Goal: Task Accomplishment & Management: Complete application form

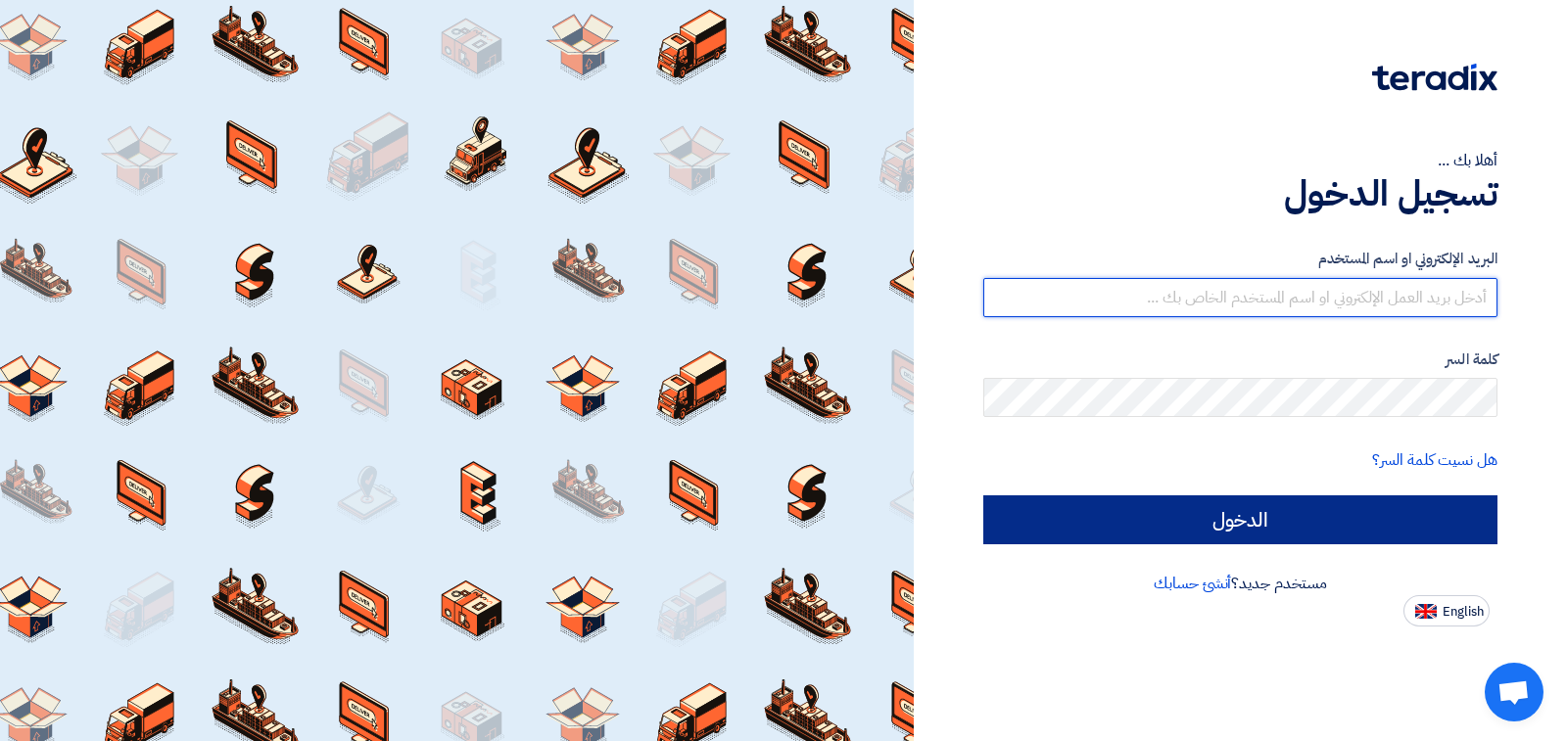
type input "[EMAIL_ADDRESS][DOMAIN_NAME]"
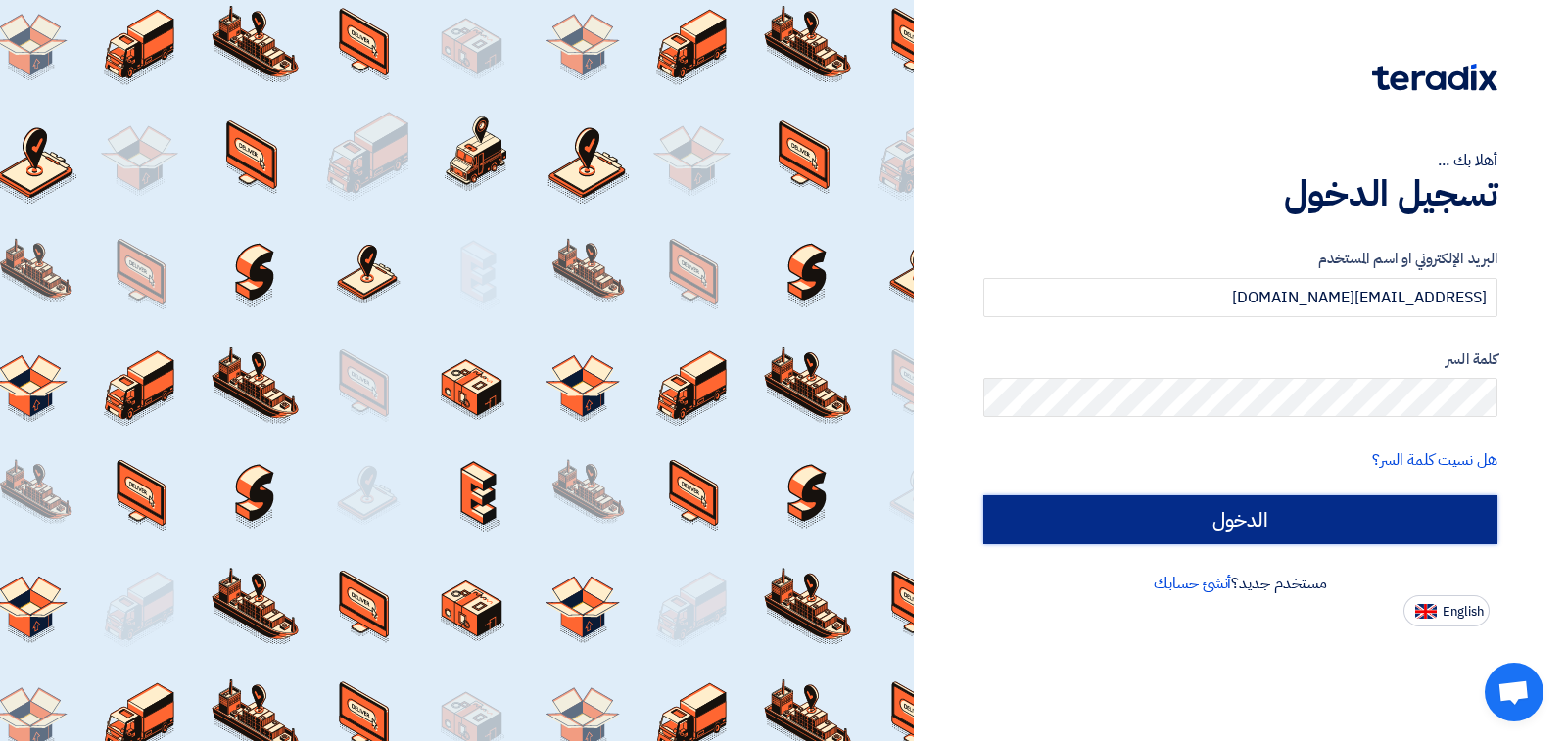
click at [1234, 531] on input "الدخول" at bounding box center [1240, 519] width 514 height 49
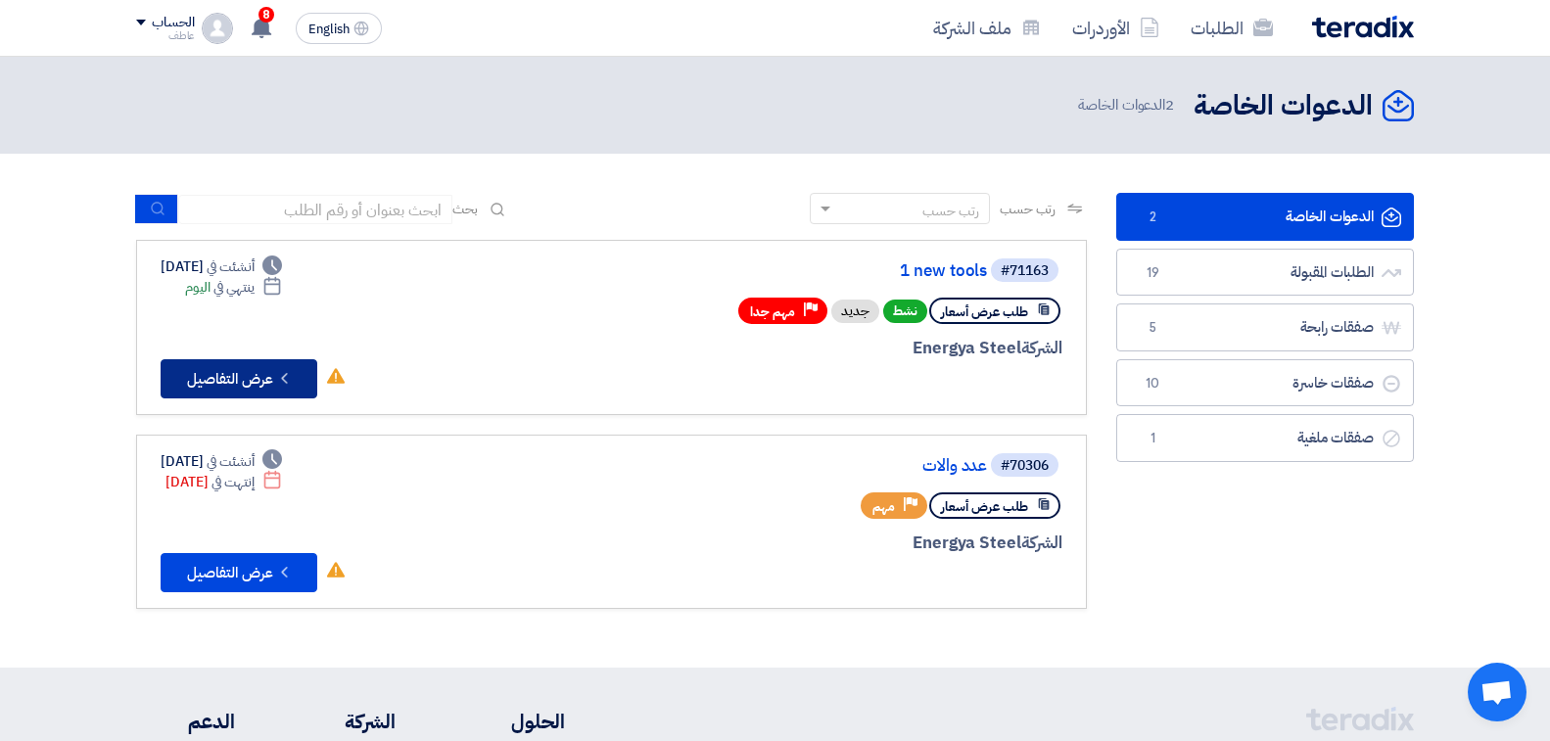
click at [215, 385] on button "Check details عرض التفاصيل" at bounding box center [239, 378] width 157 height 39
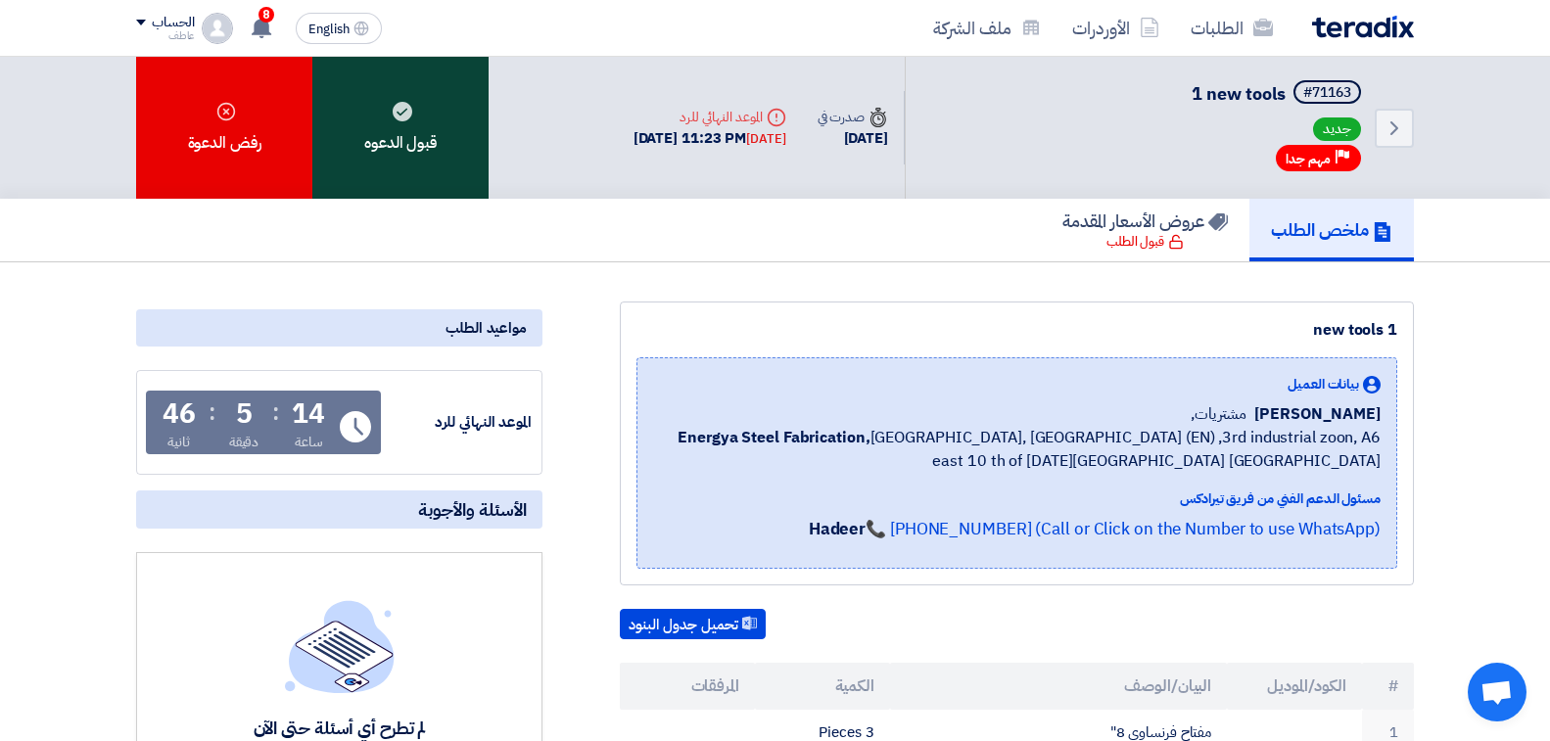
click at [432, 140] on div "قبول الدعوه" at bounding box center [400, 128] width 176 height 142
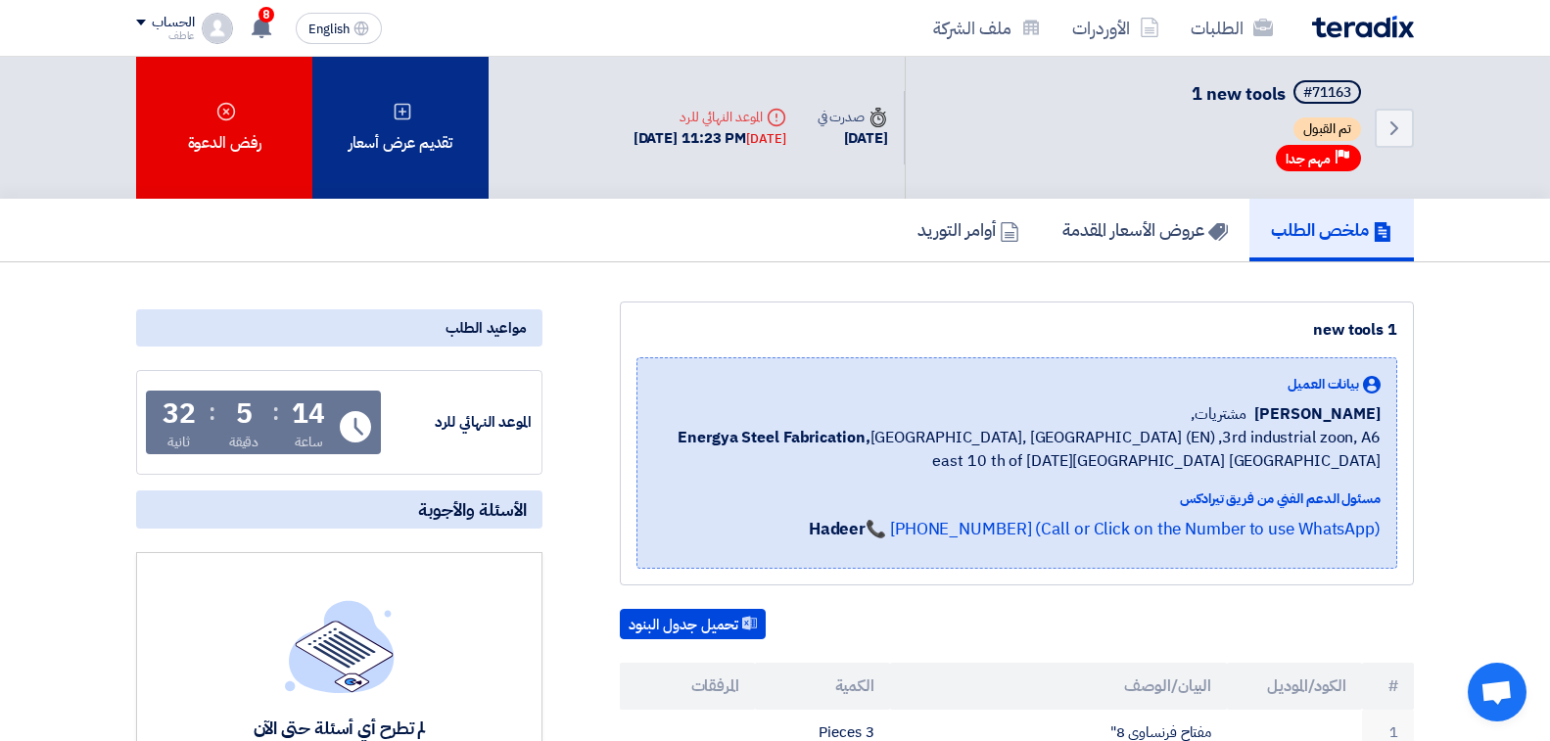
click at [420, 158] on div "تقديم عرض أسعار" at bounding box center [400, 128] width 176 height 142
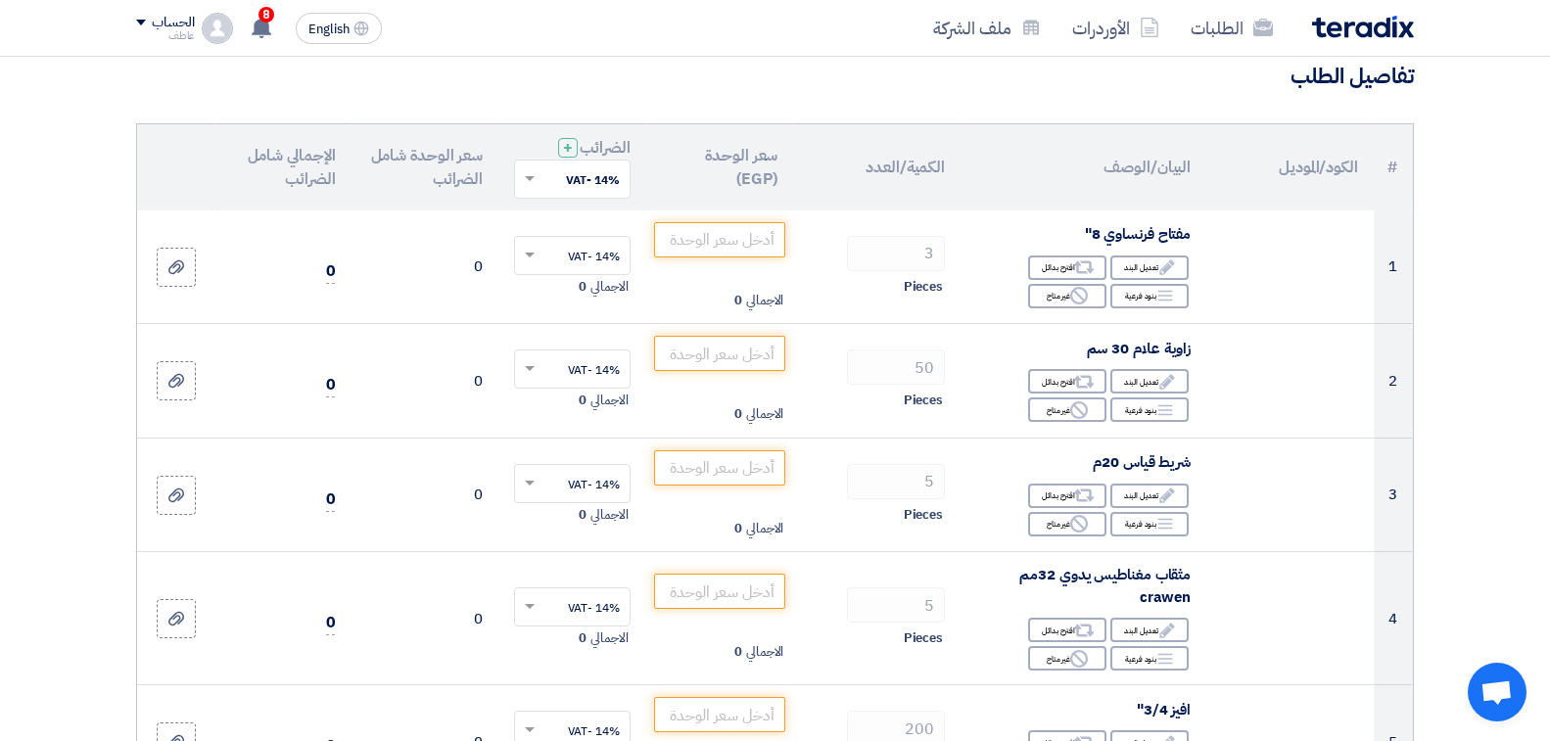
scroll to position [196, 0]
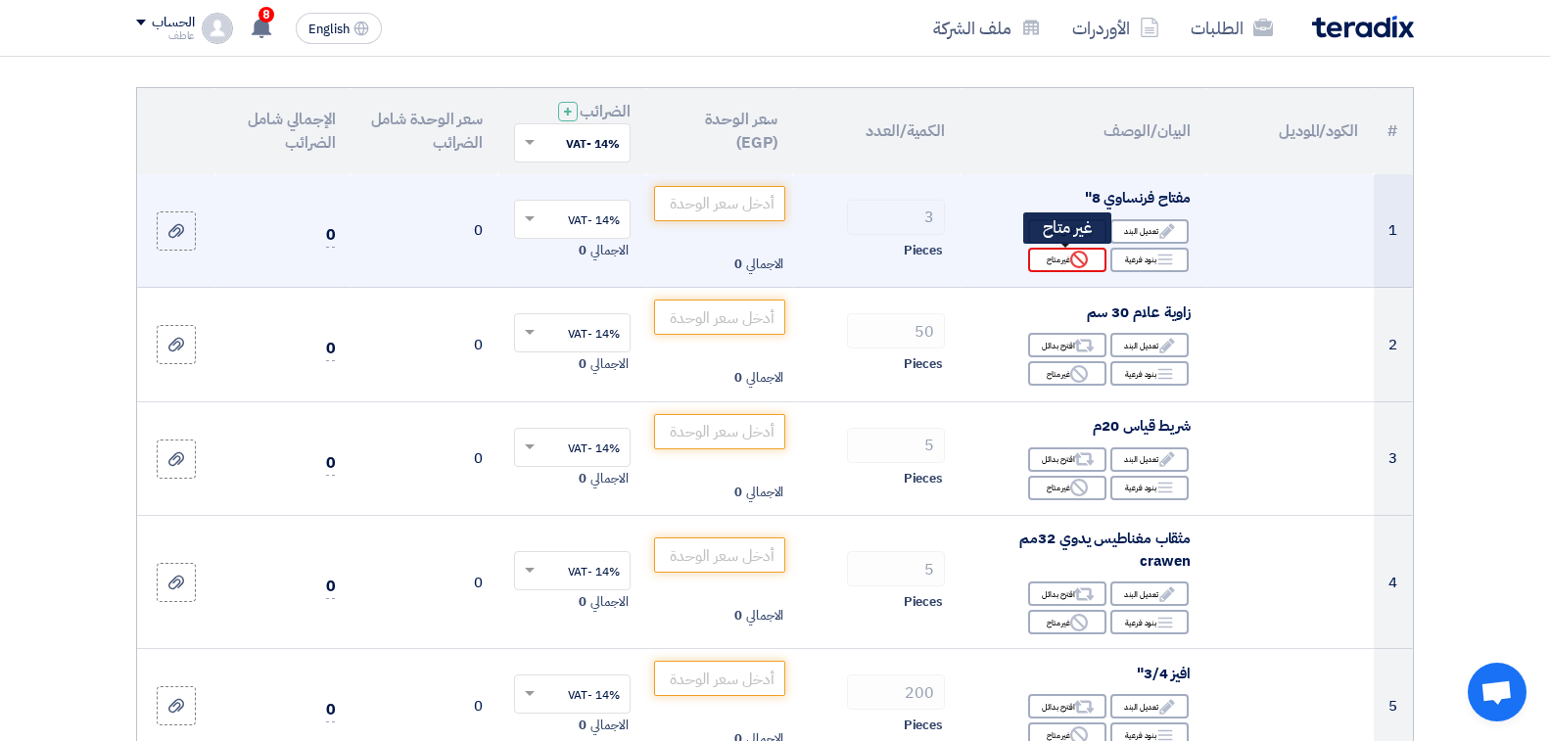
click at [1050, 259] on div "Reject غير متاح" at bounding box center [1067, 260] width 78 height 24
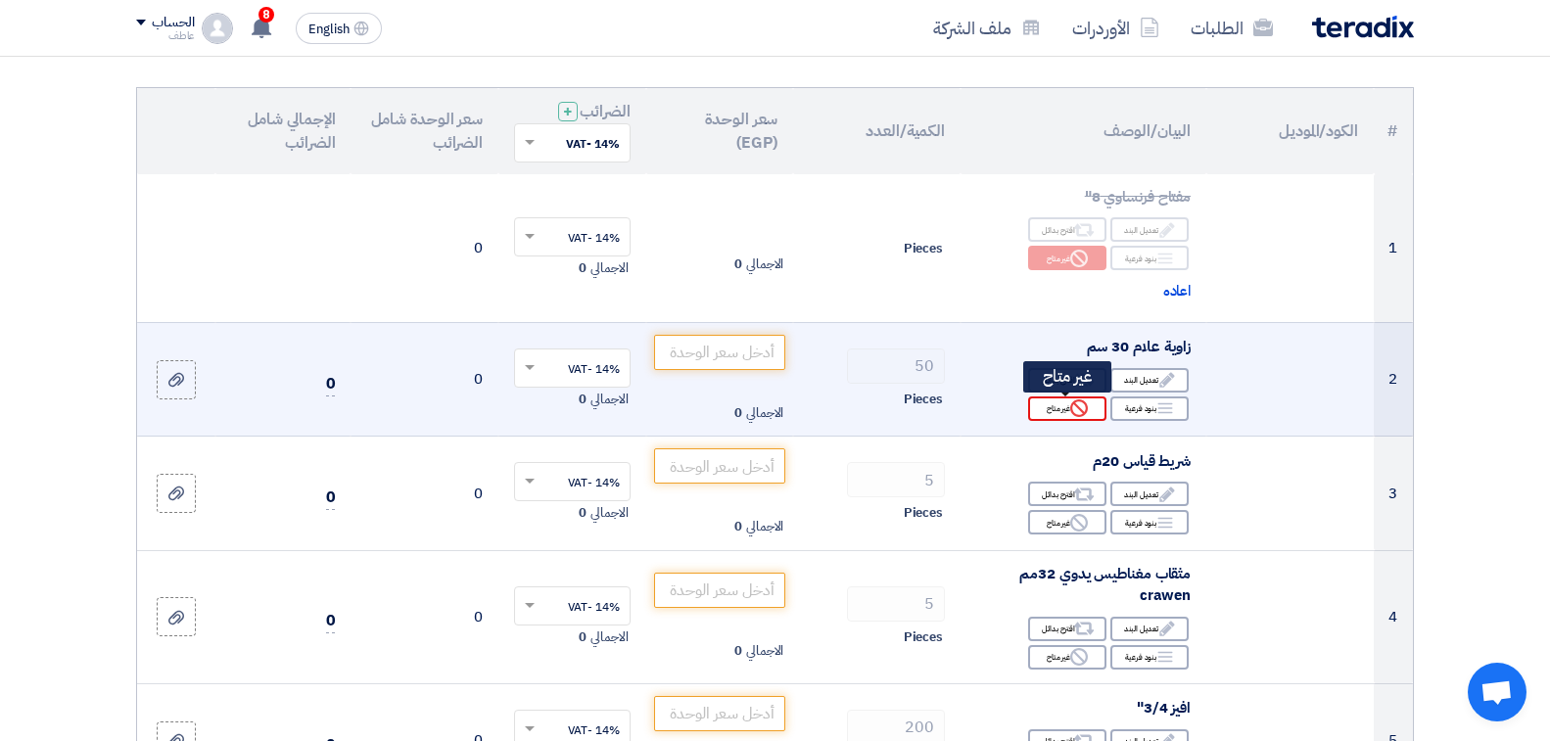
click at [1064, 414] on div "Reject غير متاح" at bounding box center [1067, 409] width 78 height 24
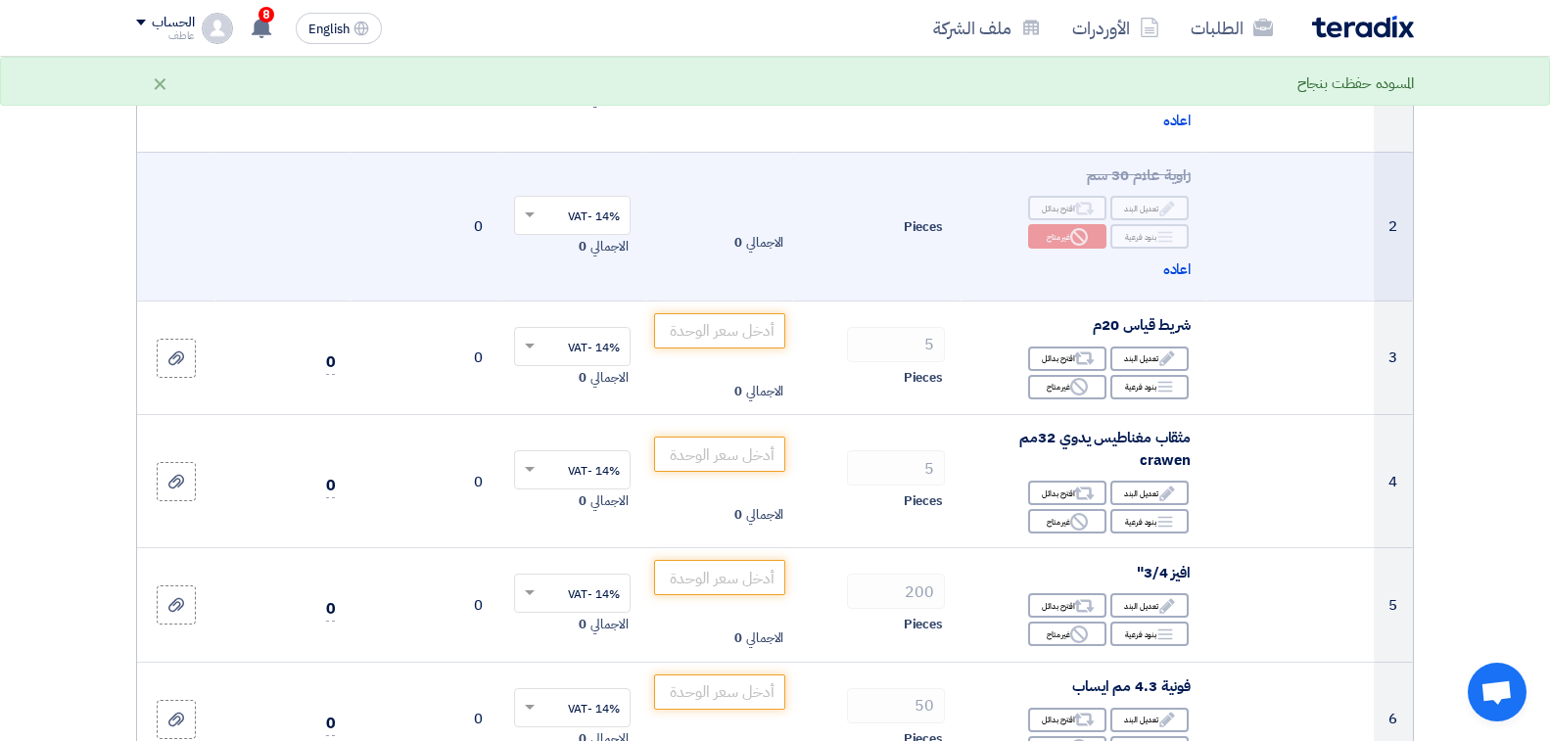
scroll to position [490, 0]
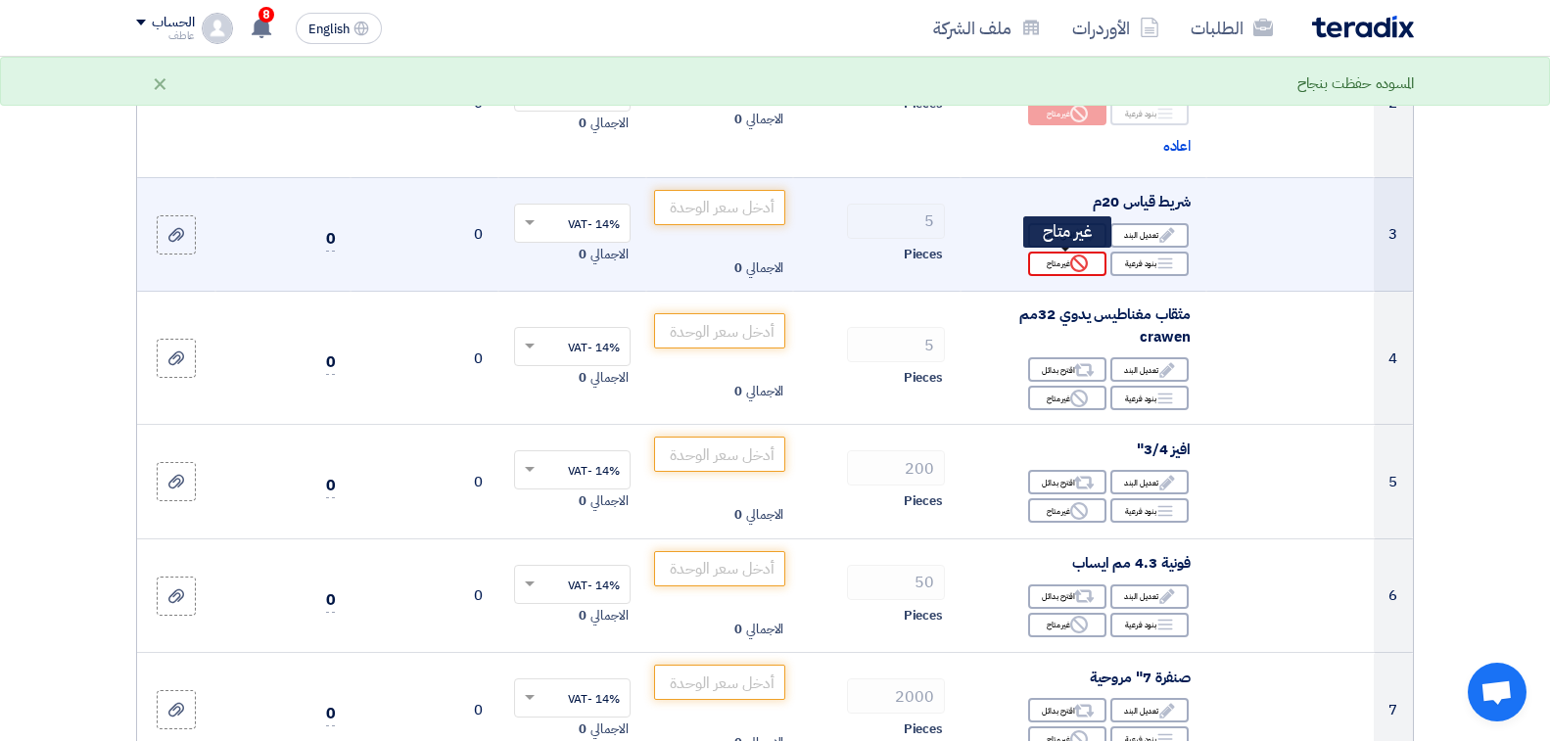
click at [1062, 266] on div "Reject غير متاح" at bounding box center [1067, 264] width 78 height 24
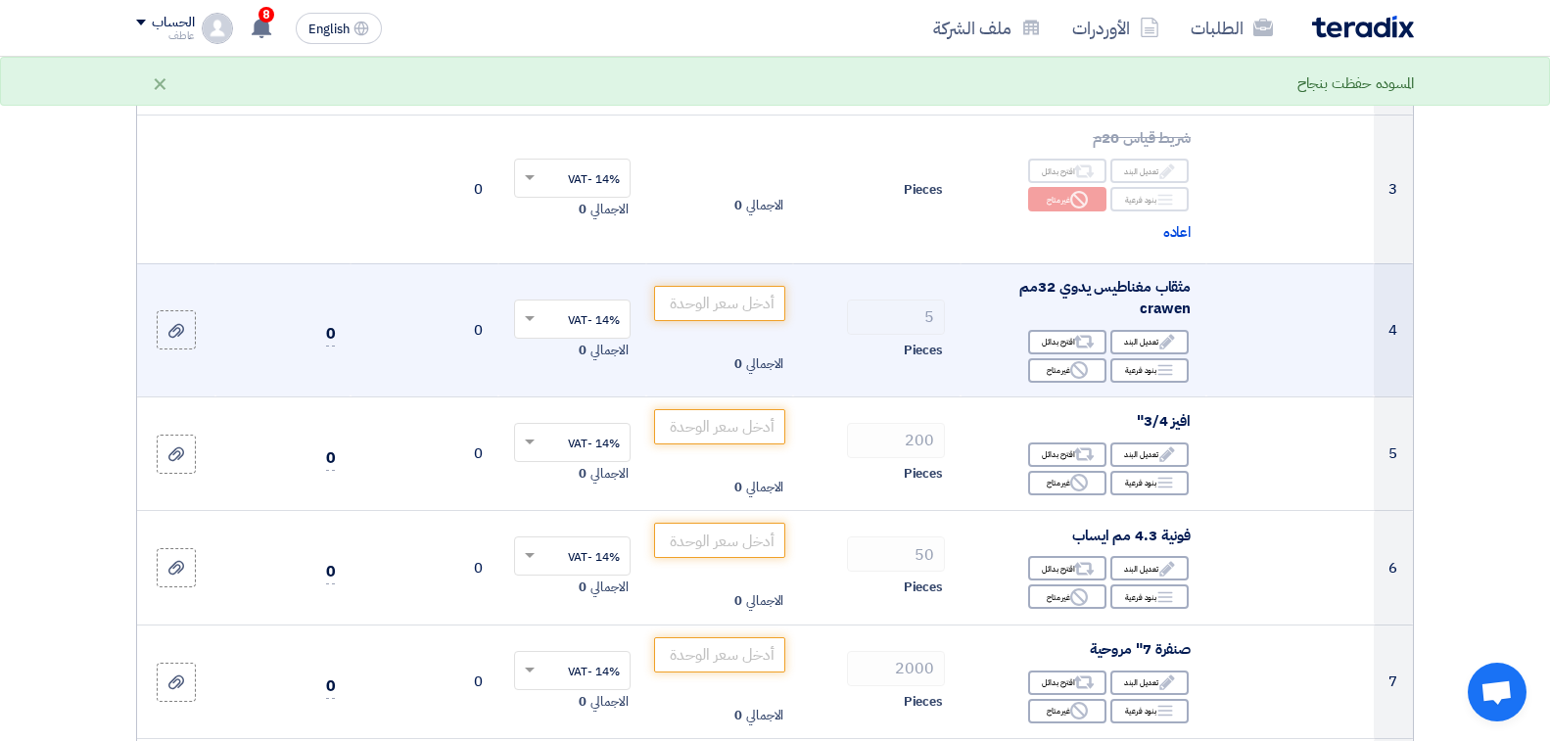
scroll to position [587, 0]
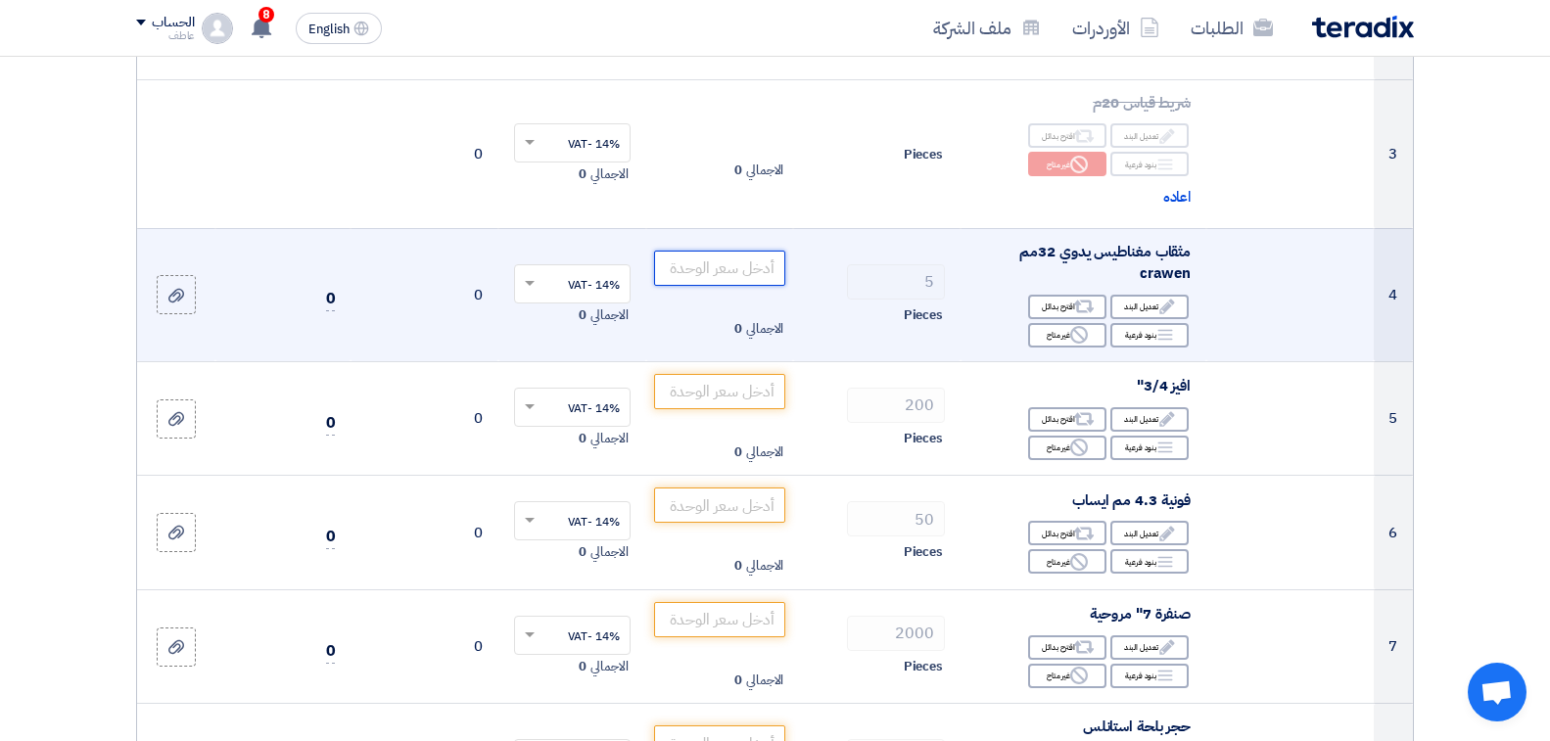
click at [694, 269] on input "number" at bounding box center [720, 268] width 132 height 35
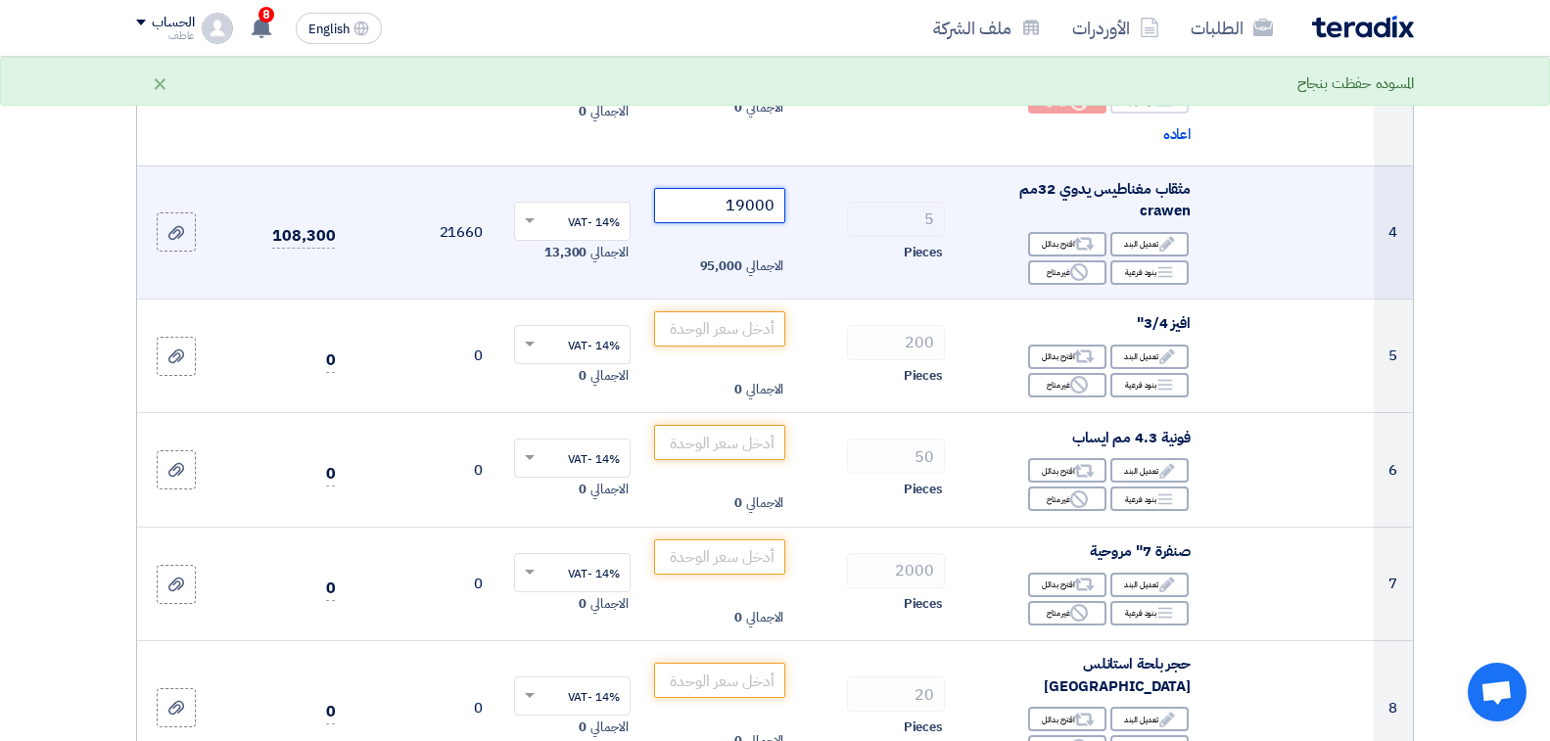
scroll to position [685, 0]
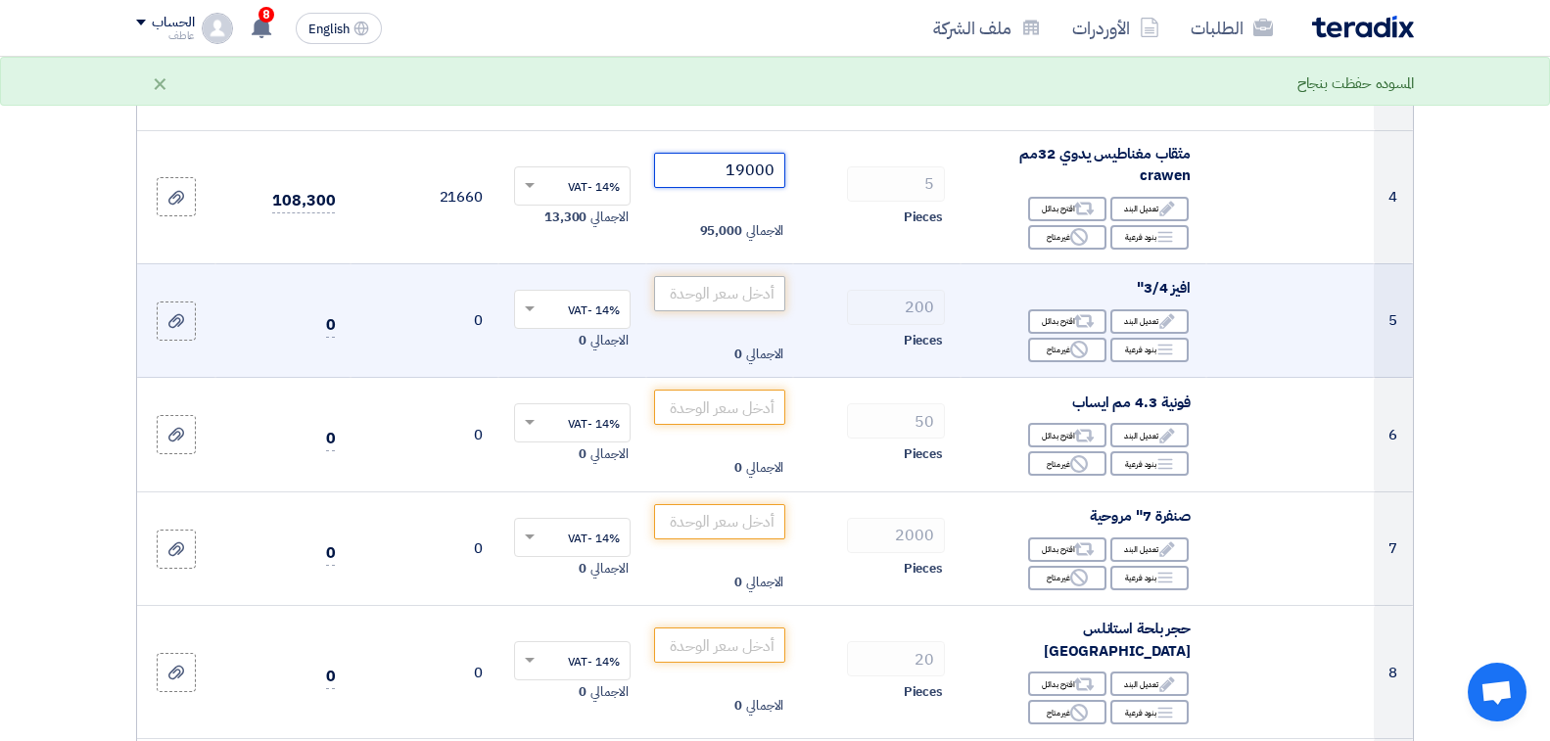
type input "19000"
click at [702, 292] on input "number" at bounding box center [720, 293] width 132 height 35
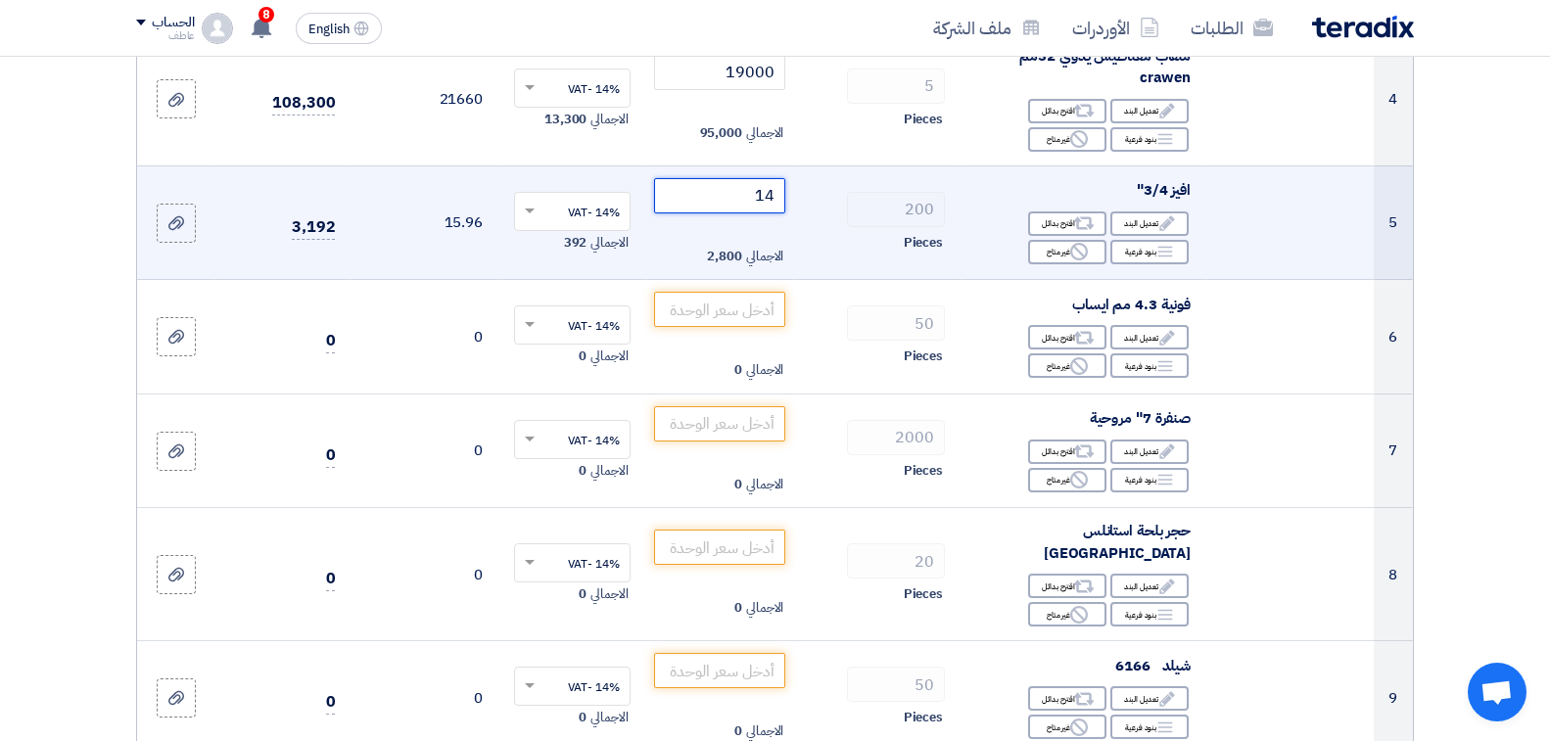
scroll to position [881, 0]
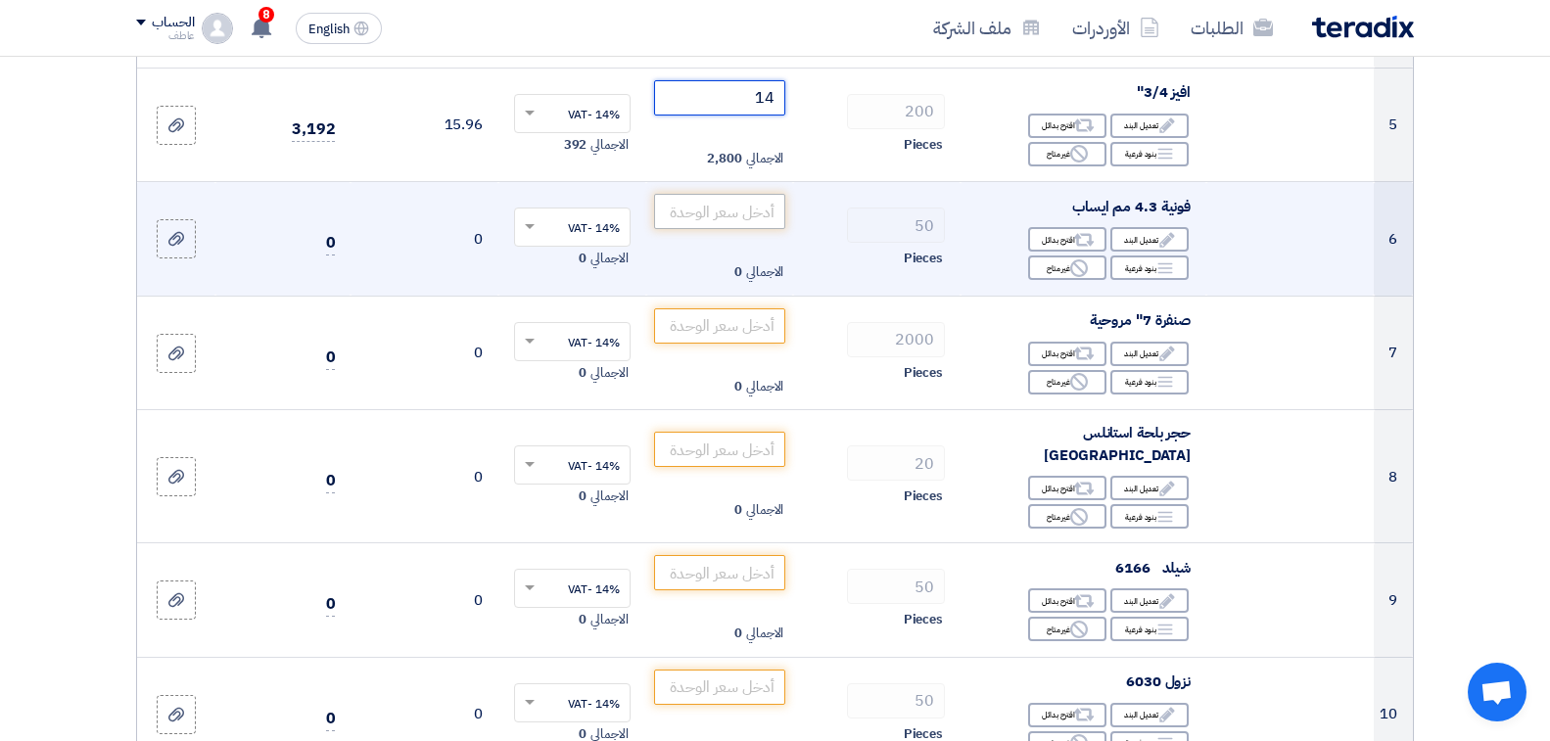
type input "14"
click at [711, 210] on input "number" at bounding box center [720, 211] width 132 height 35
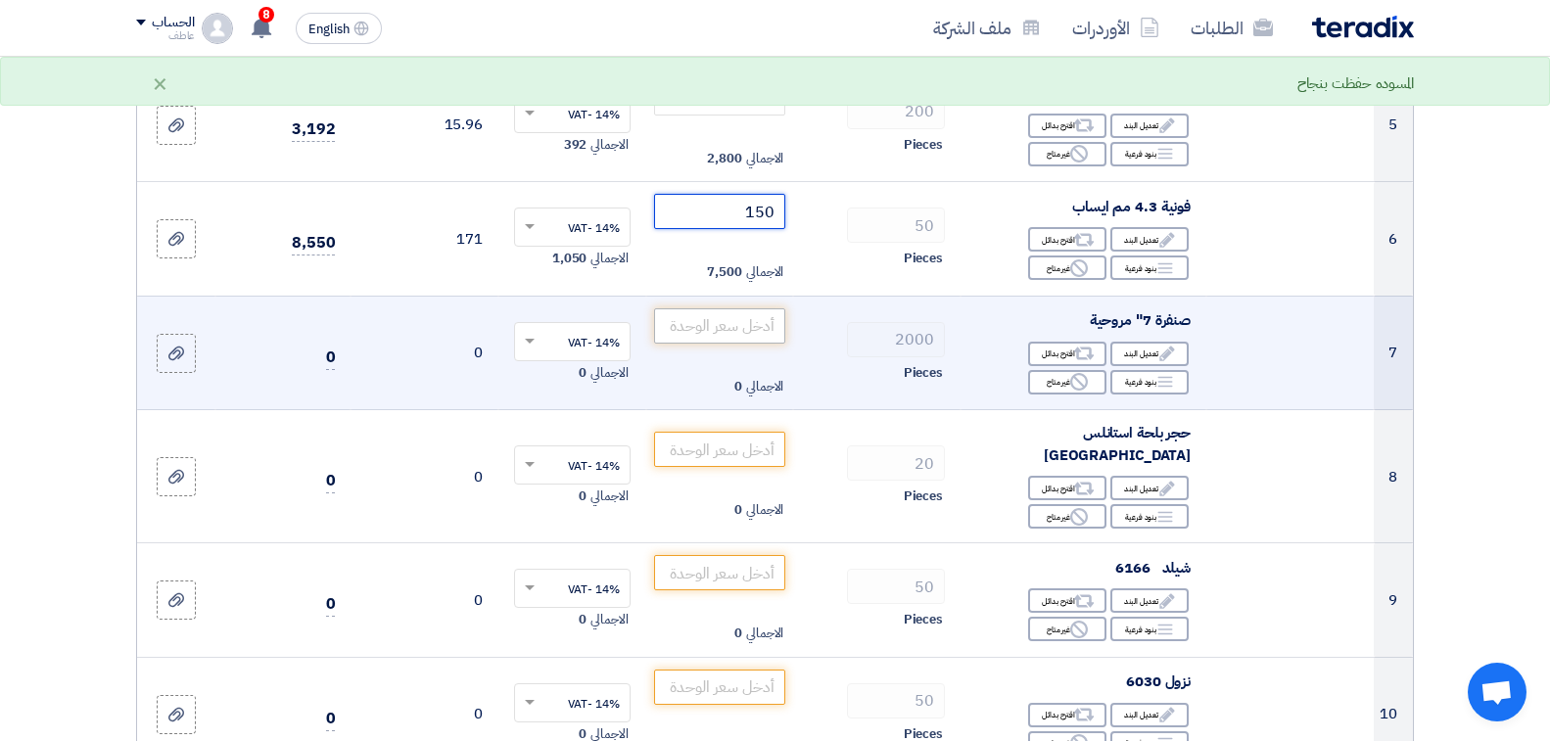
type input "150"
click at [711, 324] on input "number" at bounding box center [720, 325] width 132 height 35
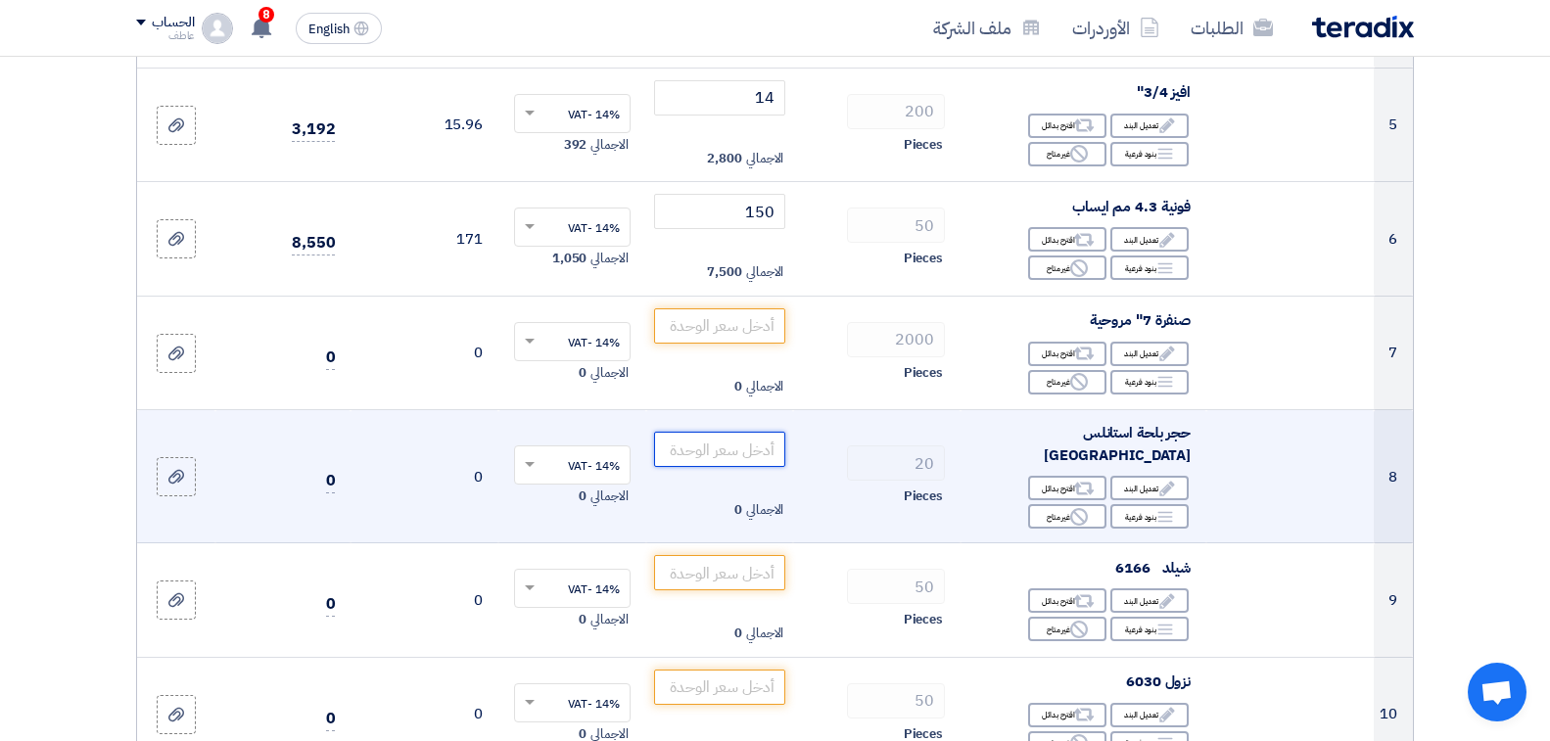
click at [699, 435] on input "number" at bounding box center [720, 449] width 132 height 35
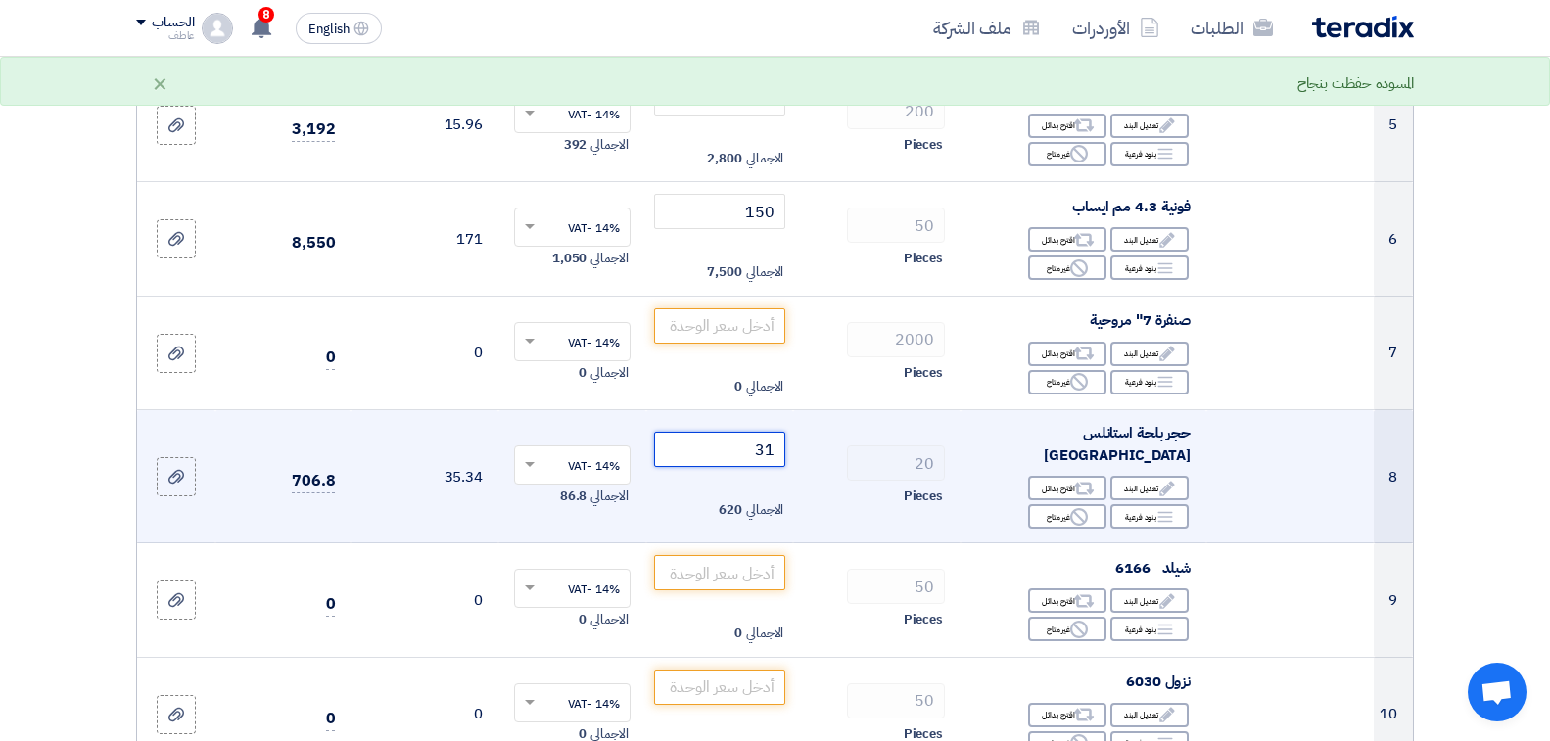
type input "3"
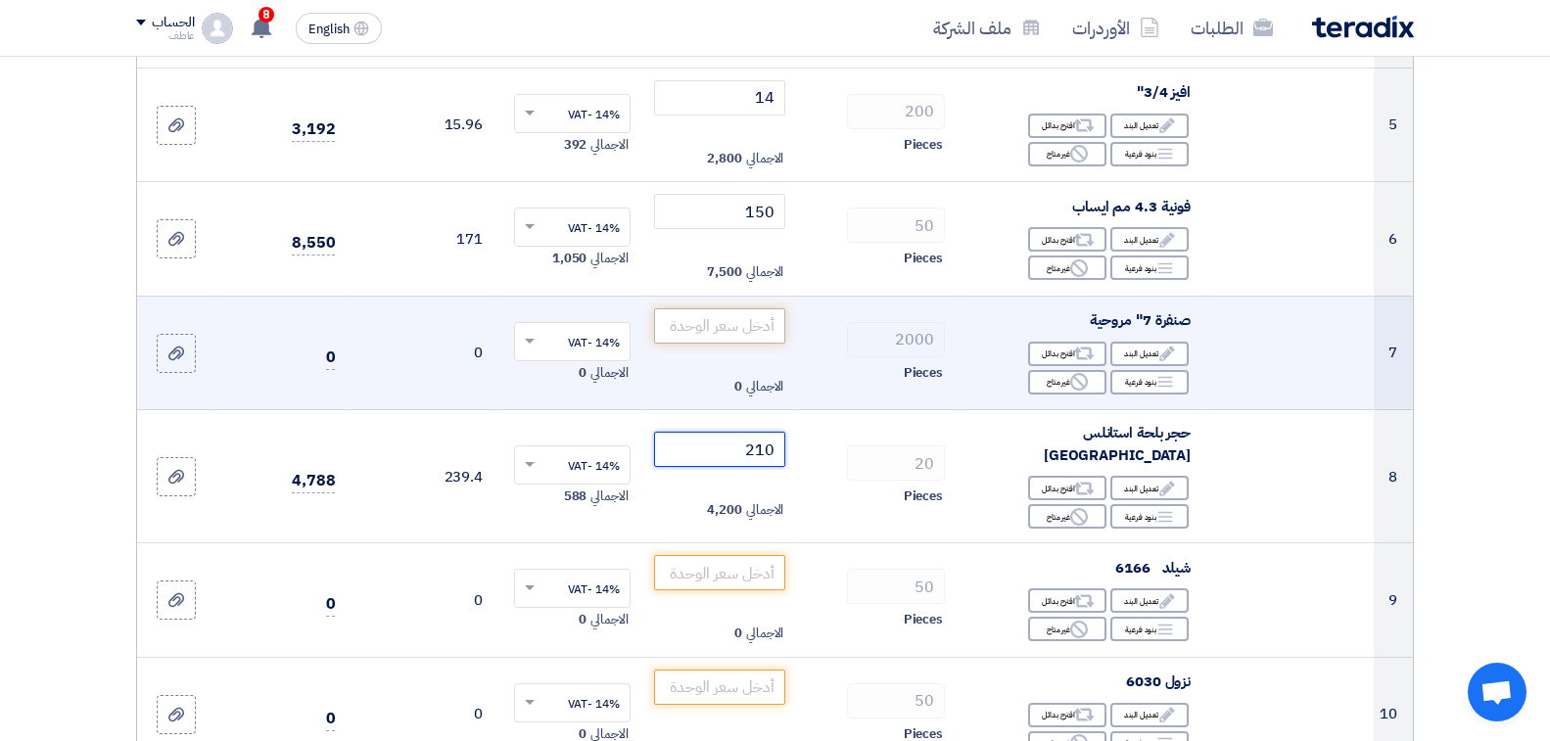
type input "210"
click at [709, 329] on input "number" at bounding box center [720, 325] width 132 height 35
click at [675, 329] on input "number" at bounding box center [720, 325] width 132 height 35
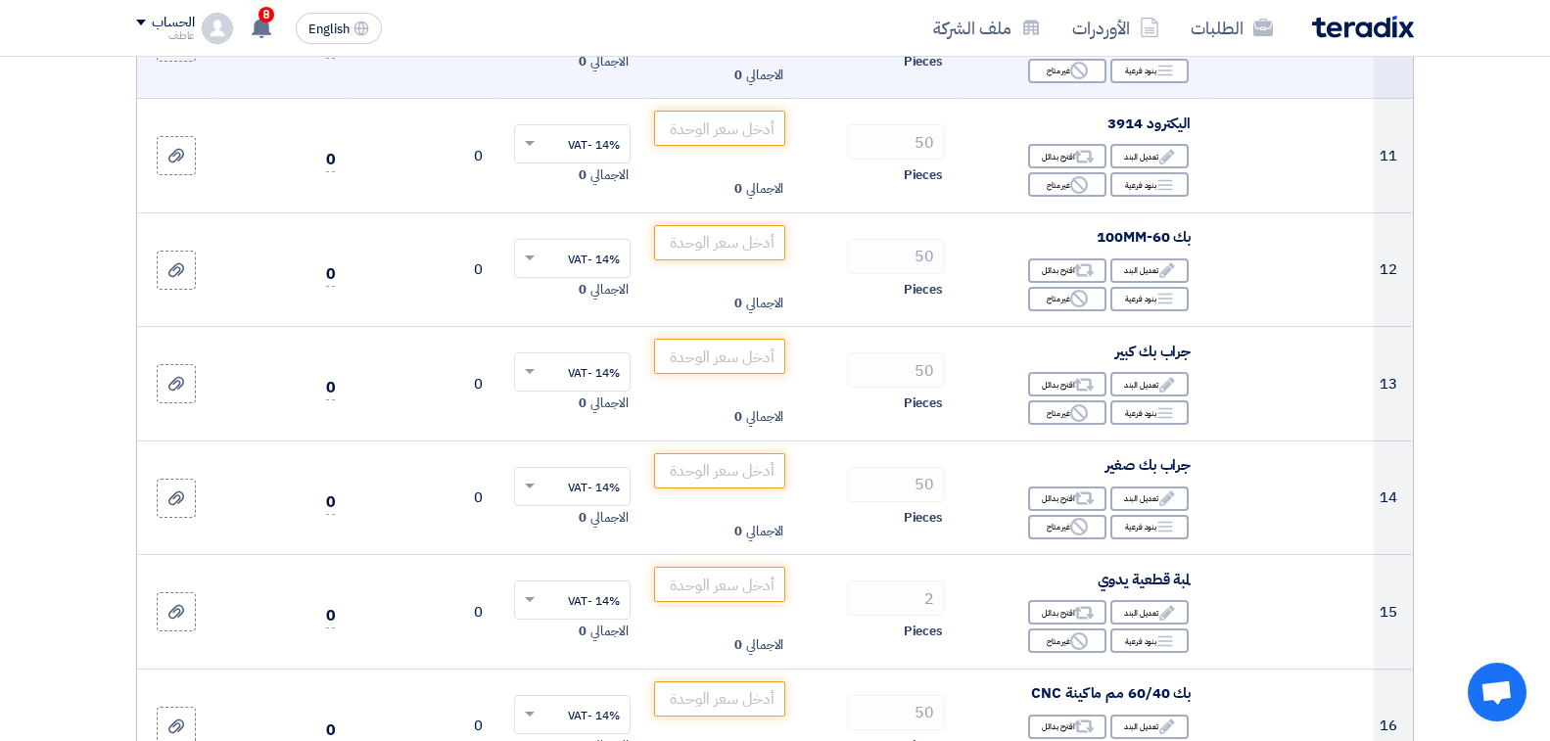
scroll to position [1567, 0]
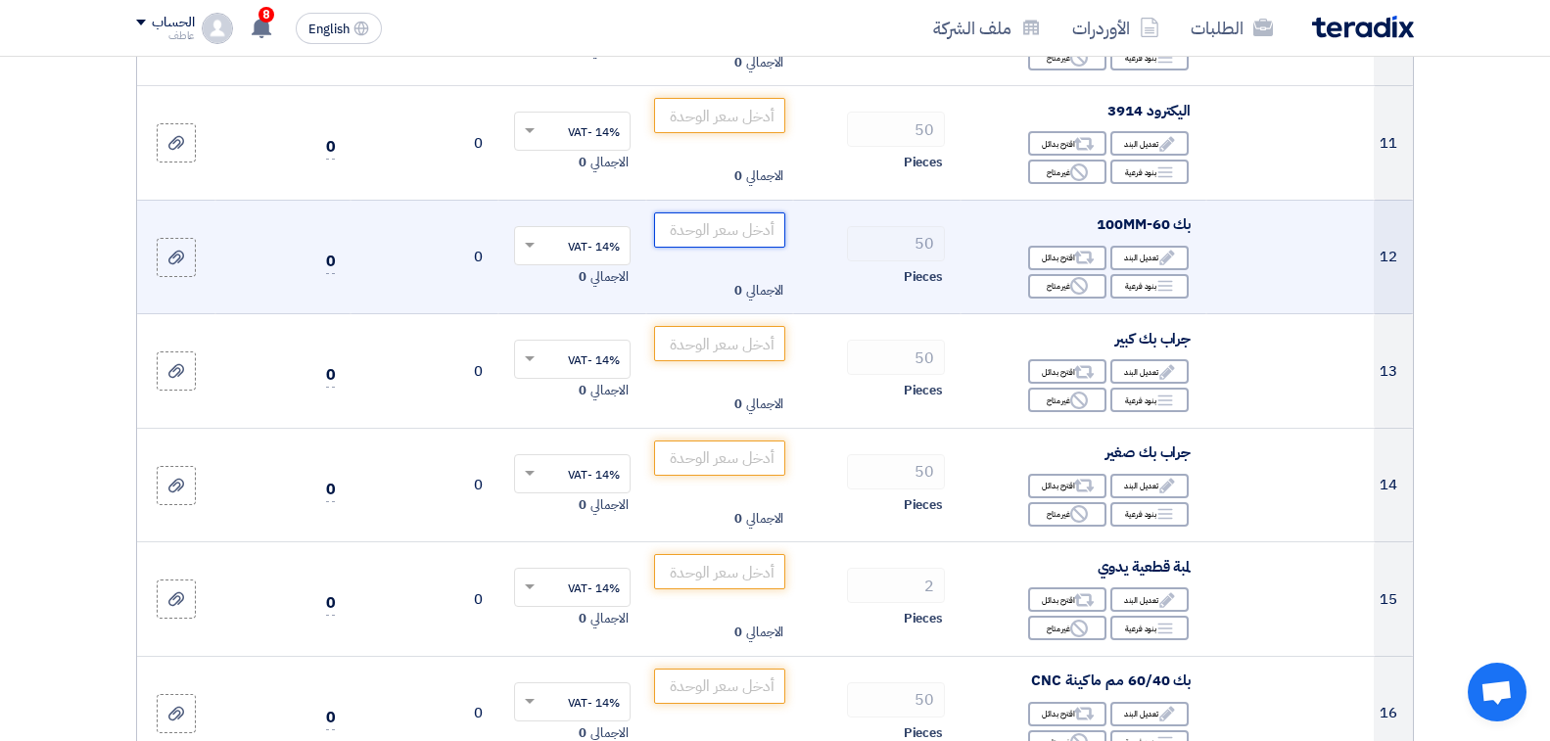
click at [706, 212] on input "number" at bounding box center [720, 229] width 132 height 35
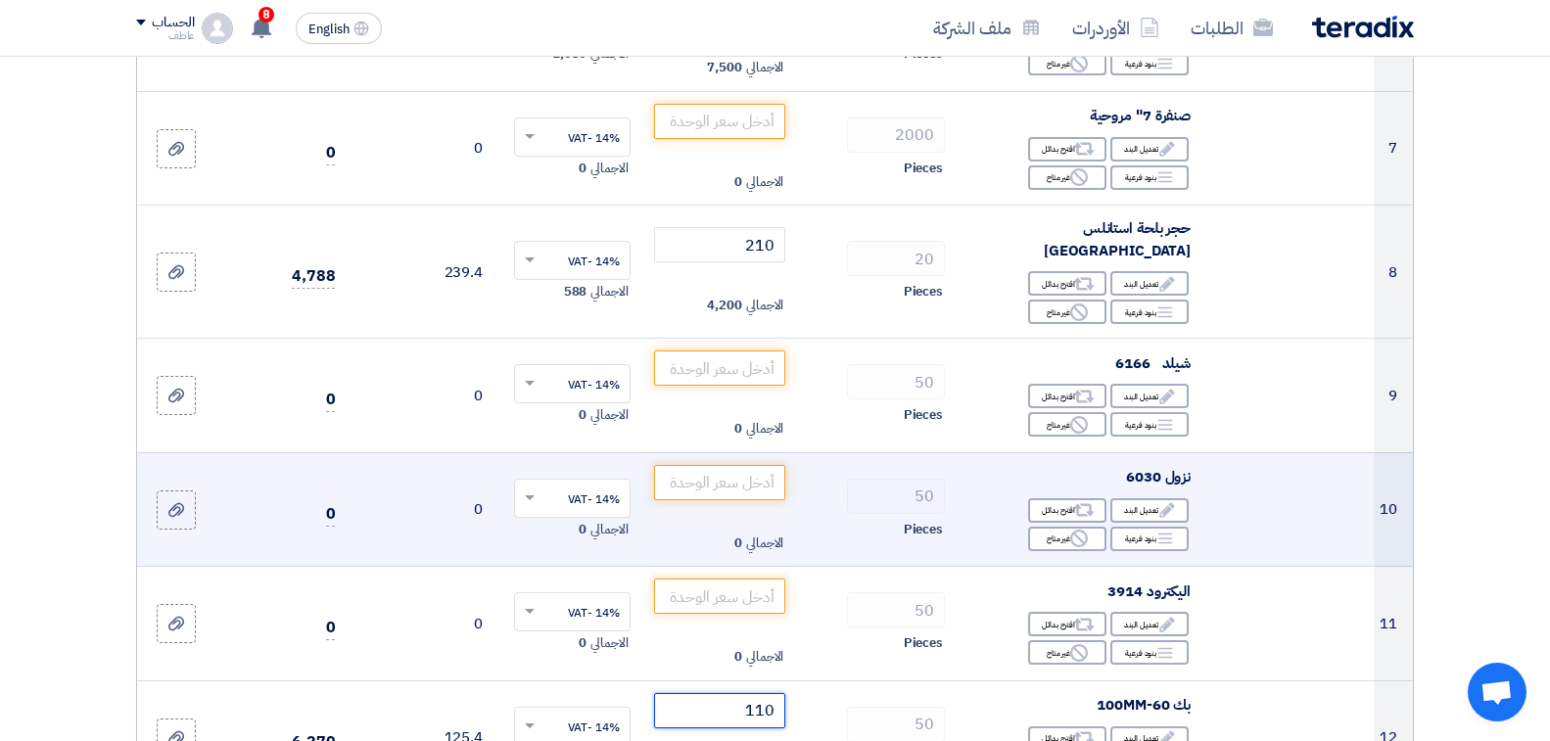
scroll to position [1077, 0]
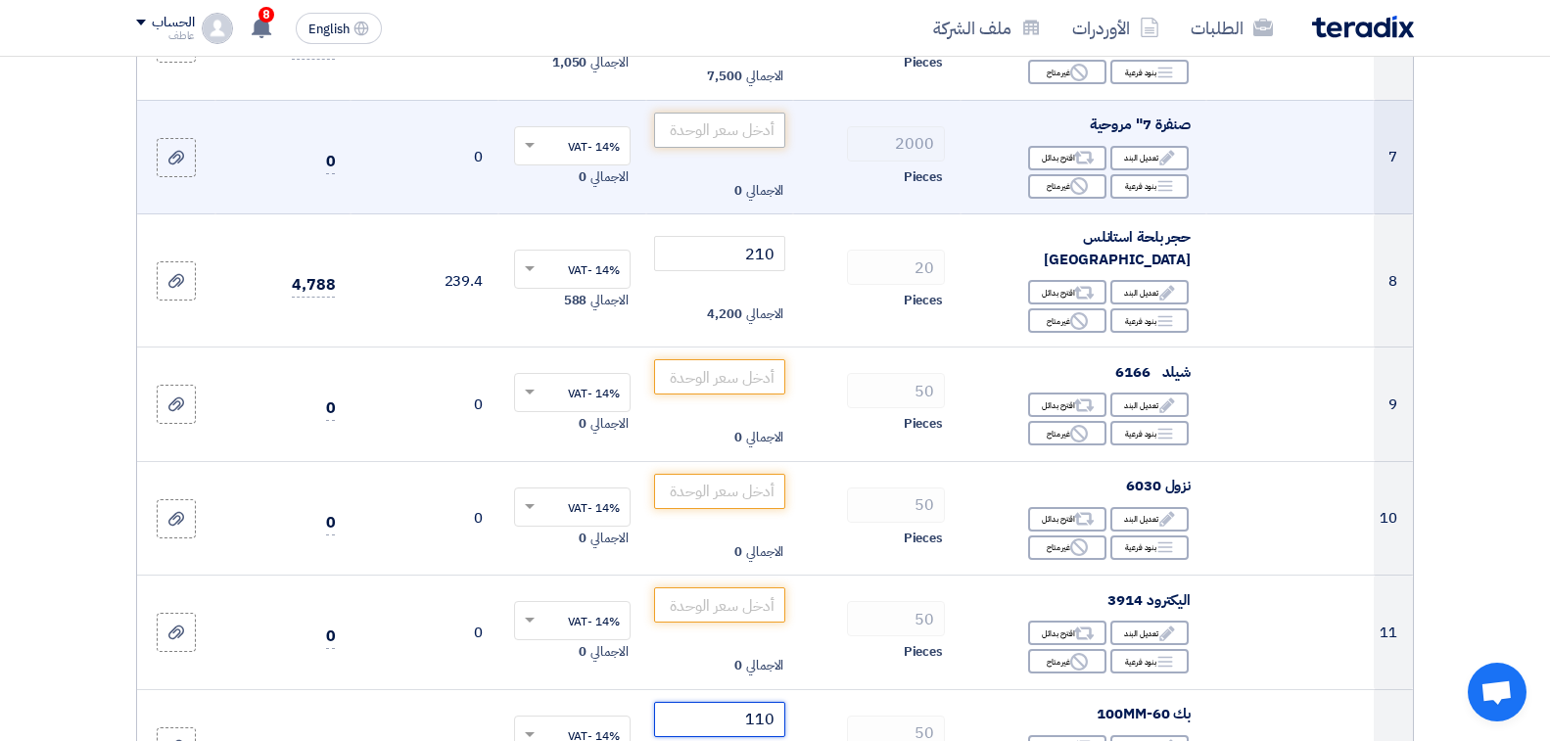
type input "110"
click at [697, 128] on input "number" at bounding box center [720, 130] width 132 height 35
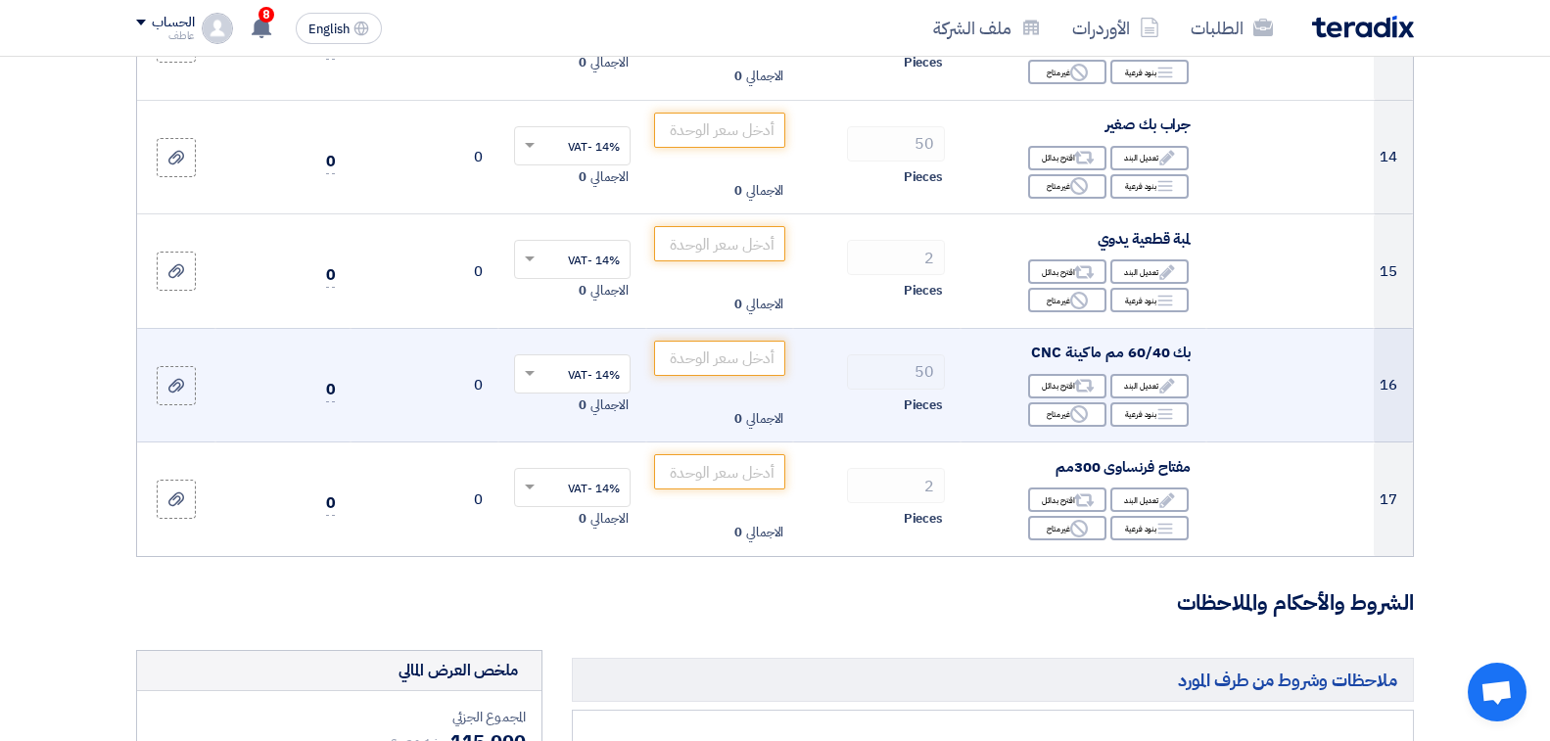
scroll to position [1860, 0]
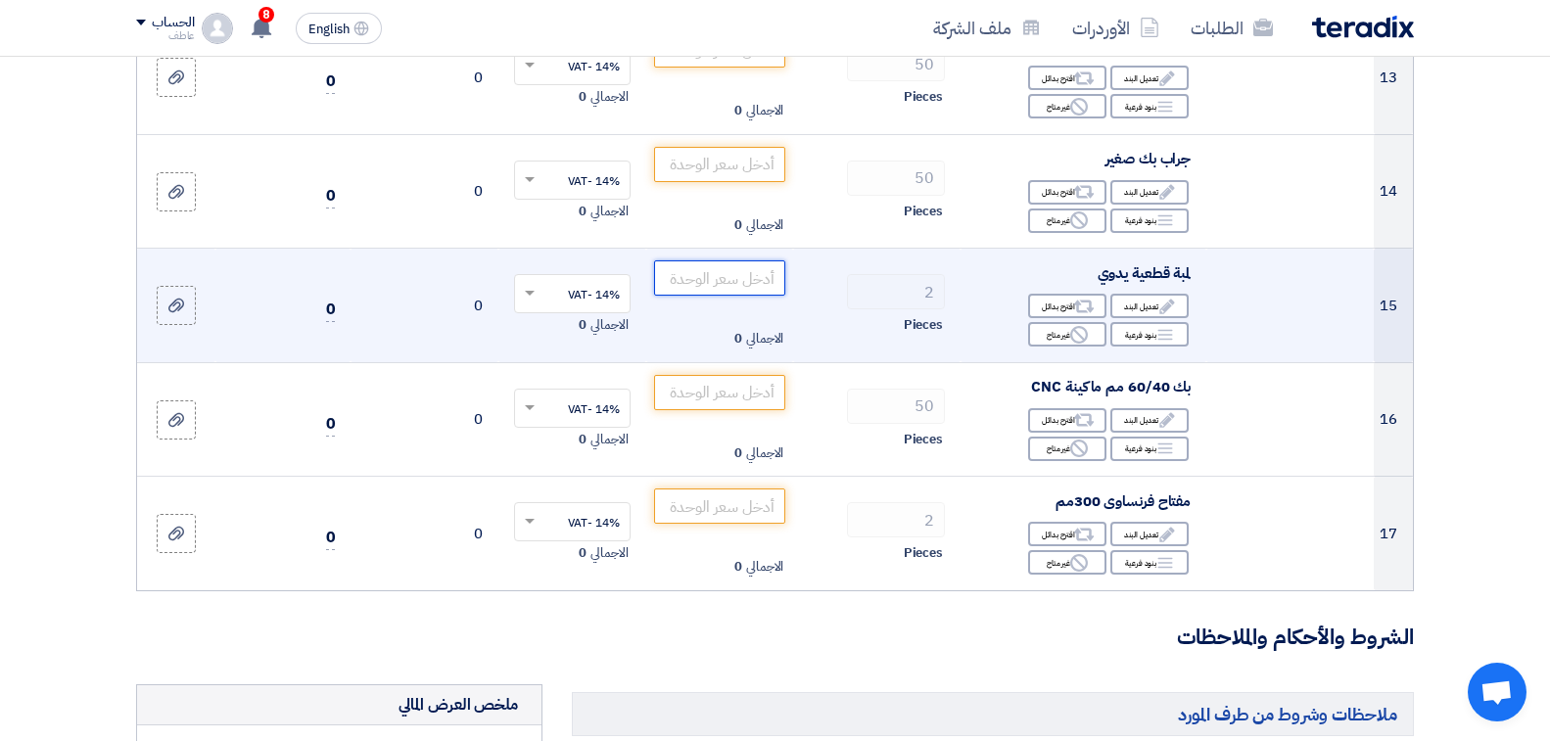
click at [721, 260] on input "number" at bounding box center [720, 277] width 132 height 35
type input "1"
type input "3650"
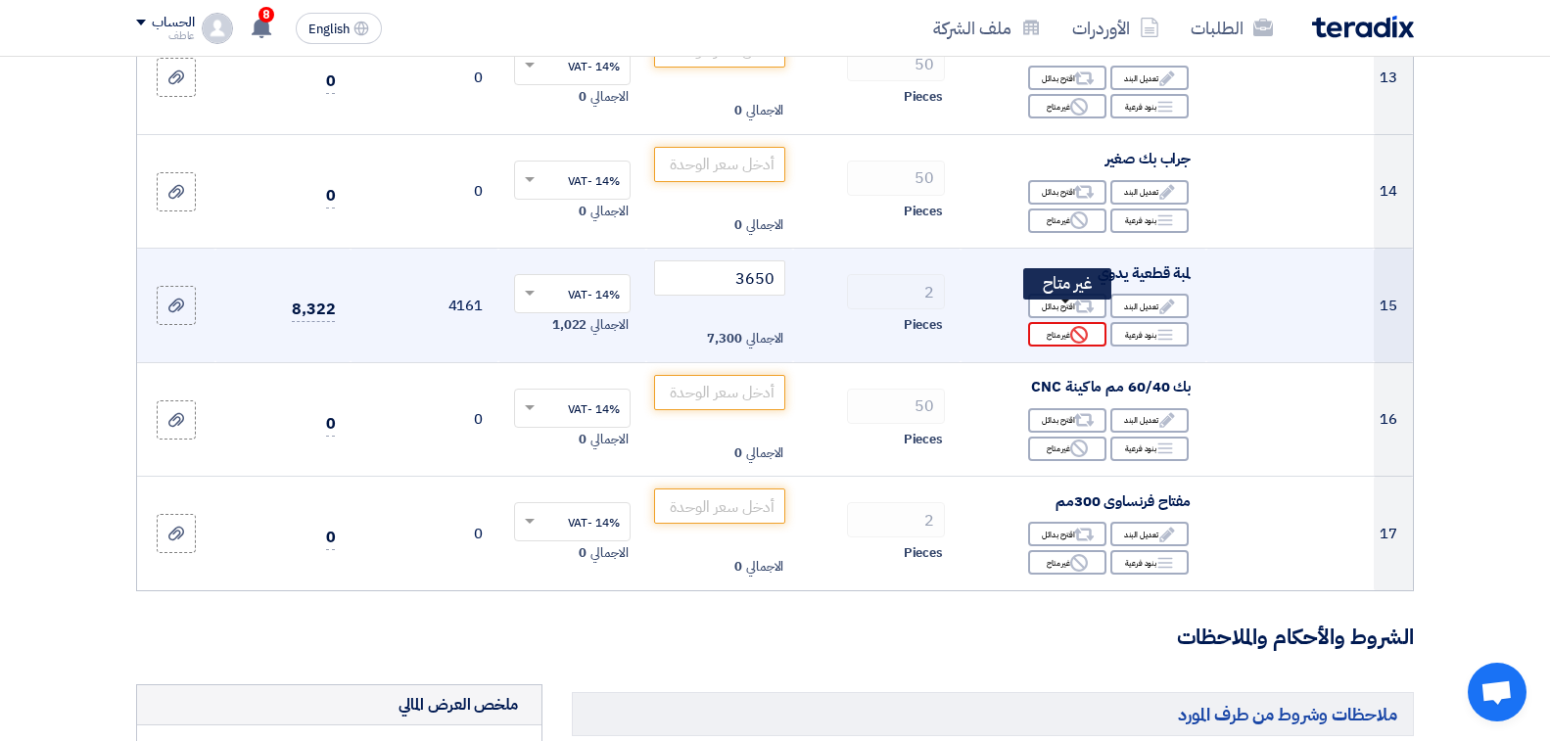
click at [1070, 326] on icon "Reject" at bounding box center [1079, 335] width 18 height 18
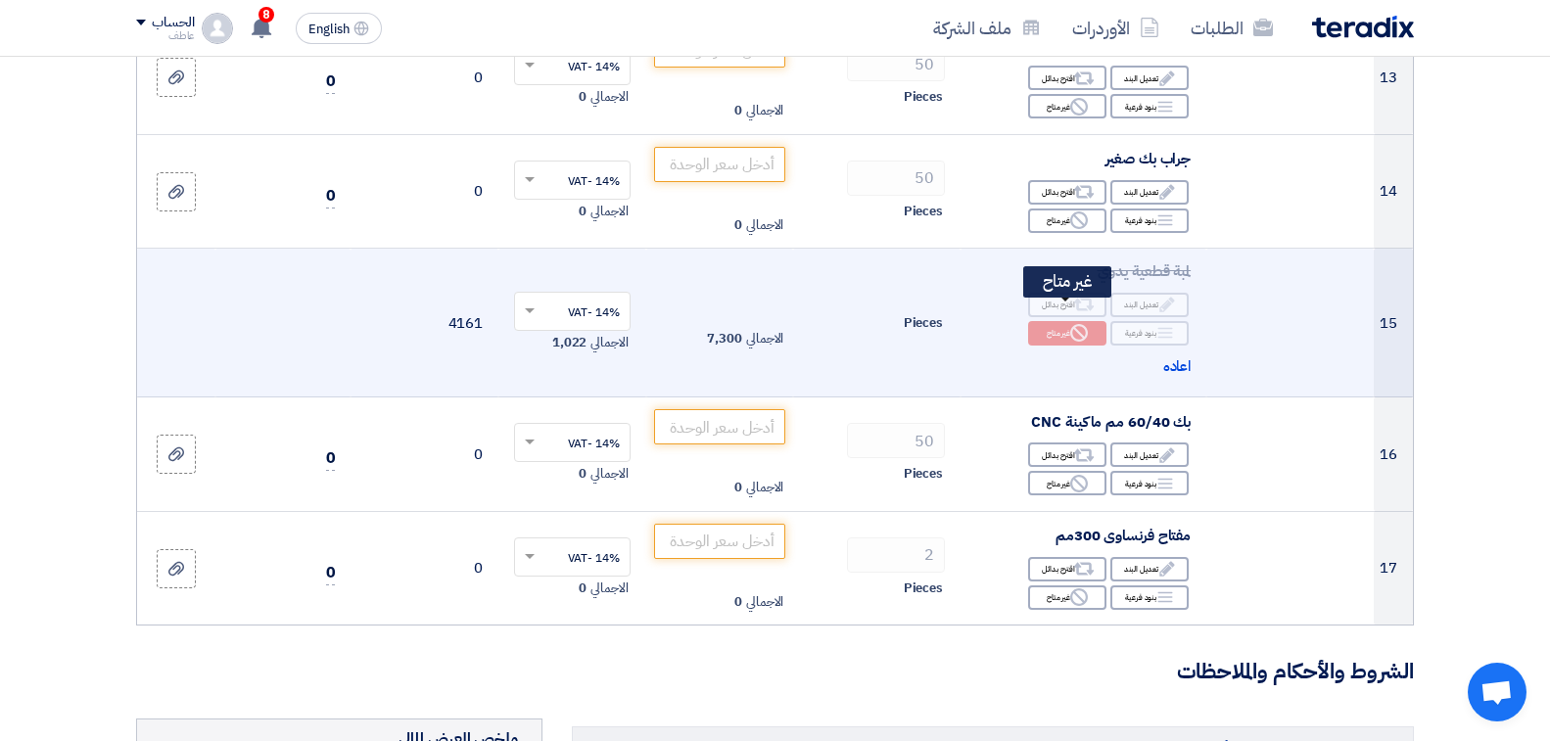
click at [1070, 324] on icon "Reject" at bounding box center [1079, 333] width 18 height 18
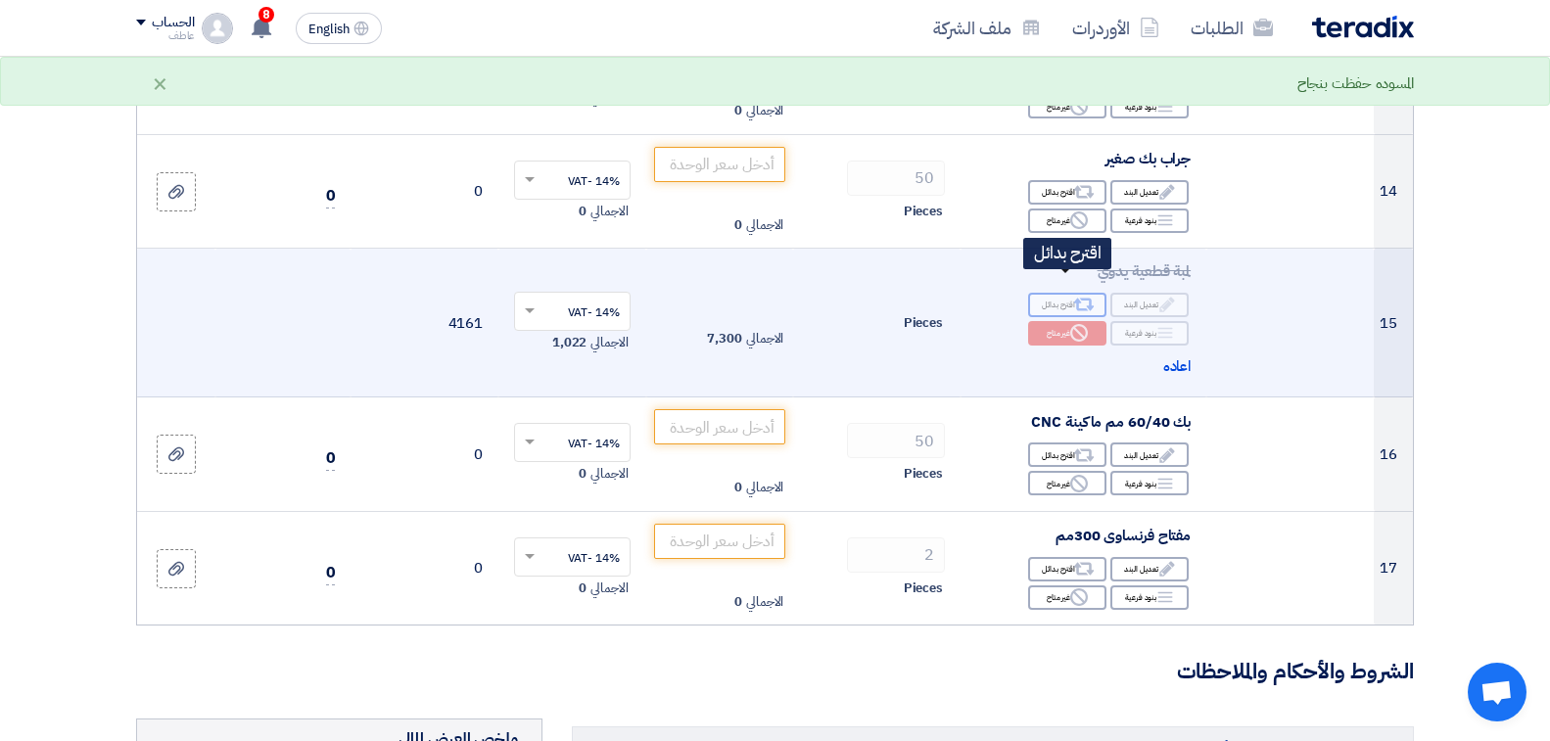
click at [1074, 295] on icon "Alternative" at bounding box center [1084, 305] width 21 height 21
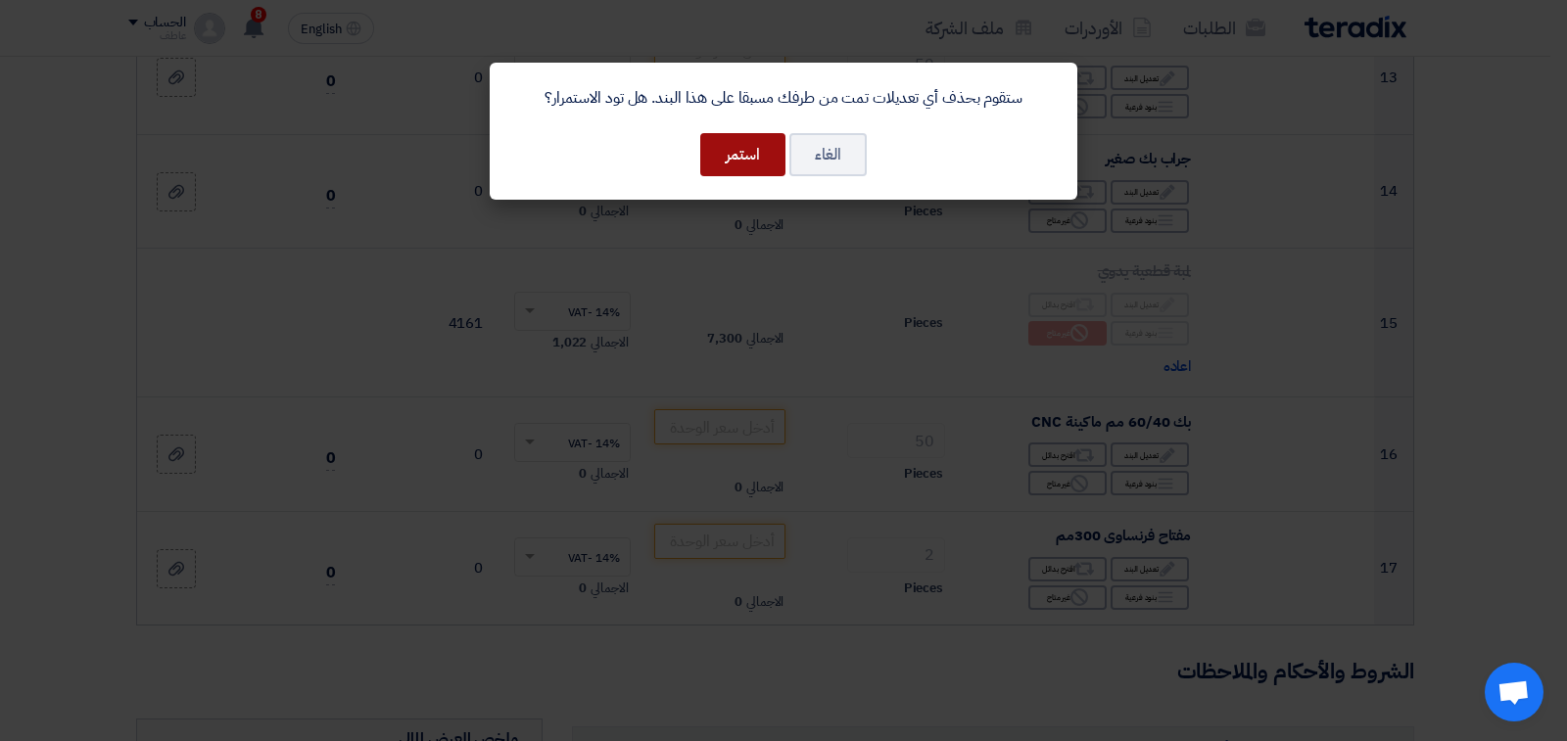
click at [748, 158] on button "استمر" at bounding box center [742, 154] width 85 height 43
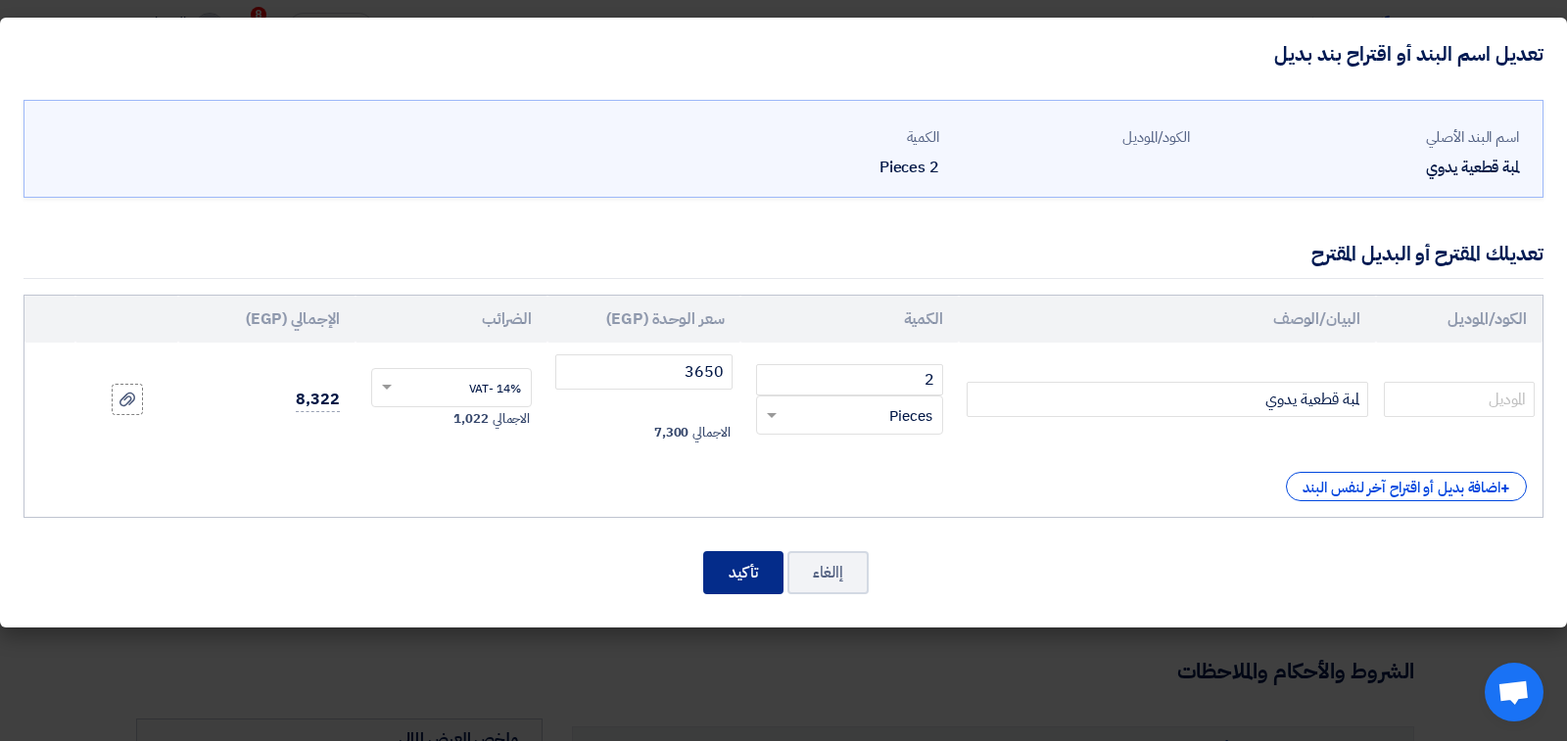
click at [733, 584] on button "تأكيد" at bounding box center [743, 572] width 80 height 43
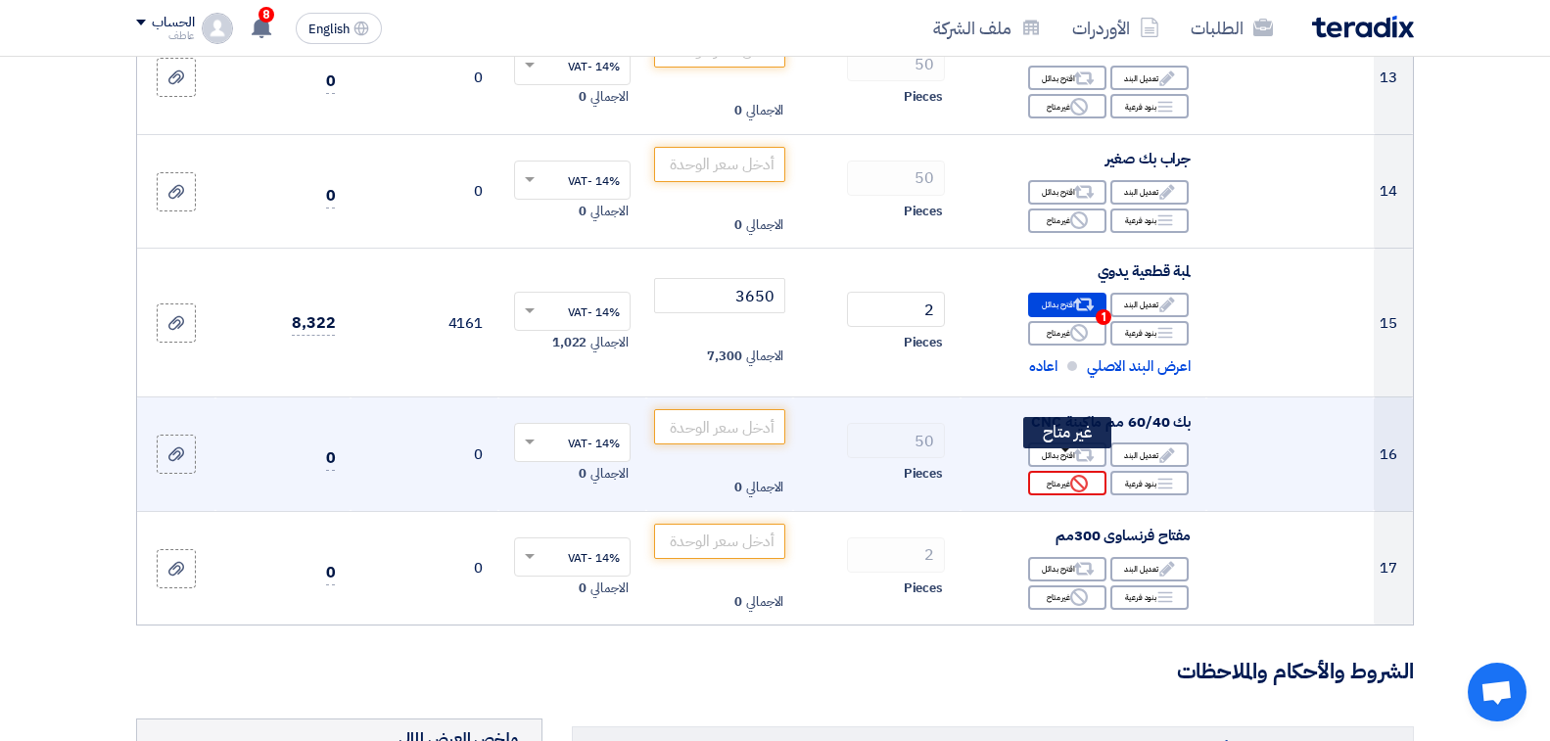
click at [1066, 471] on div "Reject غير متاح" at bounding box center [1067, 483] width 78 height 24
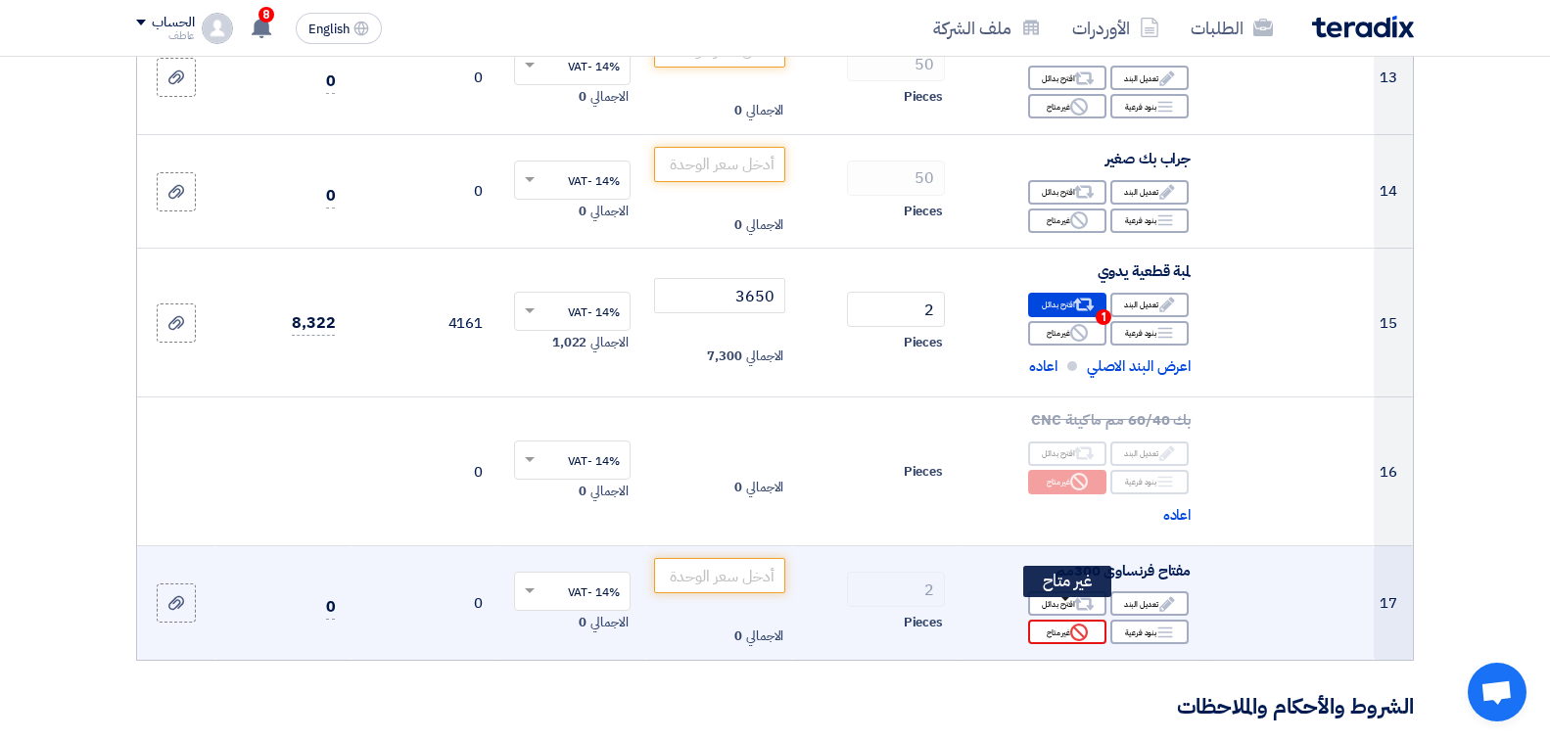
click at [1062, 620] on div "Reject غير متاح" at bounding box center [1067, 632] width 78 height 24
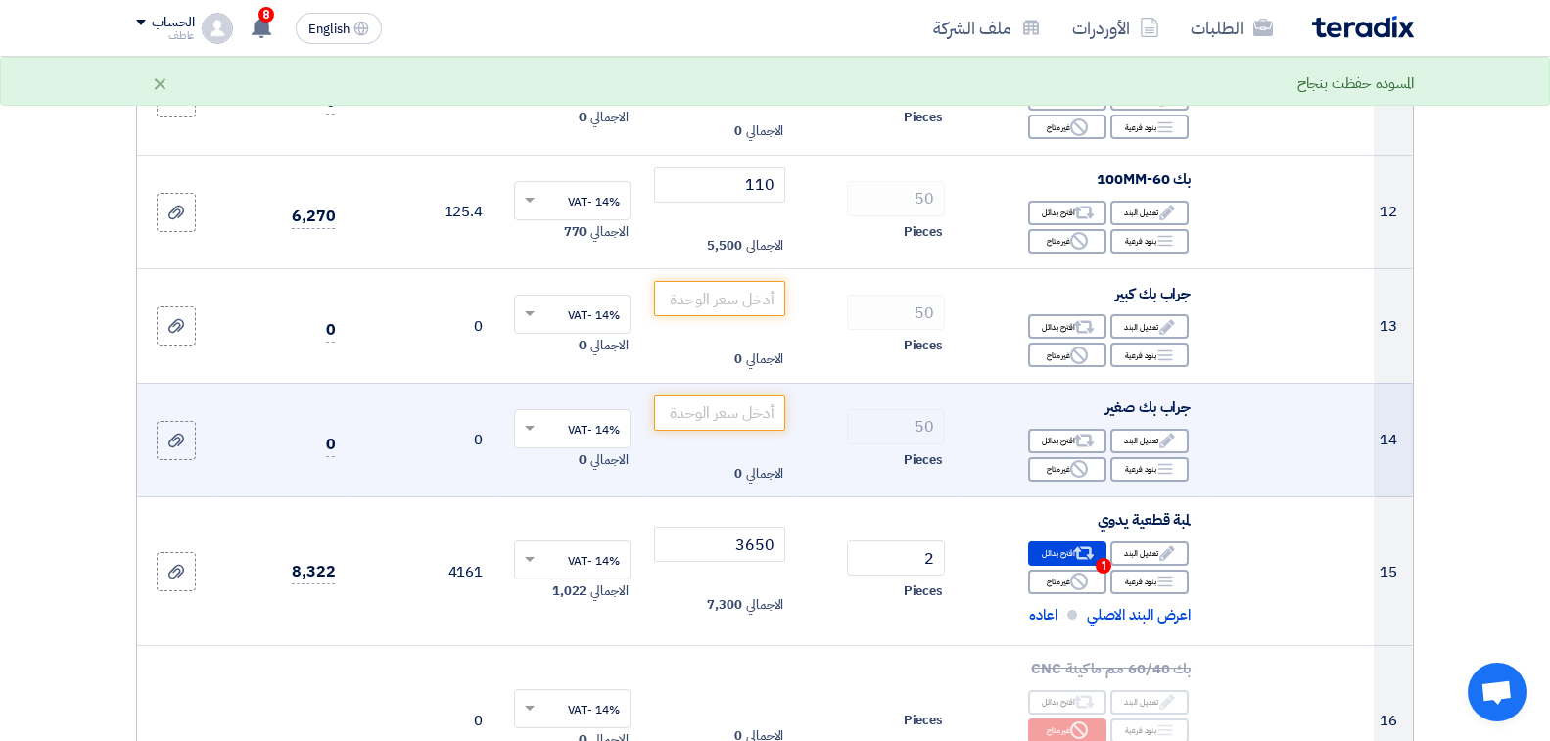
scroll to position [1567, 0]
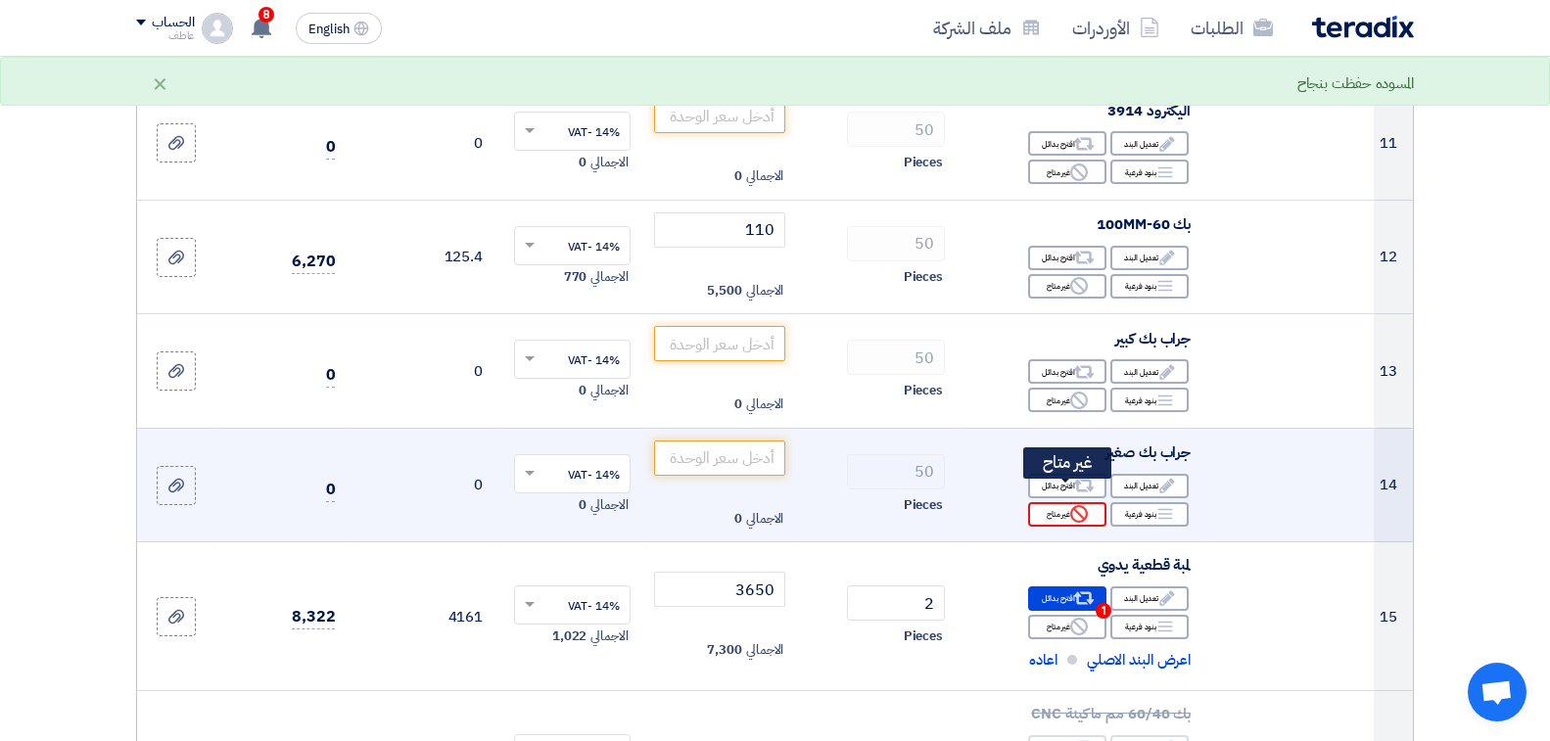
click at [1069, 502] on div "Reject غير متاح" at bounding box center [1067, 514] width 78 height 24
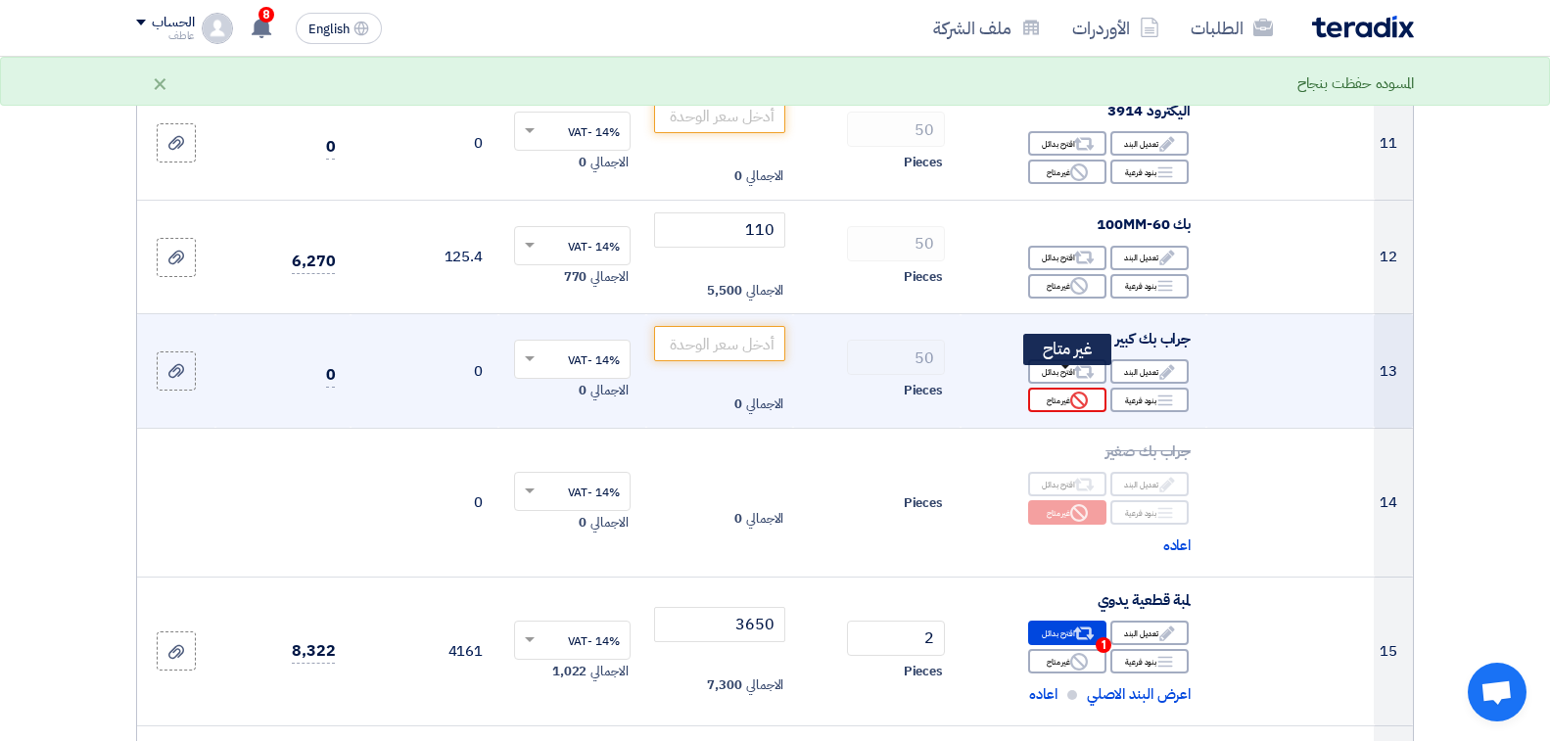
click at [1064, 388] on div "Reject غير متاح" at bounding box center [1067, 400] width 78 height 24
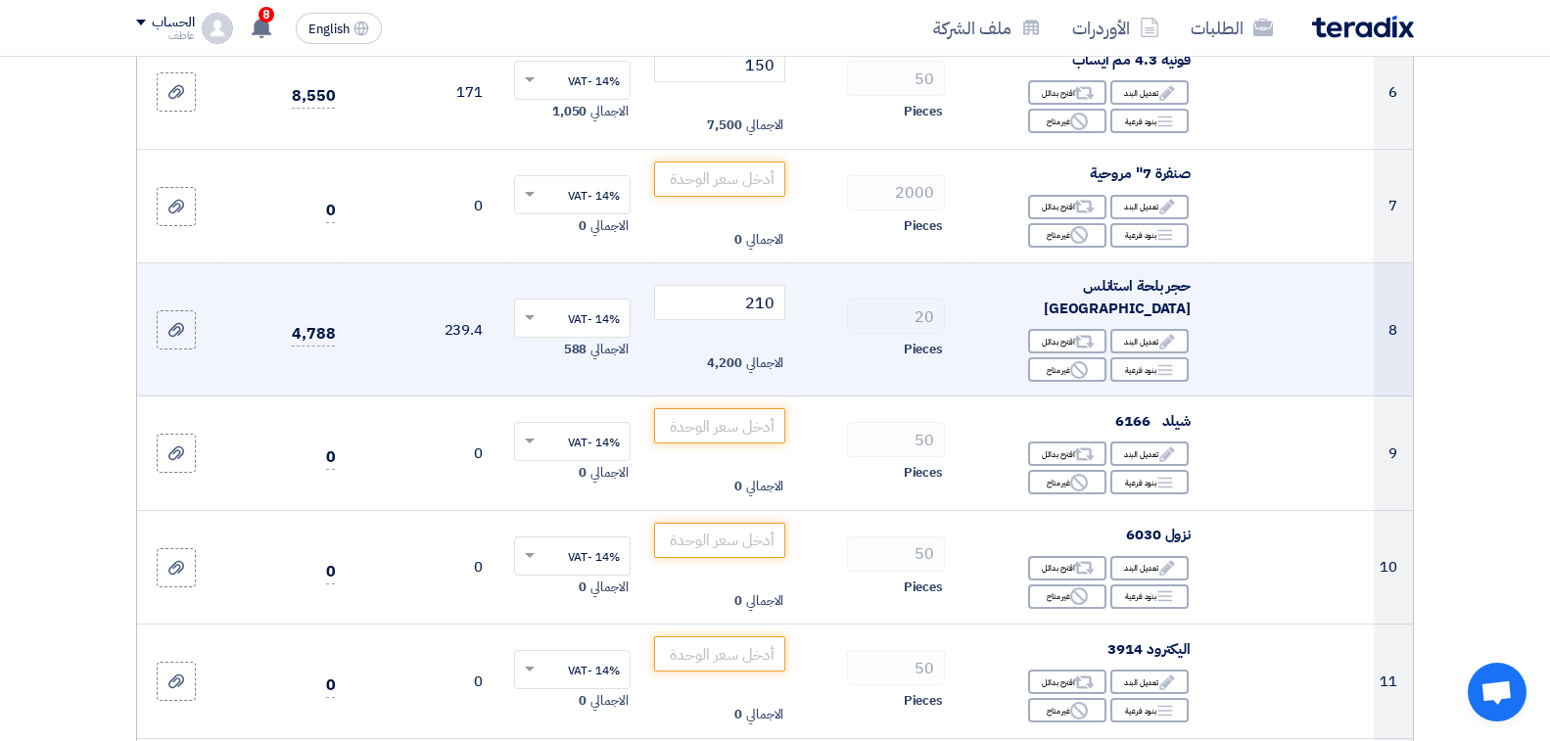
scroll to position [979, 0]
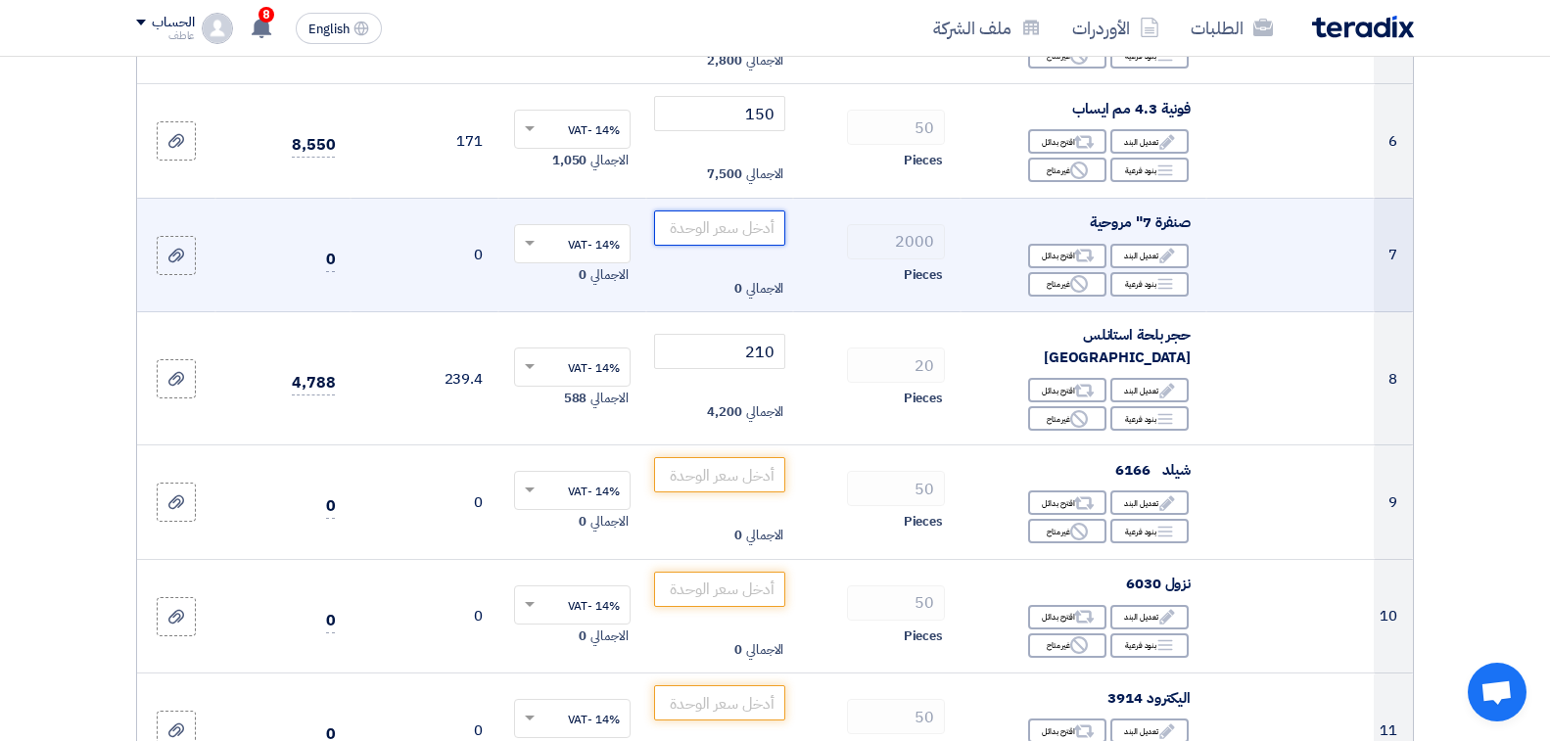
click at [706, 231] on input "number" at bounding box center [720, 228] width 132 height 35
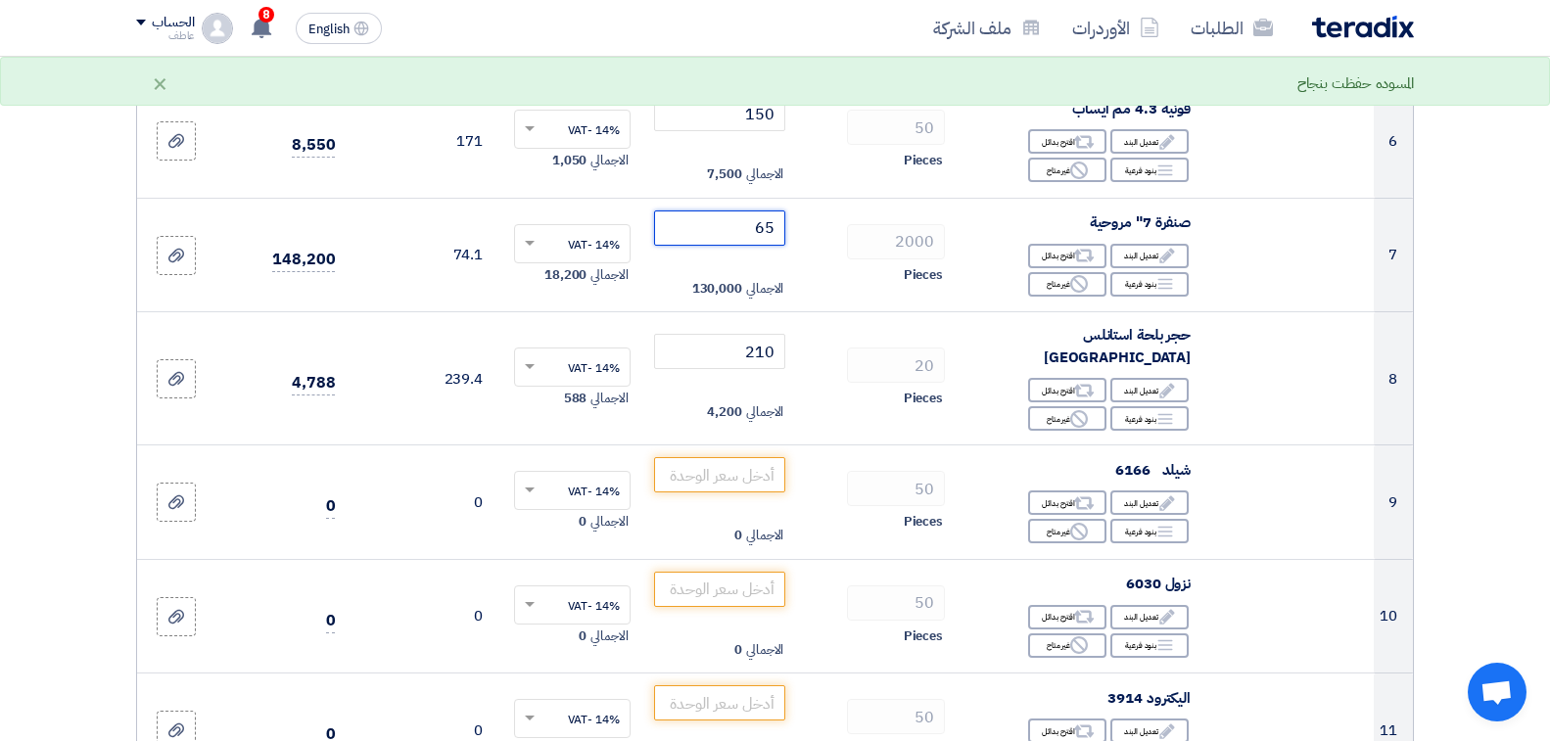
type input "65"
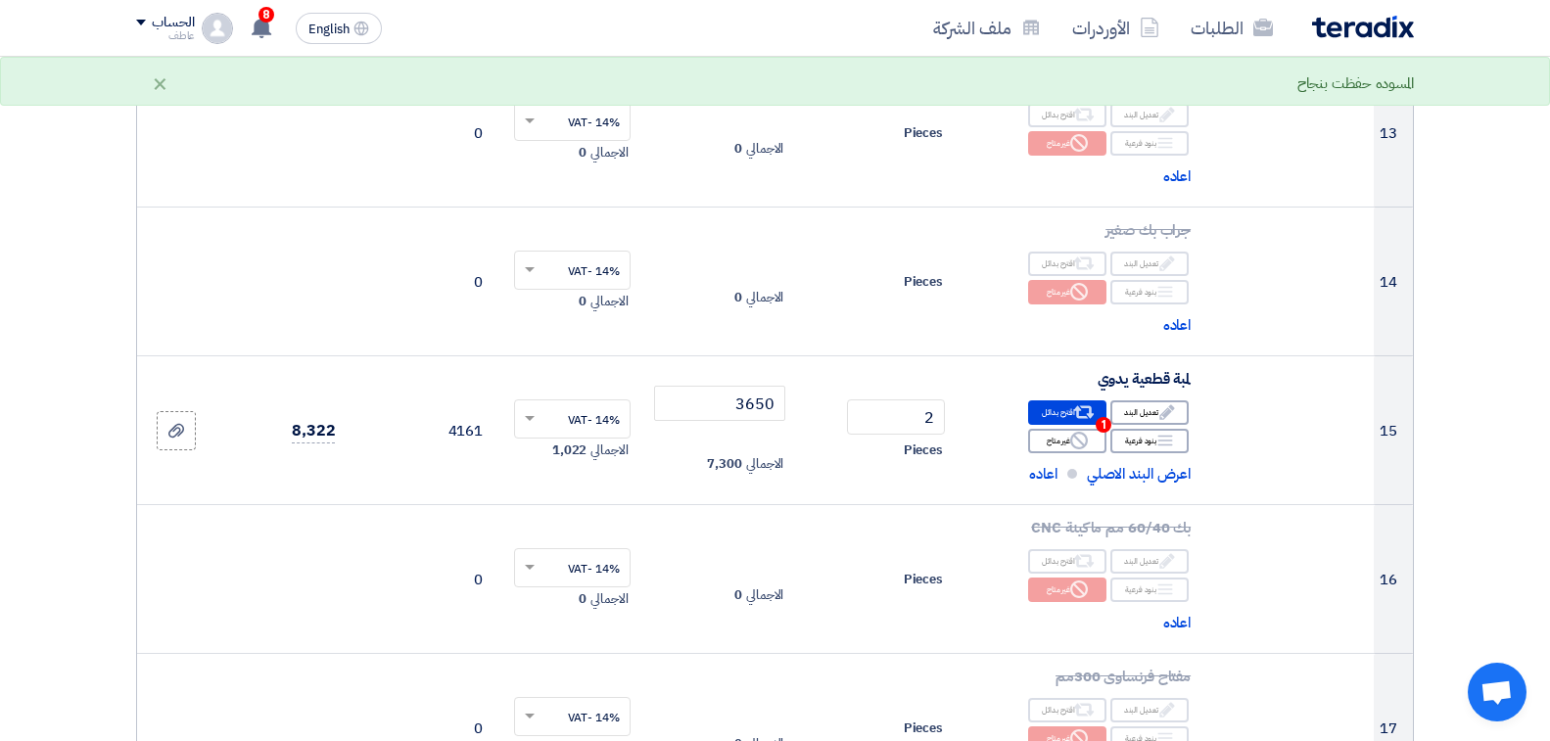
scroll to position [1762, 0]
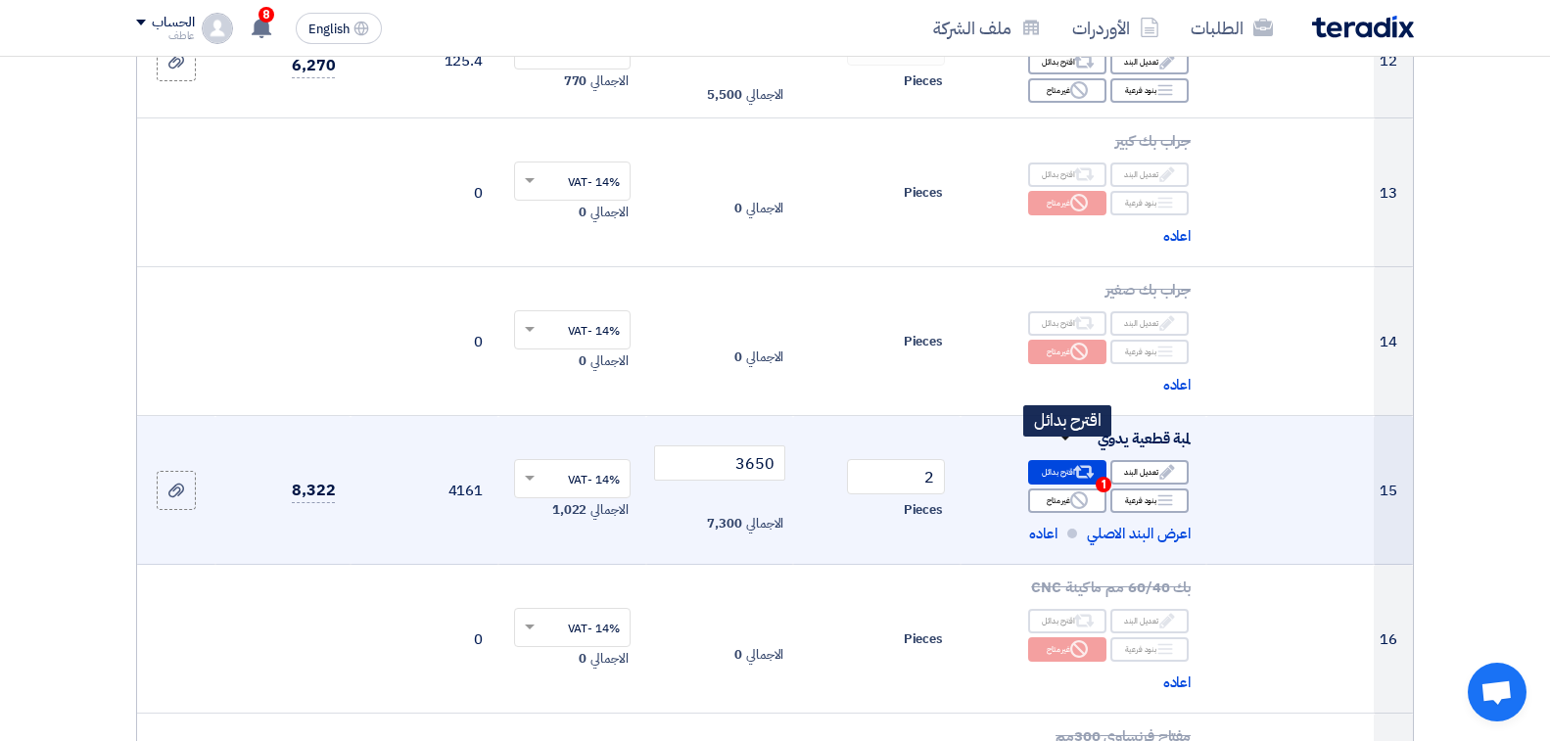
click at [1064, 460] on div "Alternative اقترح بدائل 1" at bounding box center [1067, 472] width 78 height 24
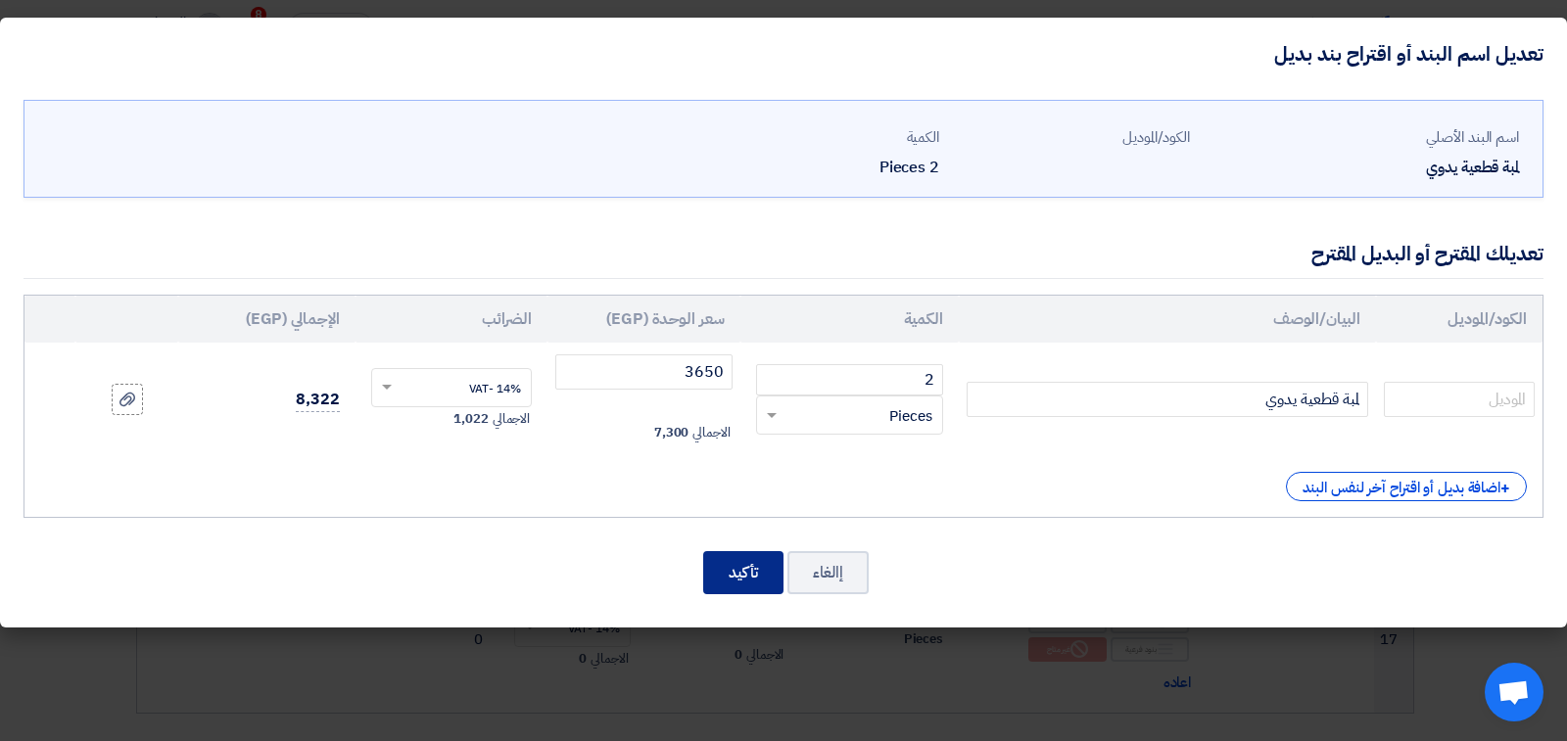
click at [746, 581] on button "تأكيد" at bounding box center [743, 572] width 80 height 43
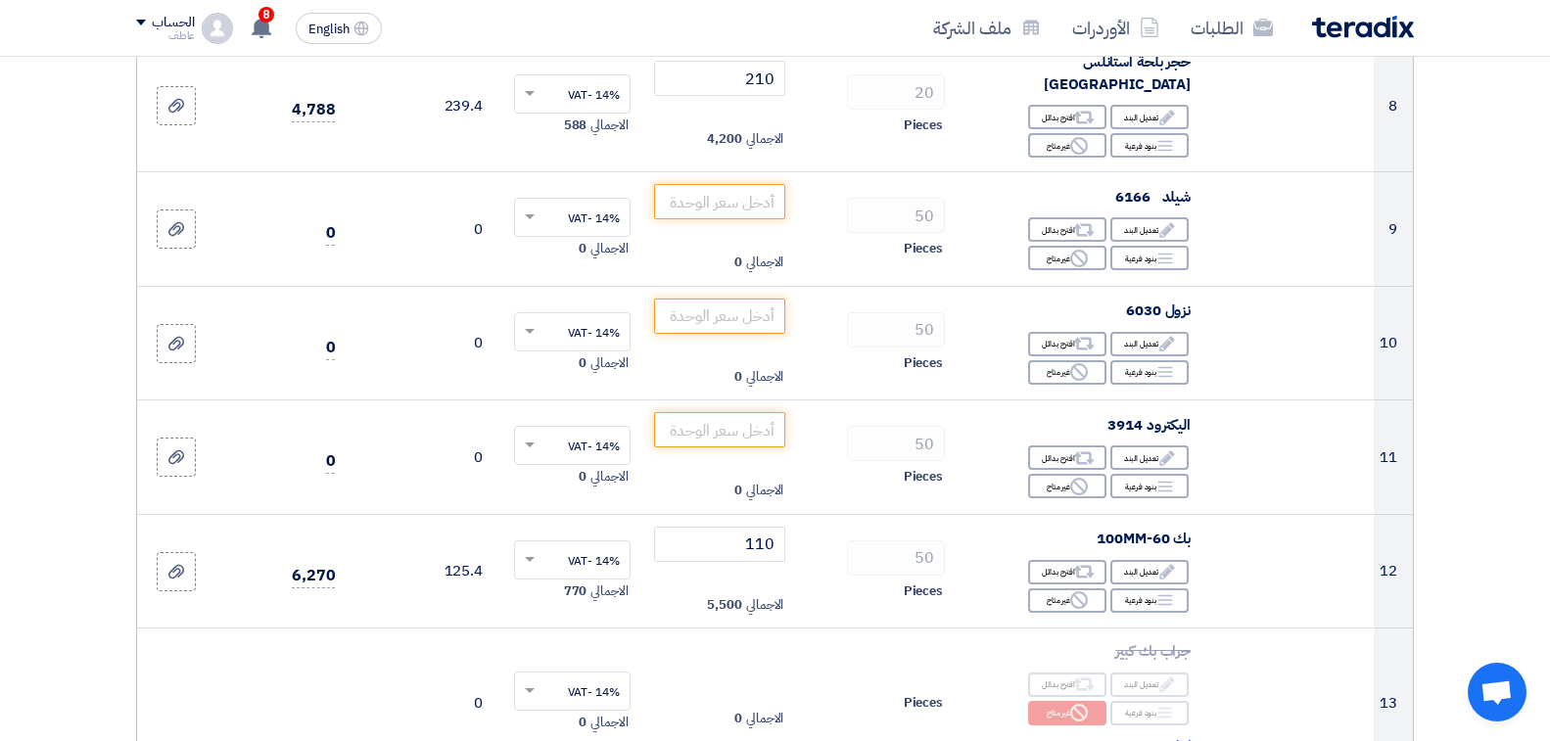
scroll to position [1273, 0]
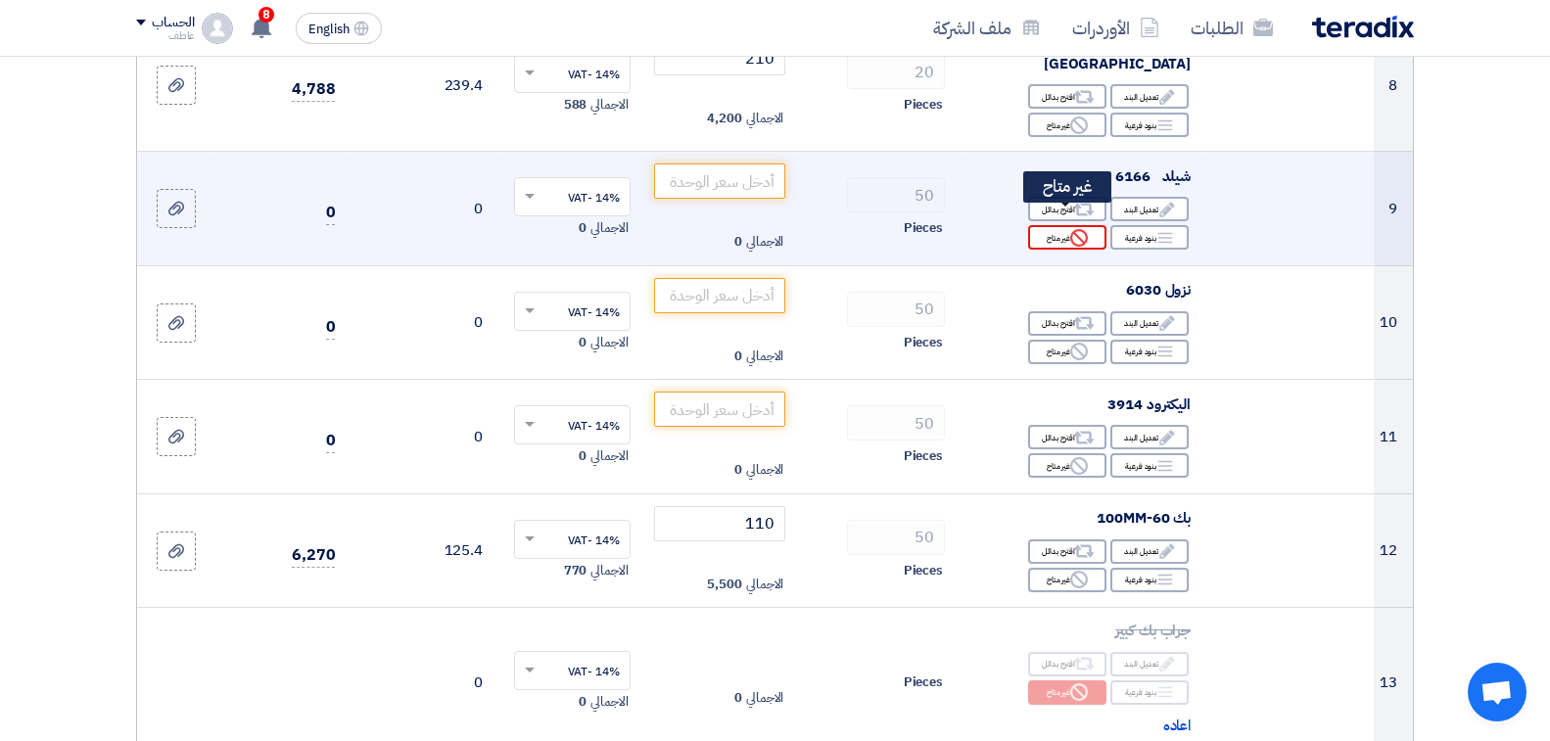
click at [1058, 225] on div "Reject غير متاح" at bounding box center [1067, 237] width 78 height 24
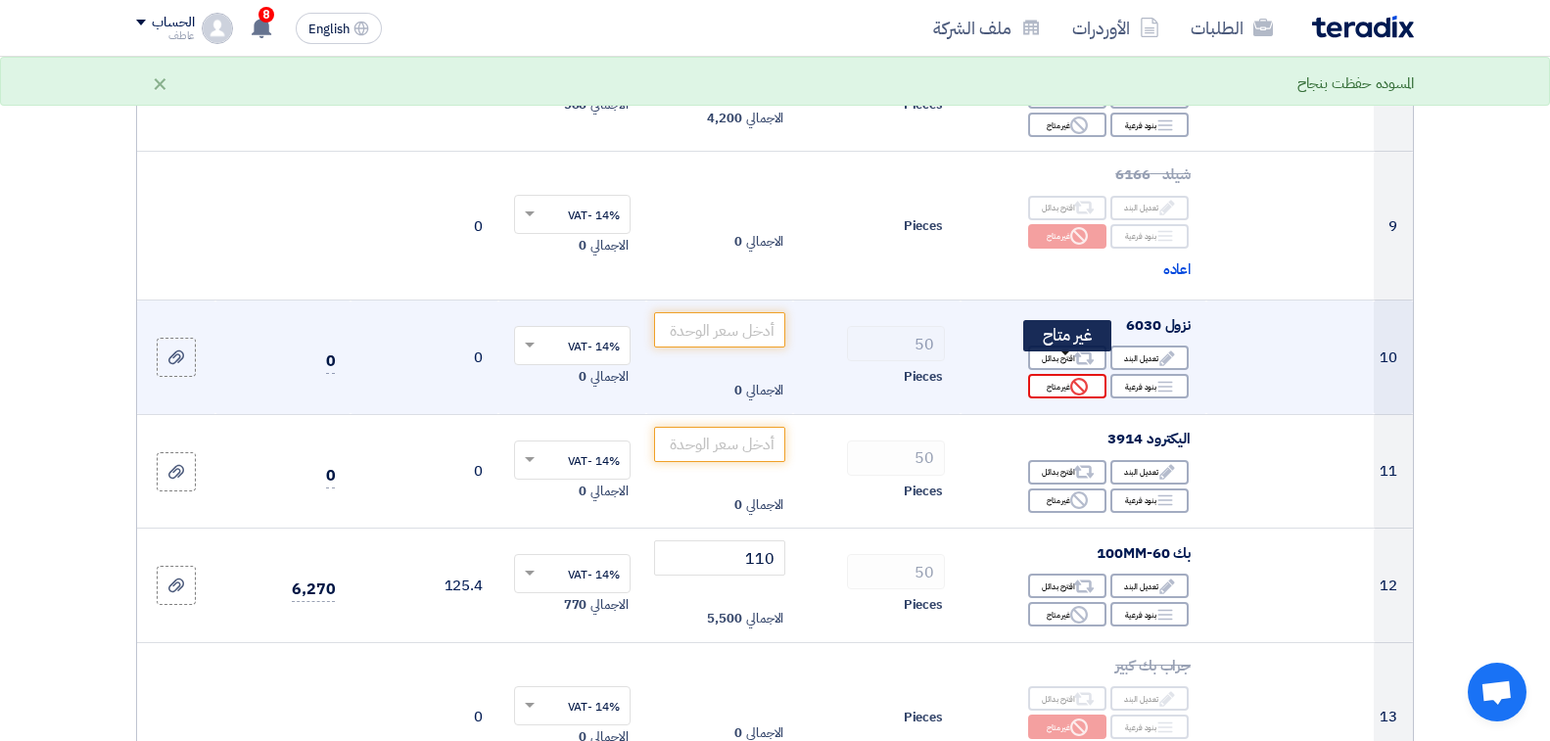
click at [1061, 374] on div "Reject غير متاح" at bounding box center [1067, 386] width 78 height 24
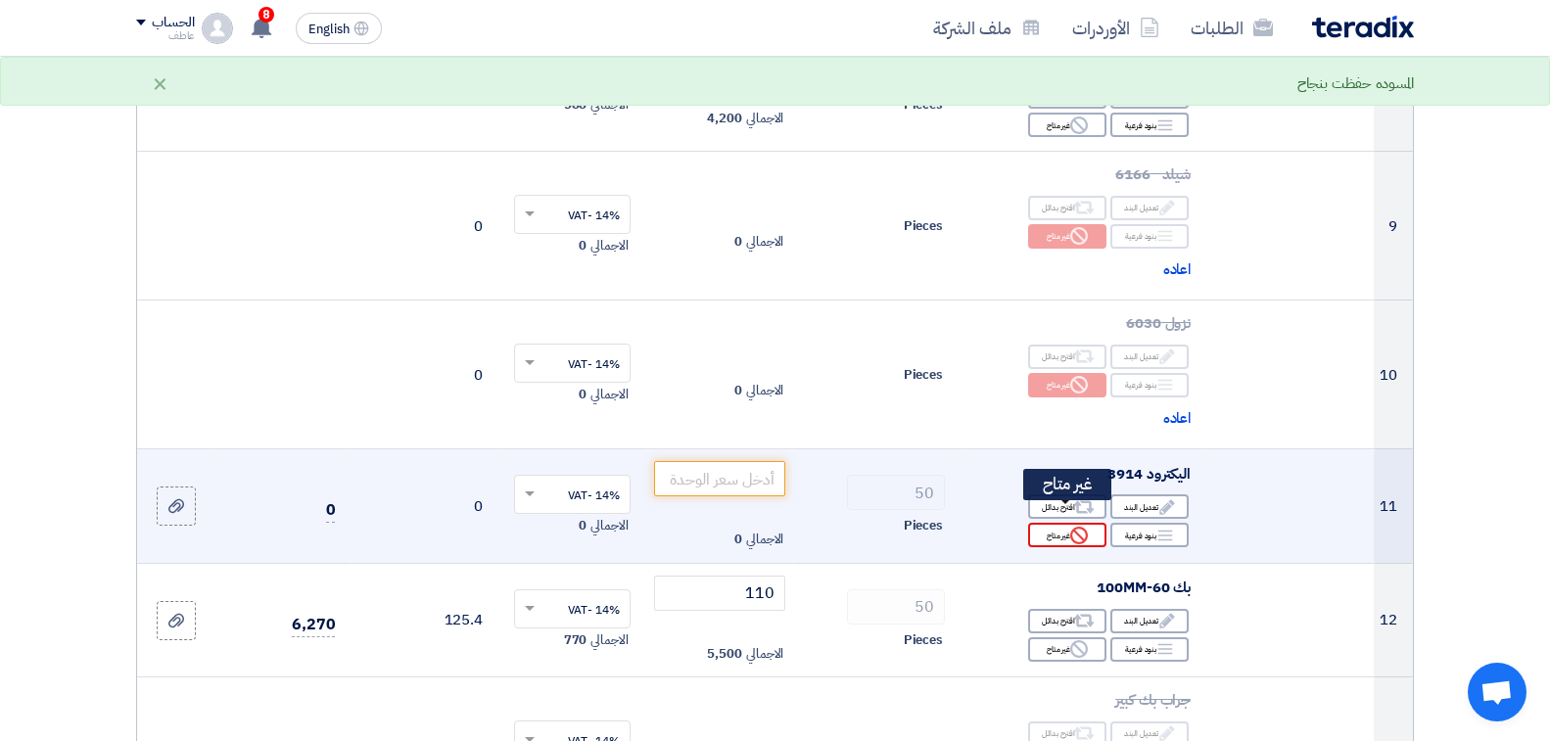
click at [1064, 523] on div "Reject غير متاح" at bounding box center [1067, 535] width 78 height 24
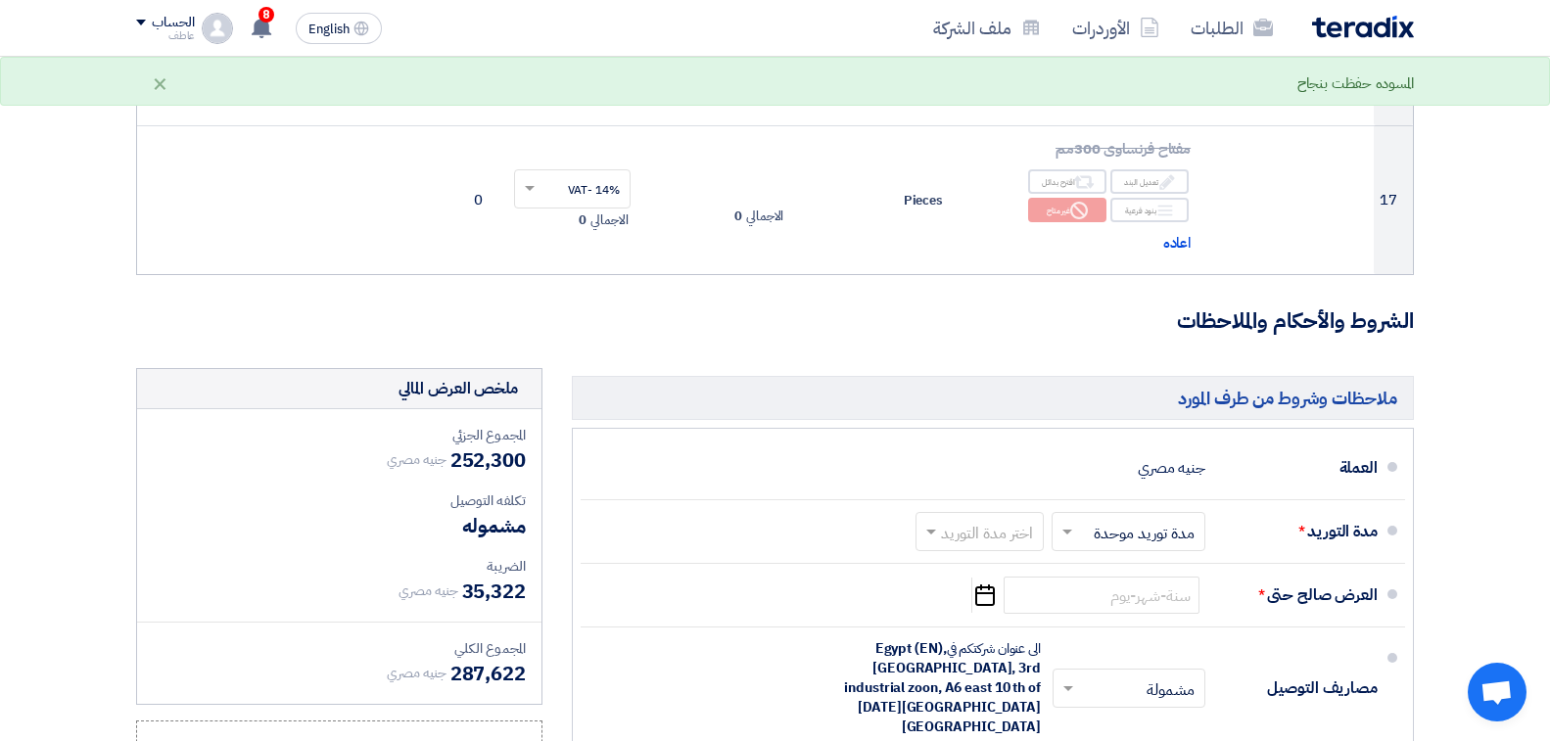
scroll to position [2741, 0]
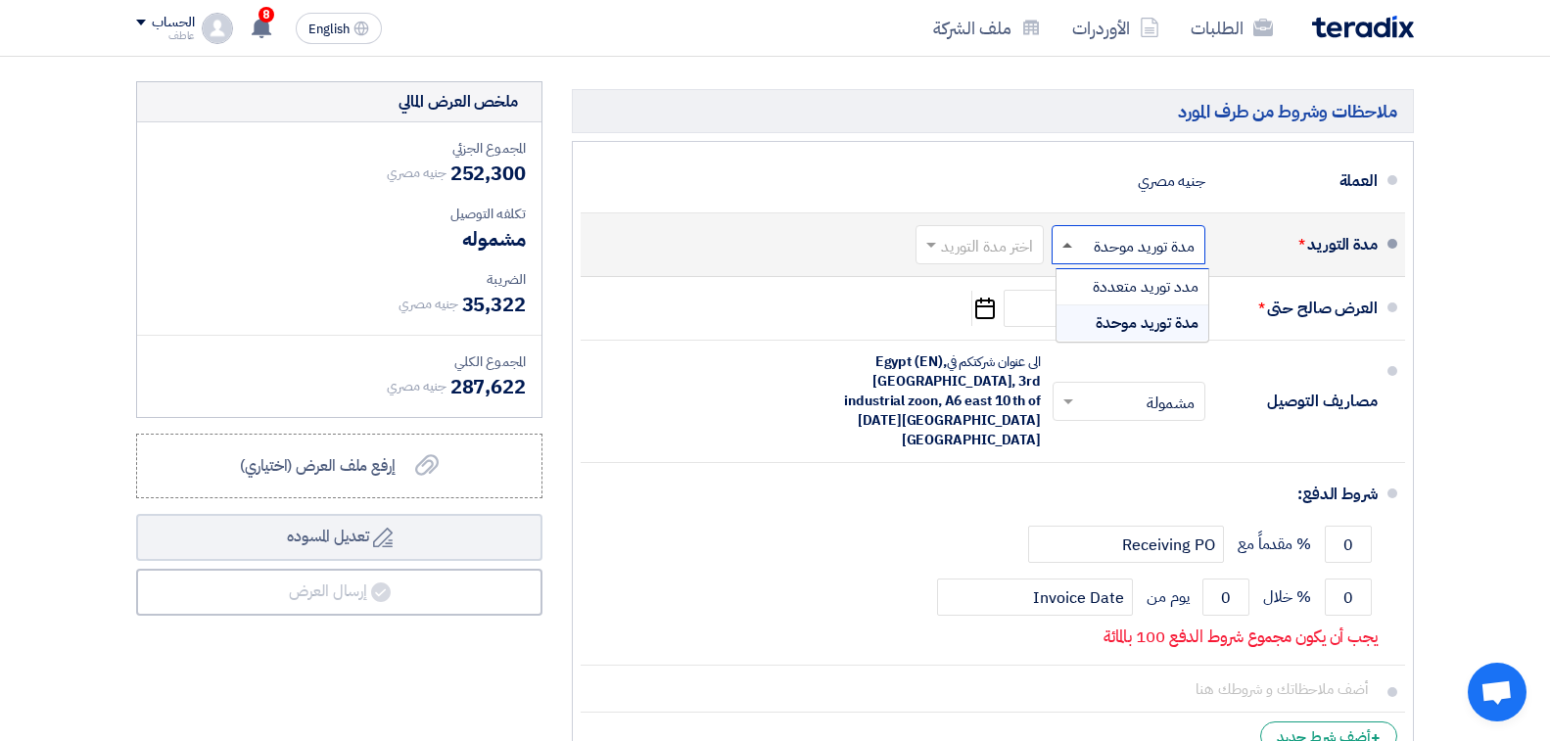
click at [1066, 243] on span at bounding box center [1067, 245] width 10 height 5
click at [1092, 305] on div "مدة توريد موحدة" at bounding box center [1132, 322] width 152 height 35
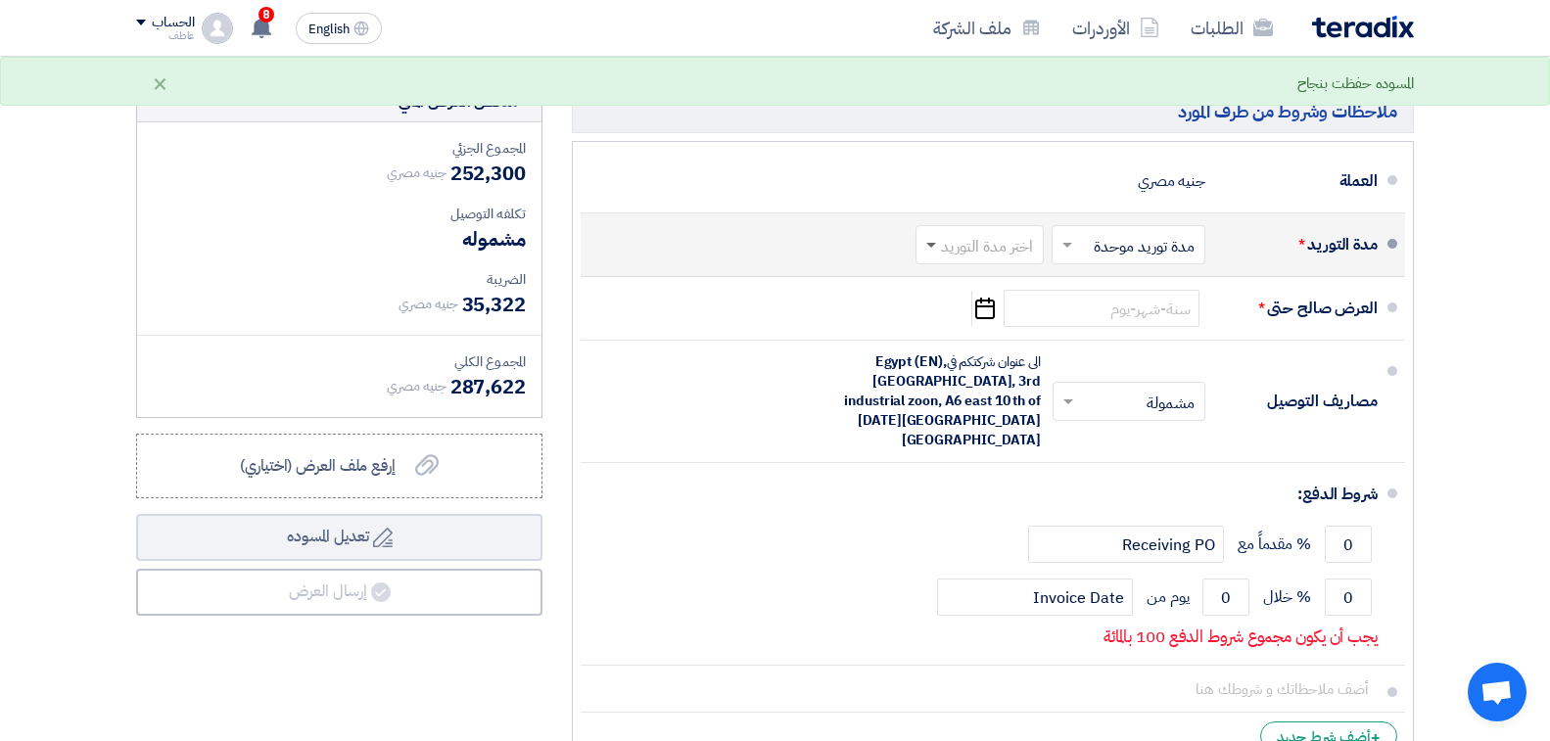
click at [927, 243] on span at bounding box center [931, 246] width 10 height 7
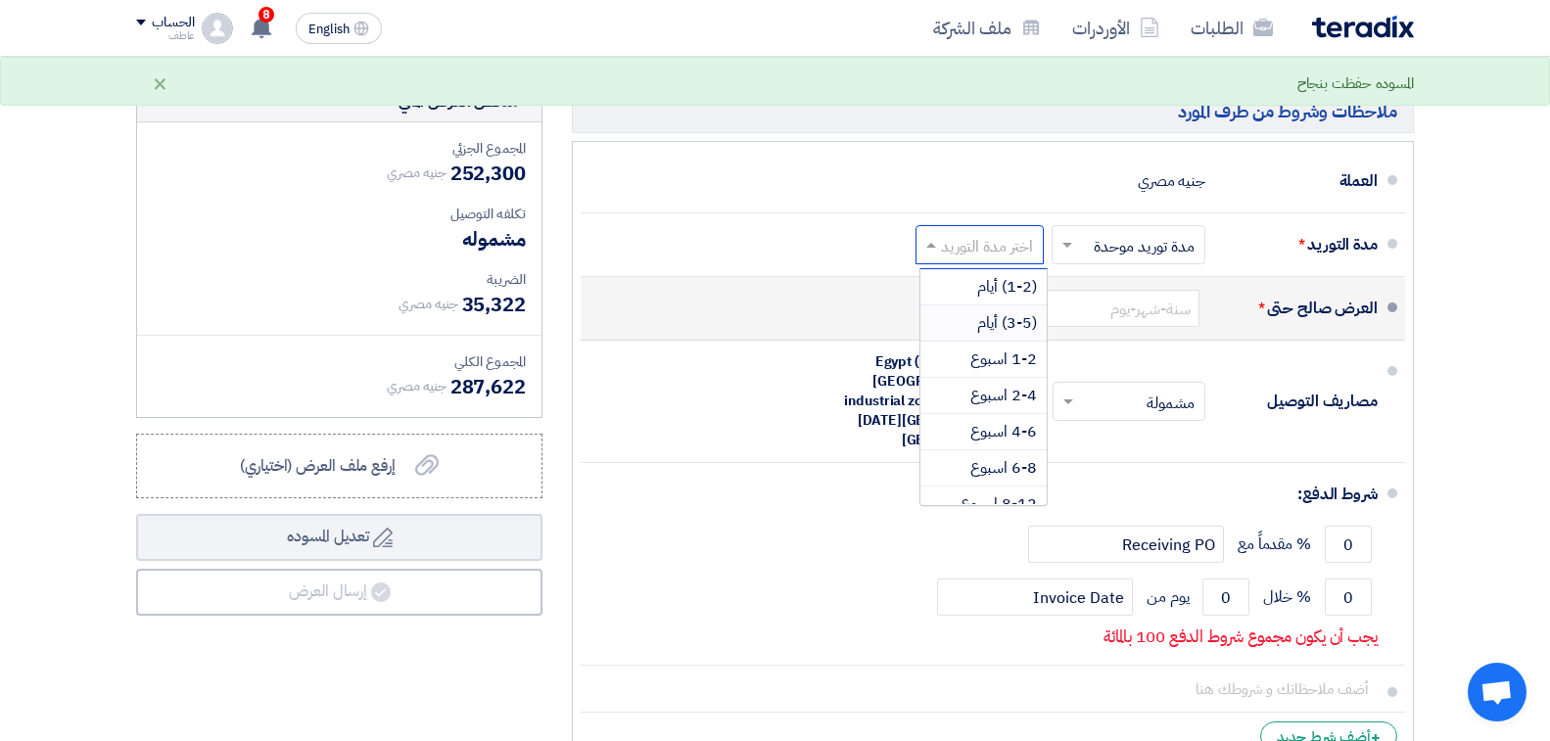
click at [989, 311] on span "(3-5) أيام" at bounding box center [1007, 322] width 60 height 23
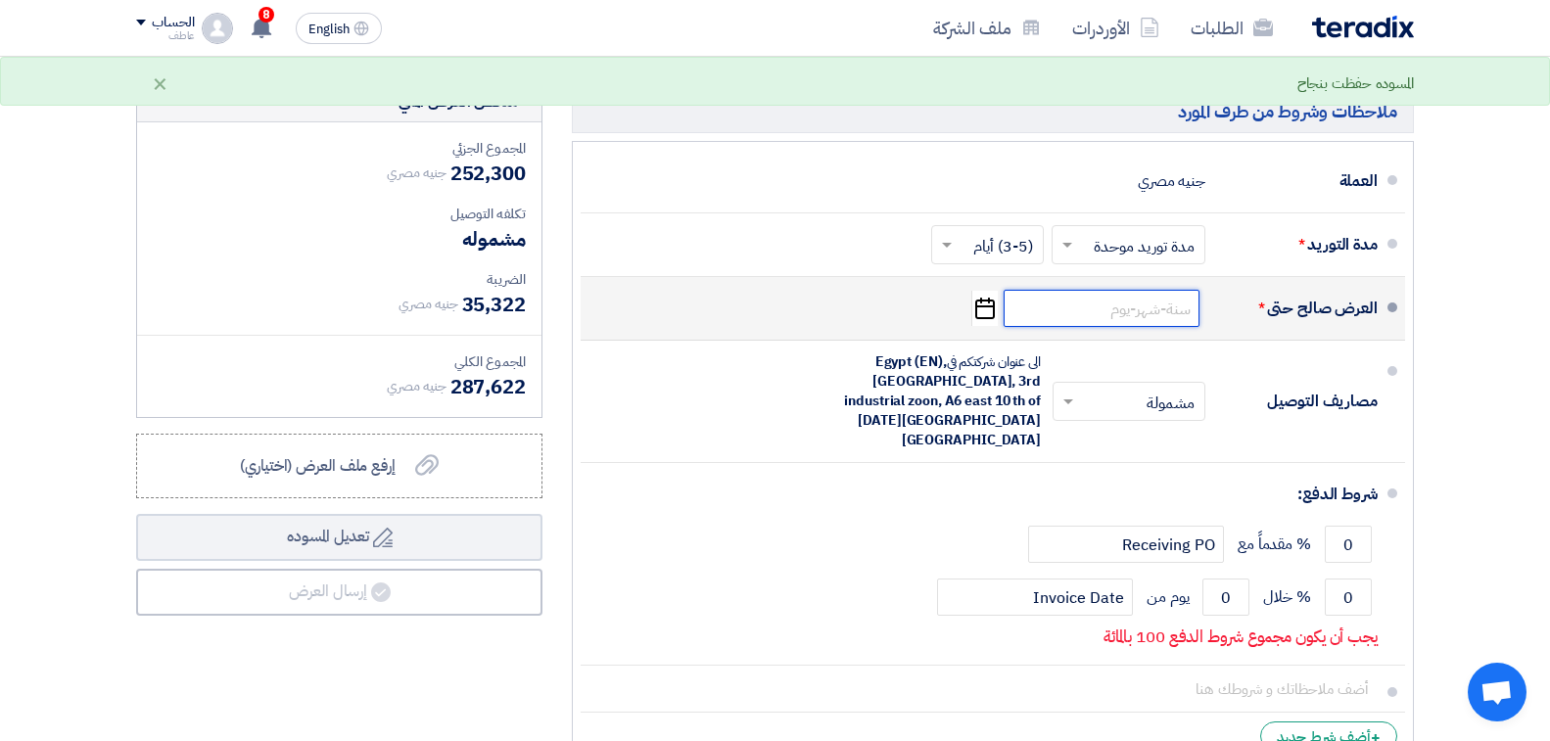
click at [1153, 296] on input at bounding box center [1102, 308] width 196 height 37
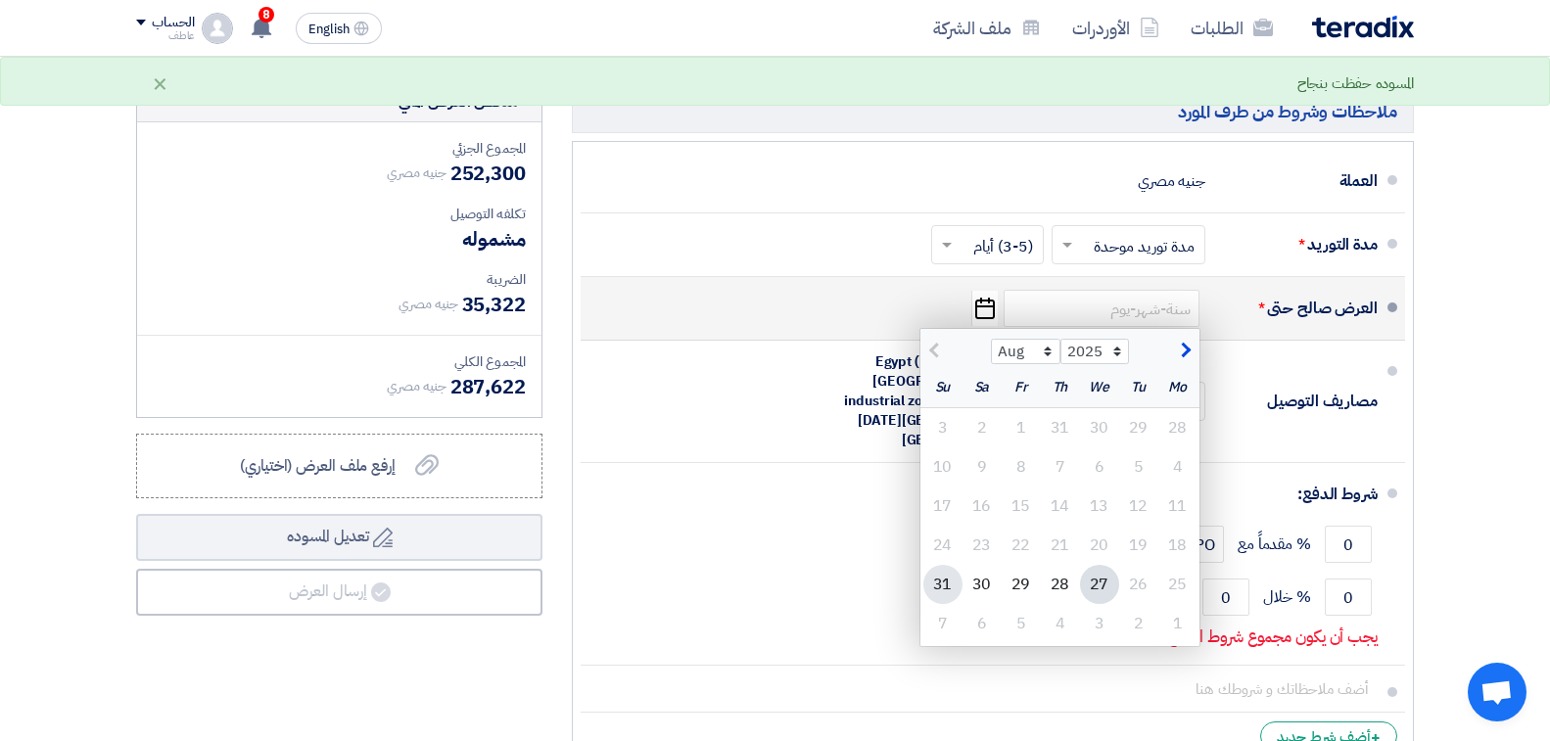
click at [938, 565] on div "31" at bounding box center [942, 584] width 39 height 39
type input "[DATE]"
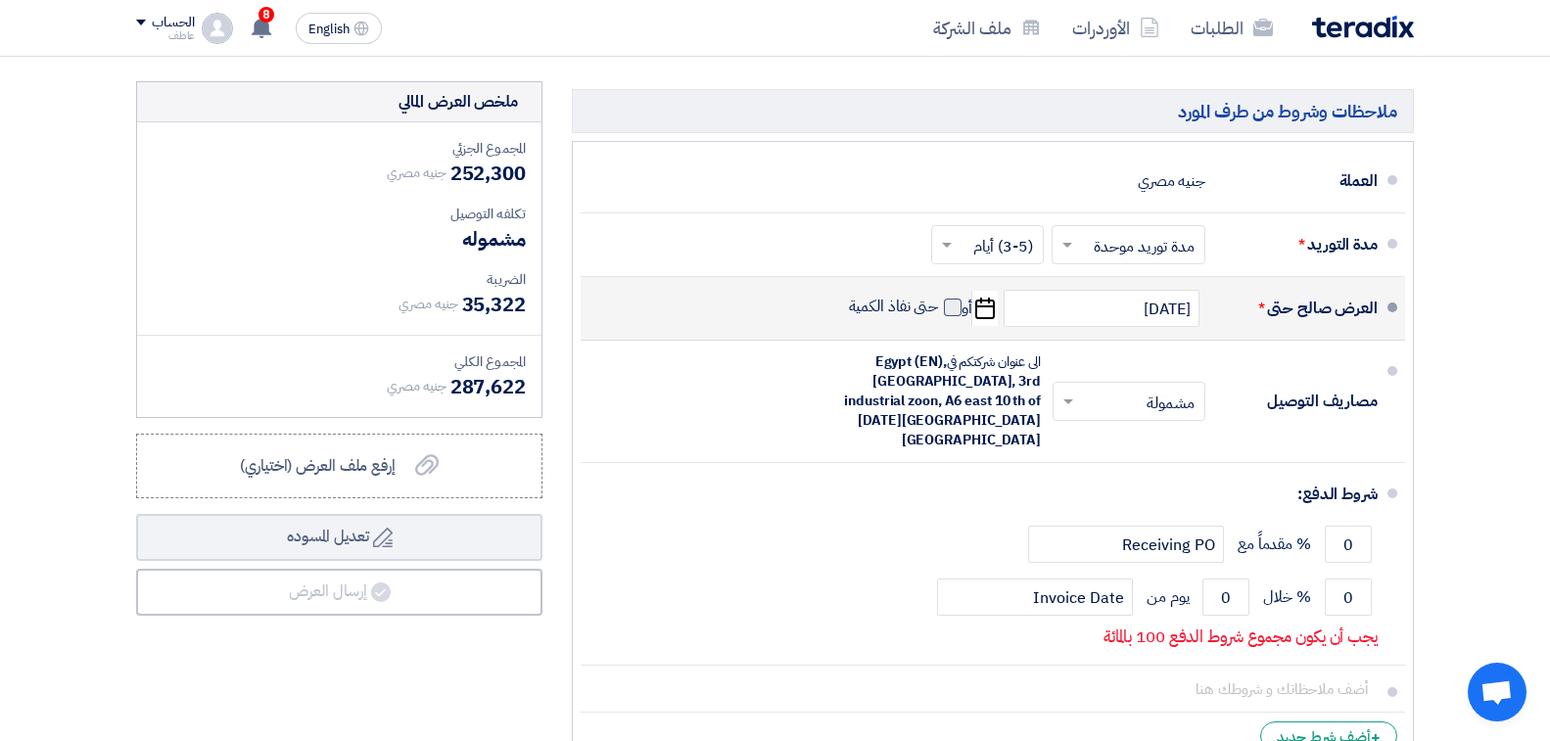
click at [950, 299] on span at bounding box center [953, 308] width 18 height 18
click at [939, 297] on input "حتى نفاذ الكمية" at bounding box center [892, 315] width 94 height 37
checkbox input "true"
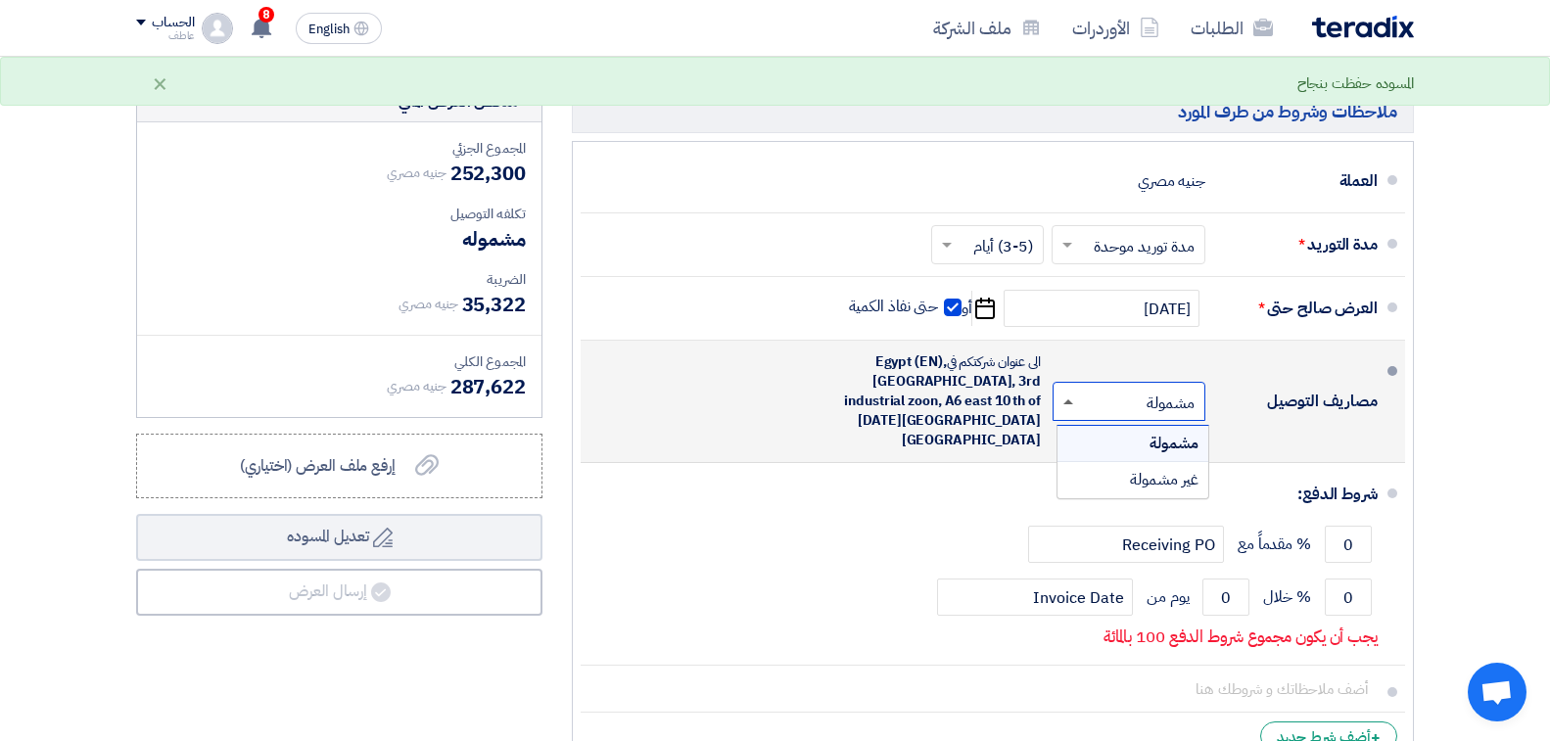
click at [1067, 399] on span at bounding box center [1068, 401] width 10 height 5
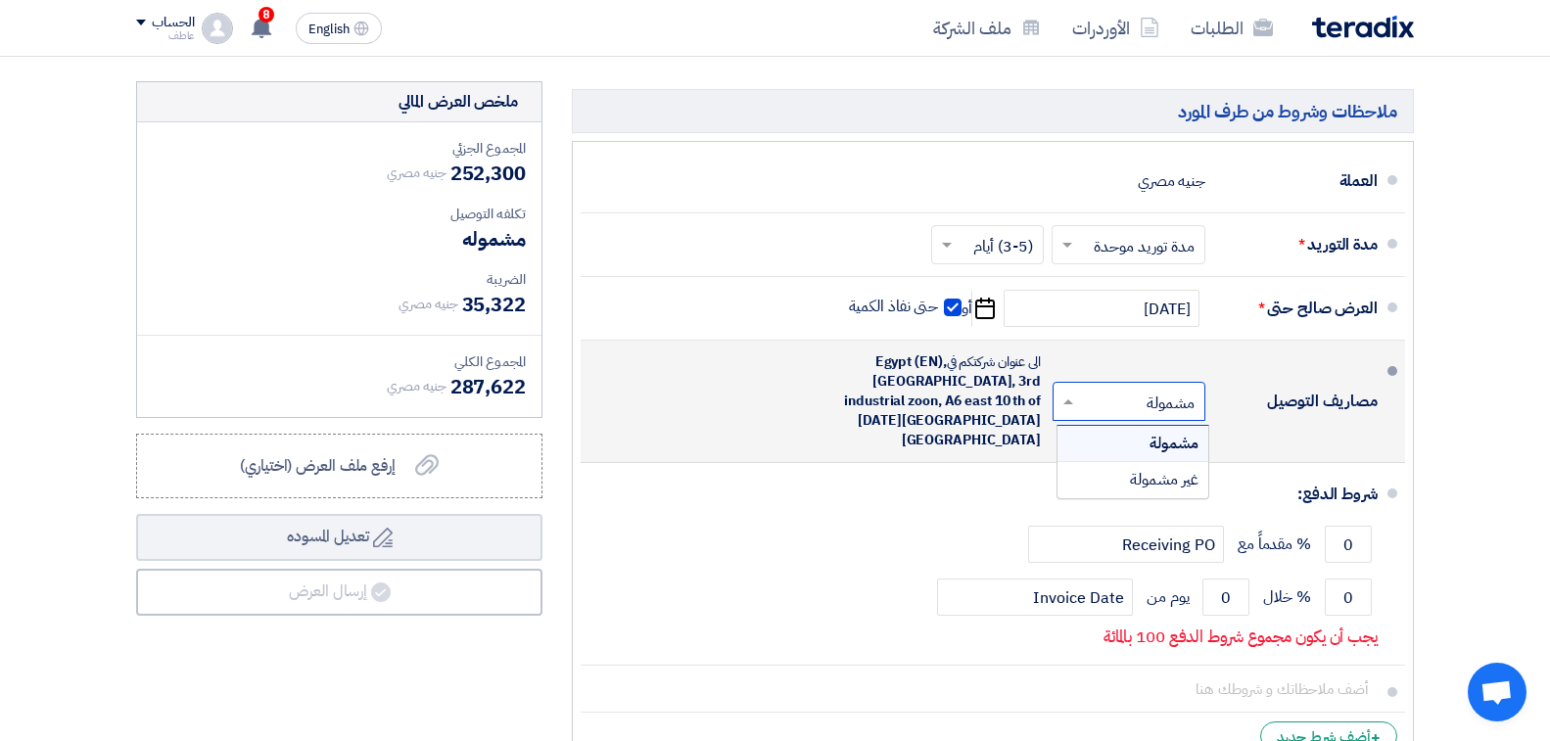
click at [1180, 432] on span "مشمولة" at bounding box center [1173, 443] width 49 height 23
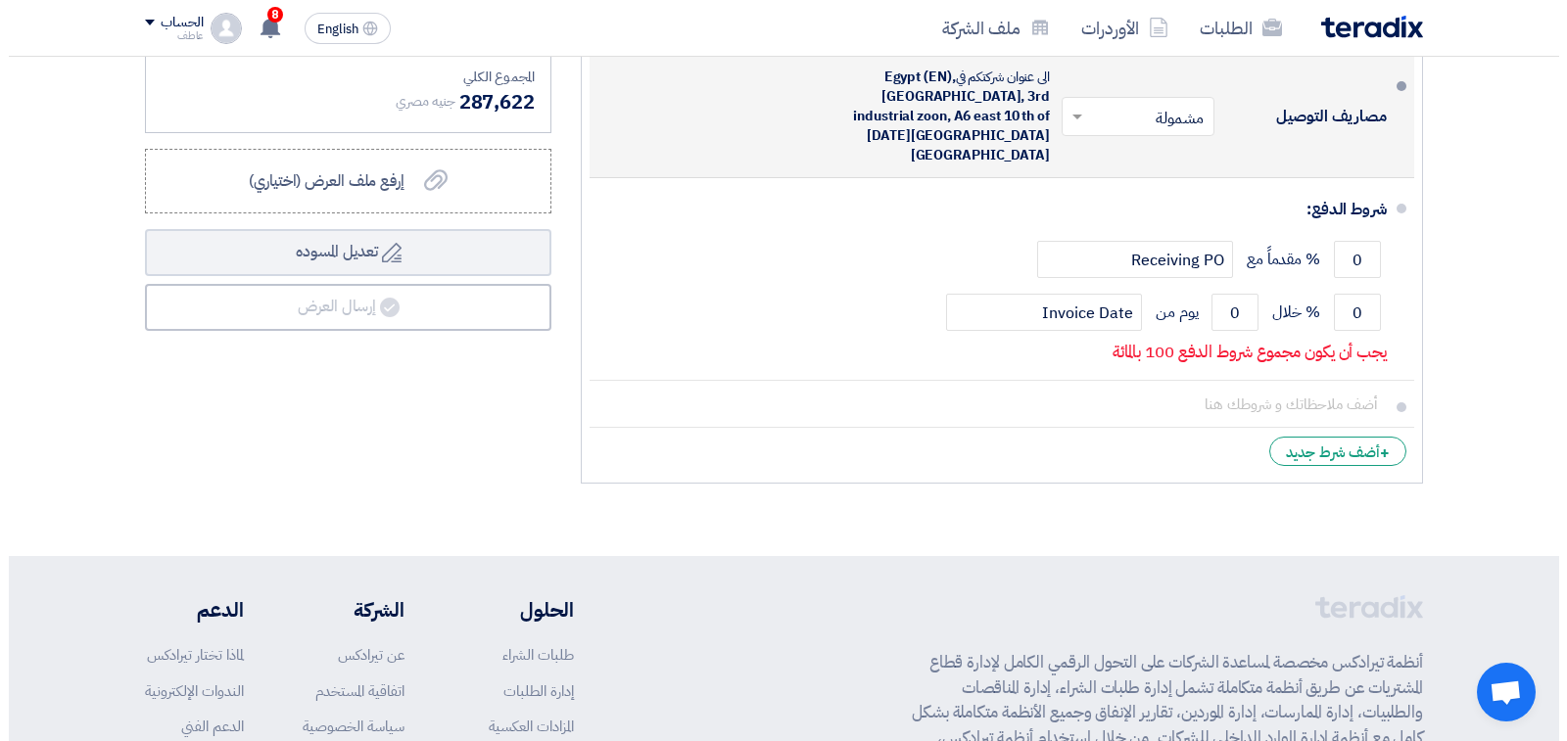
scroll to position [3035, 0]
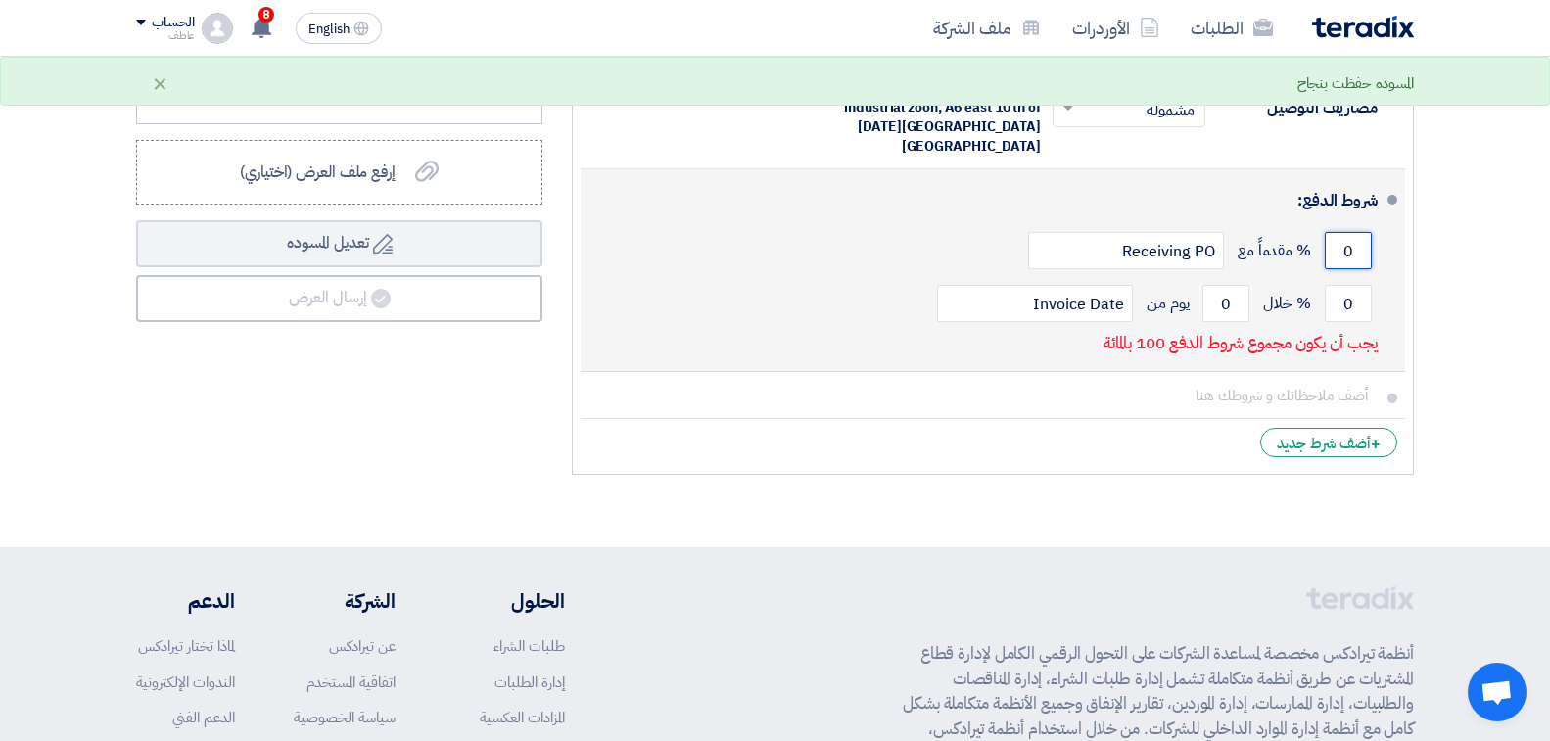
click at [1335, 232] on input "0" at bounding box center [1348, 250] width 47 height 37
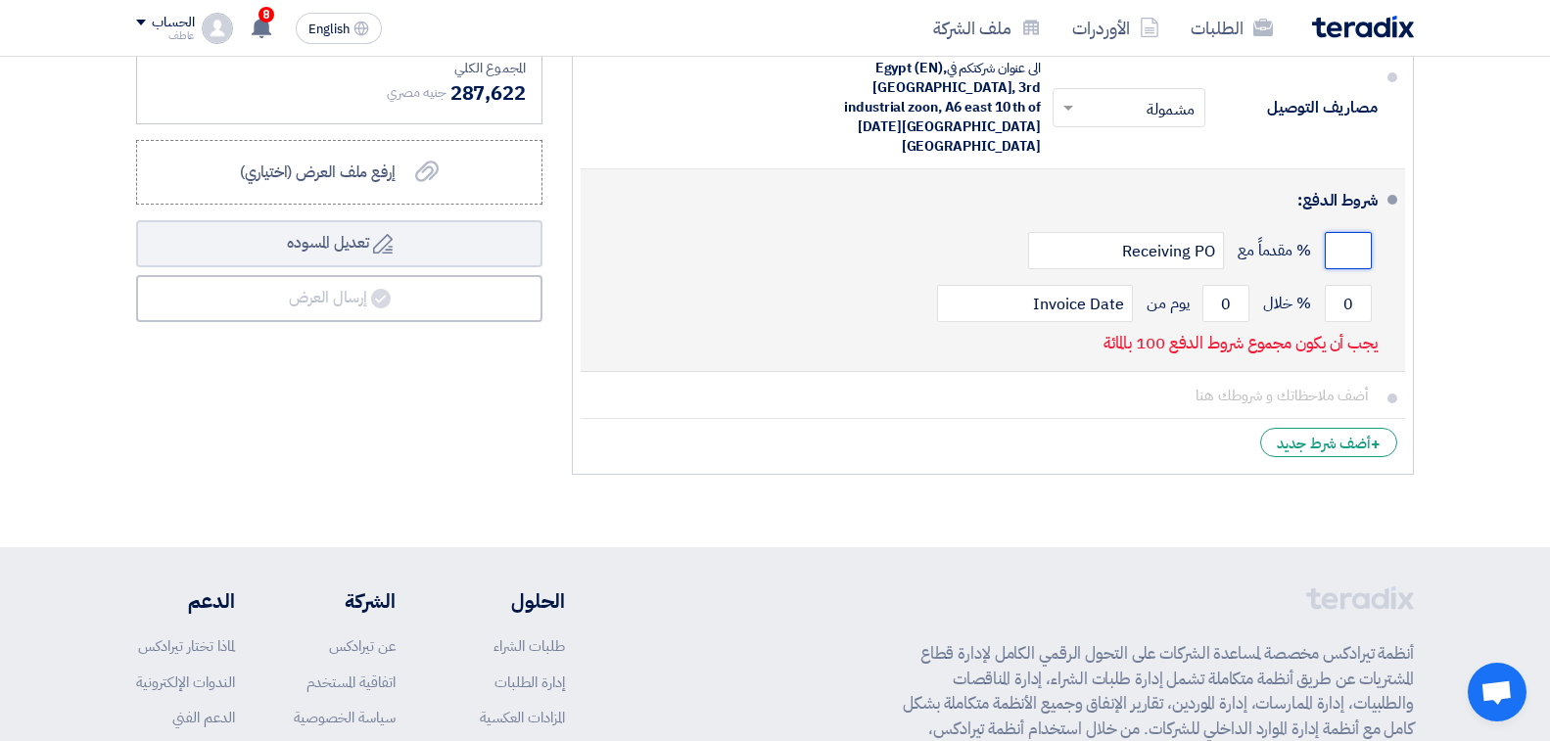
type input "0"
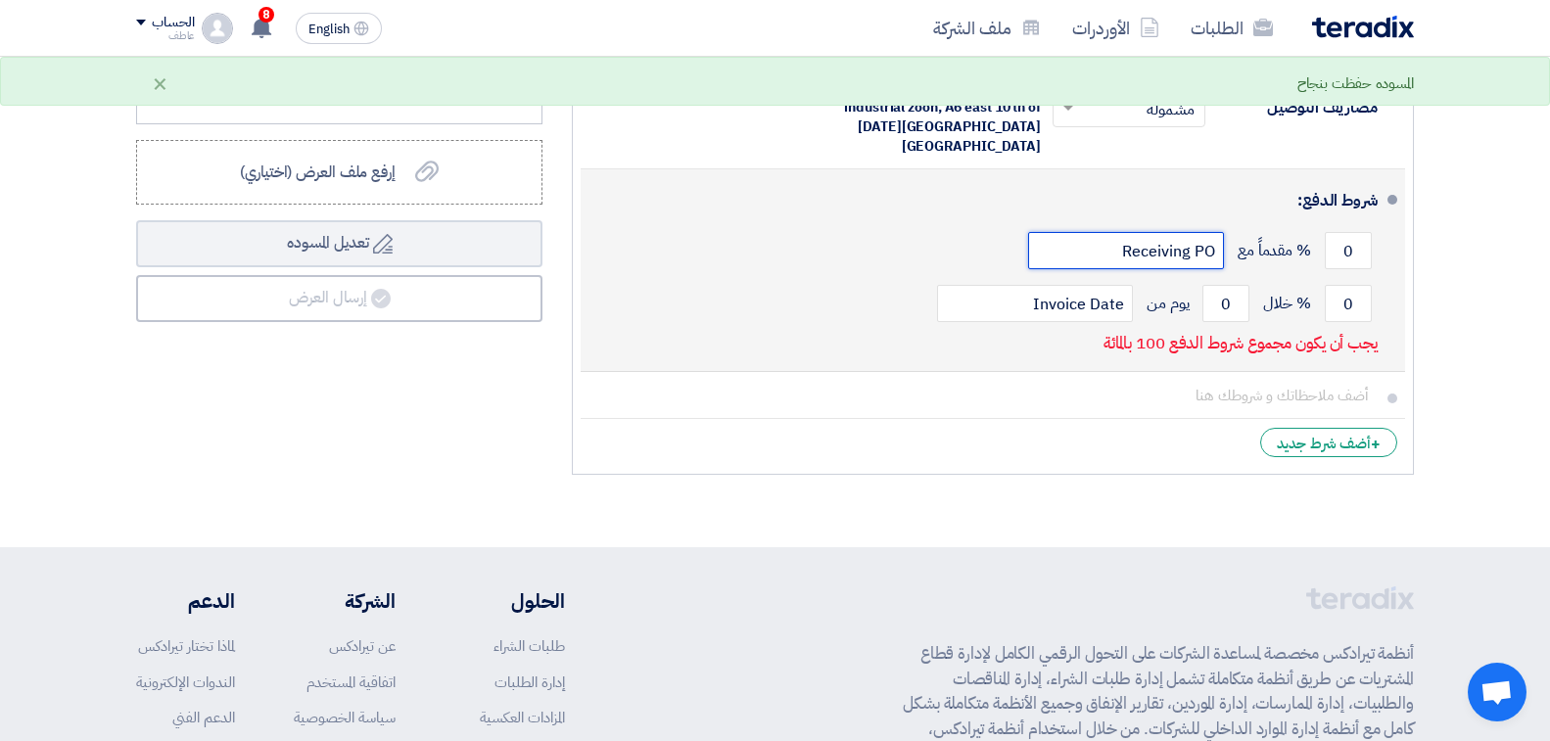
click at [1145, 232] on input "Receiving PO" at bounding box center [1126, 250] width 196 height 37
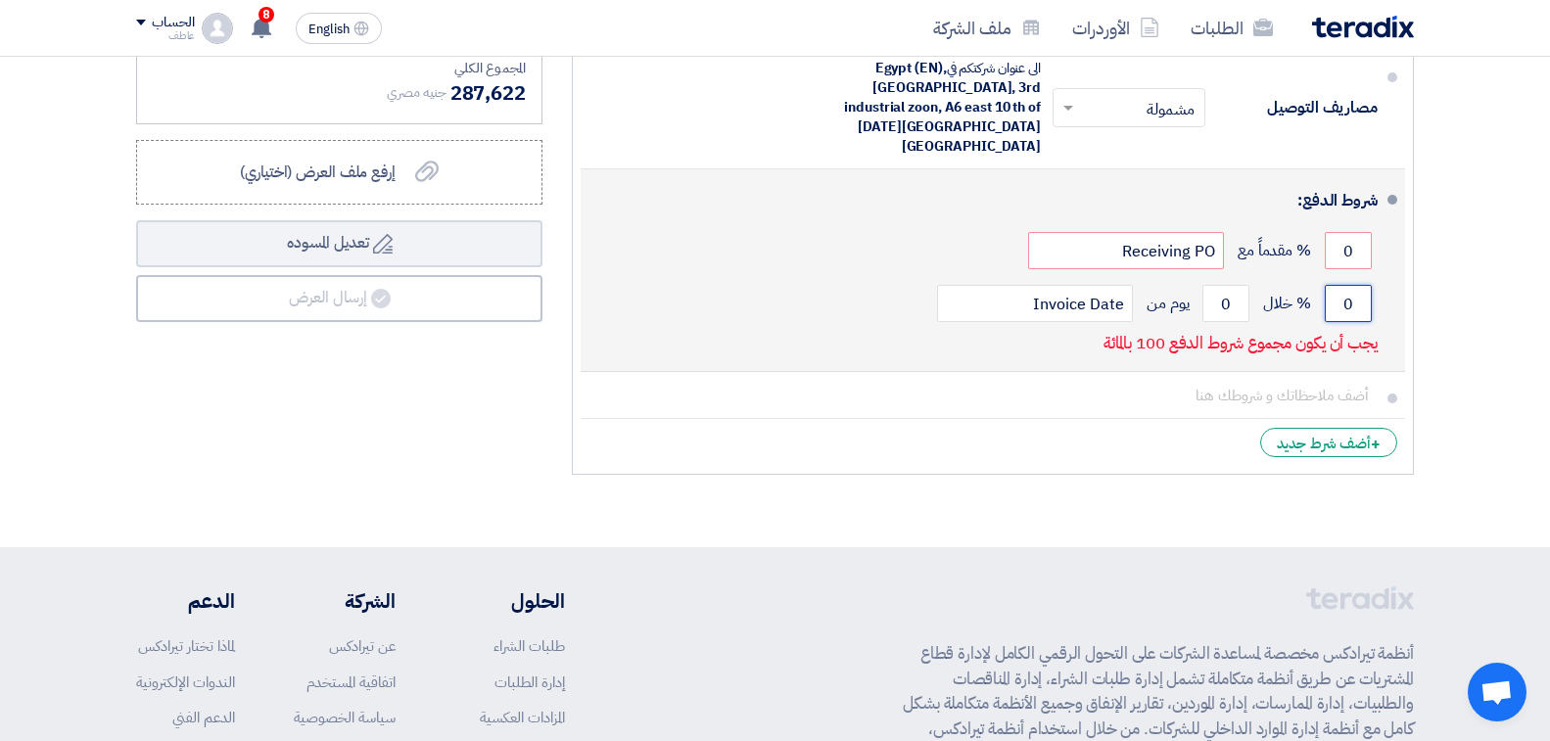
click at [1340, 285] on input "0" at bounding box center [1348, 303] width 47 height 37
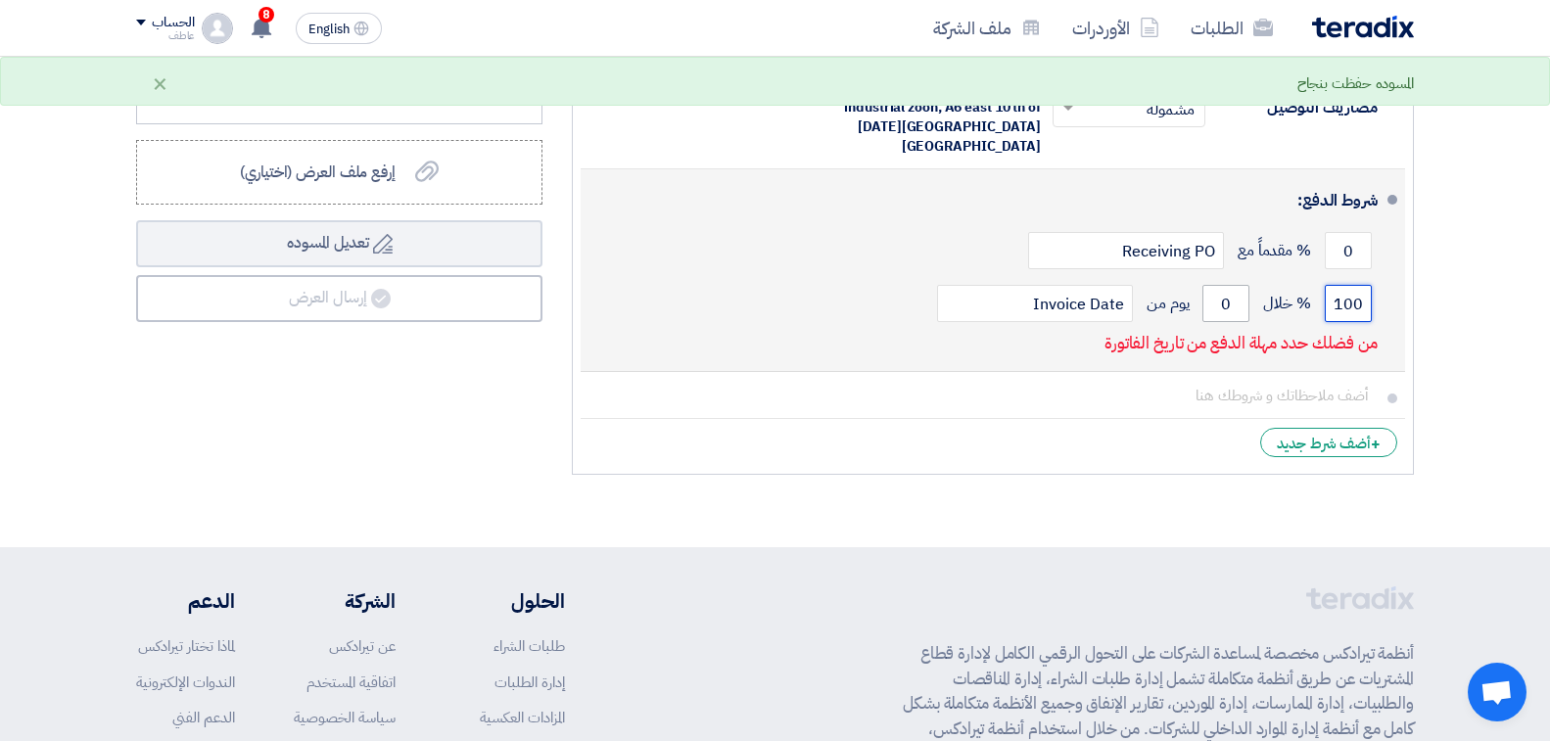
type input "100"
click at [1215, 285] on input "0" at bounding box center [1225, 303] width 47 height 37
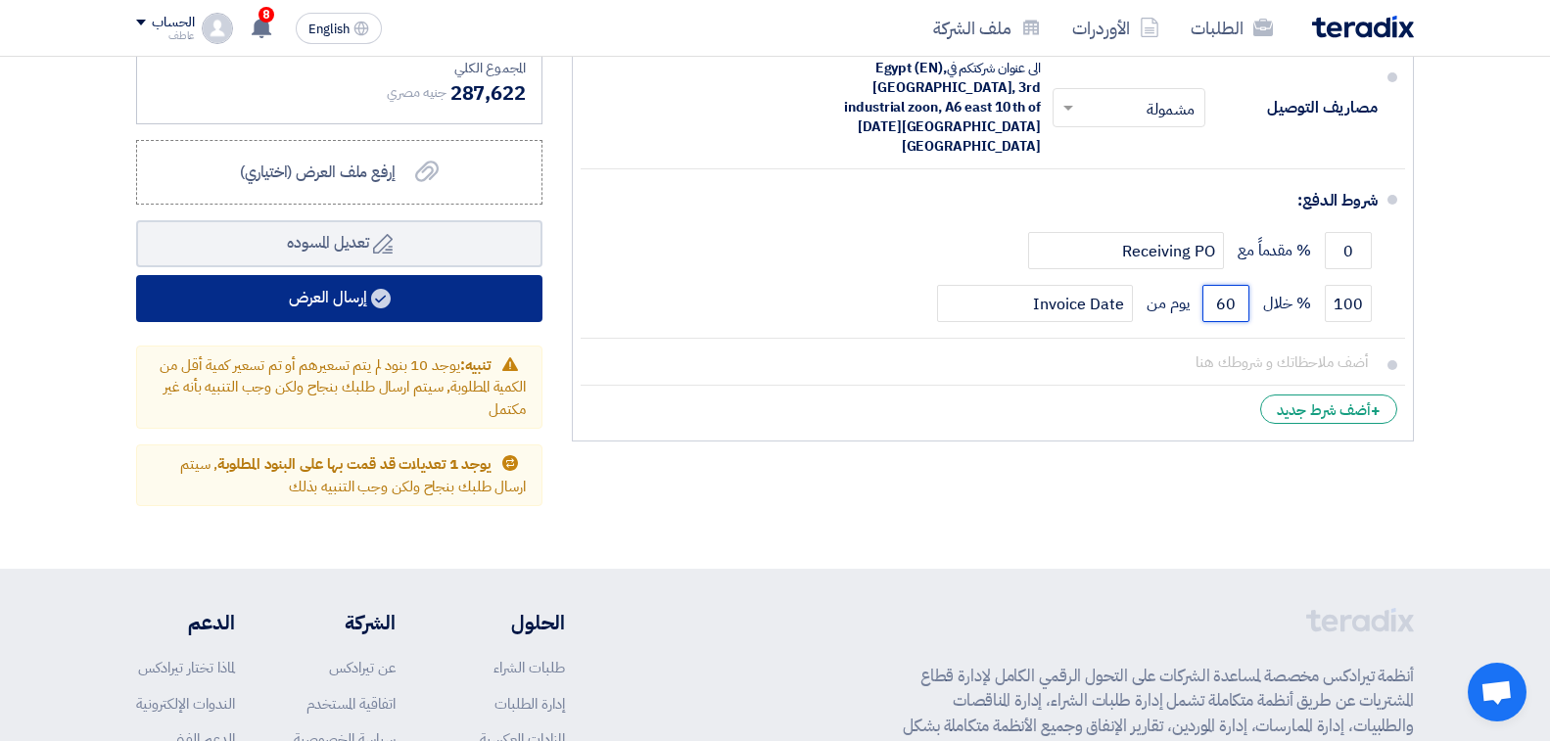
type input "60"
click at [308, 286] on button "إرسال العرض" at bounding box center [339, 298] width 406 height 47
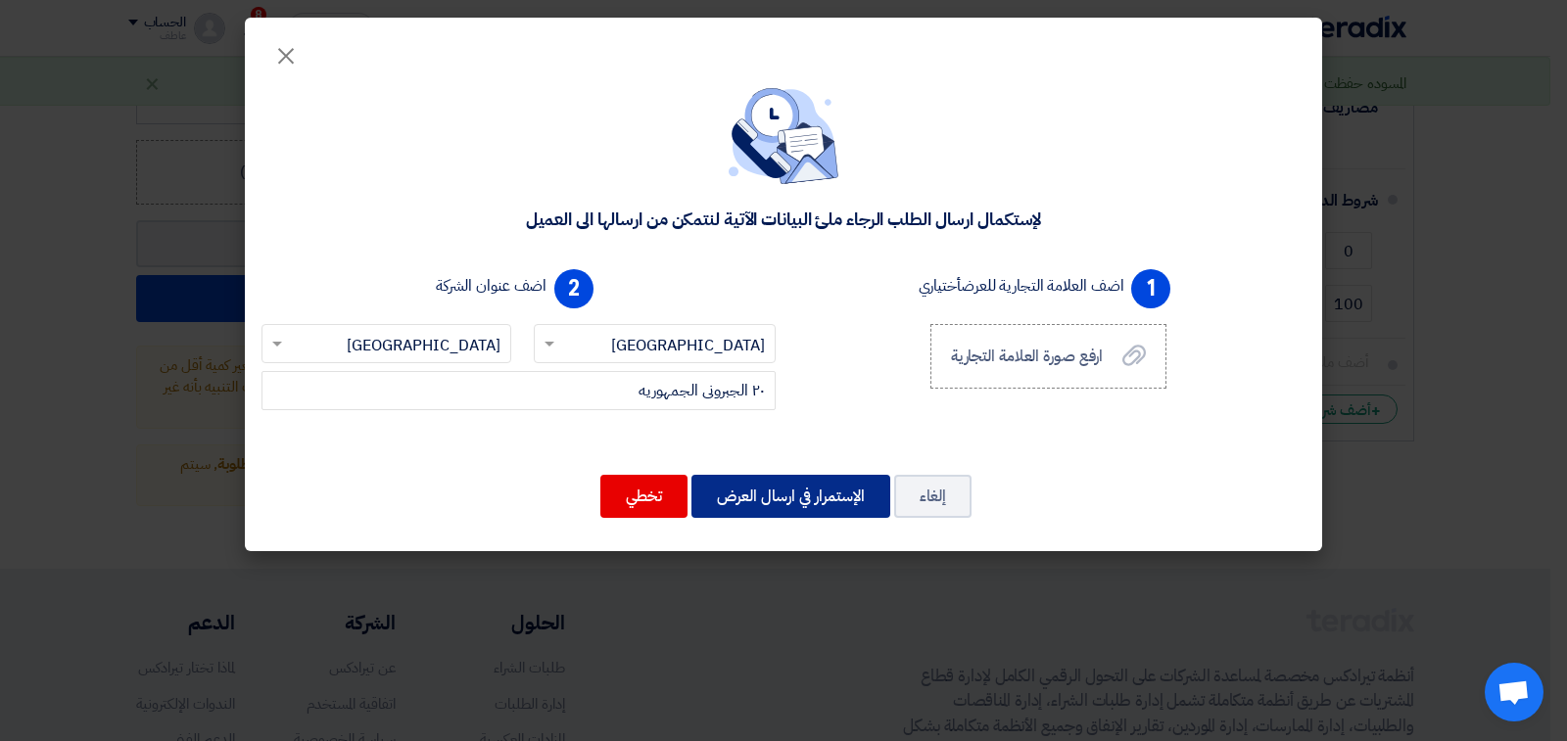
click at [775, 505] on button "الإستمرار في ارسال العرض" at bounding box center [790, 496] width 199 height 43
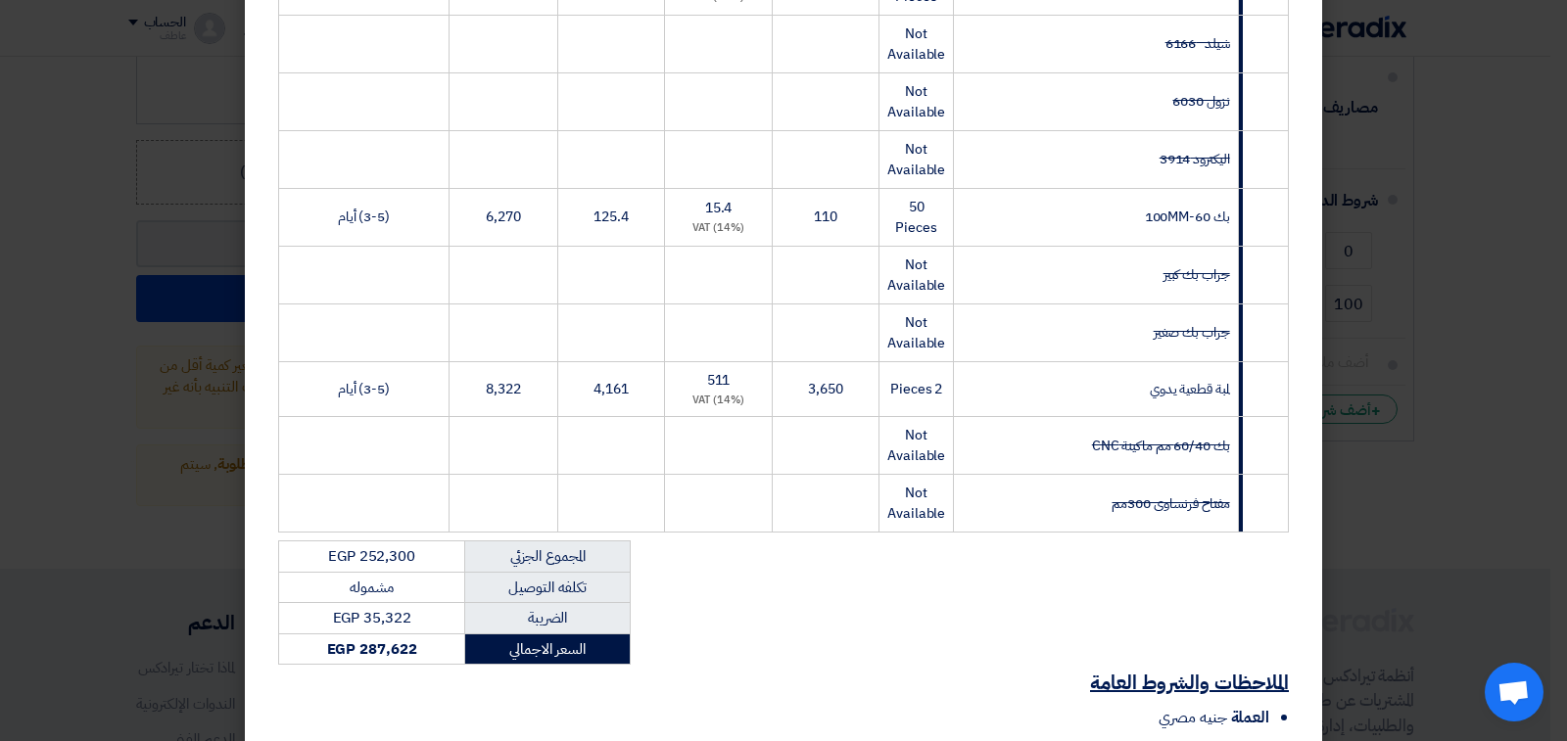
scroll to position [1044, 0]
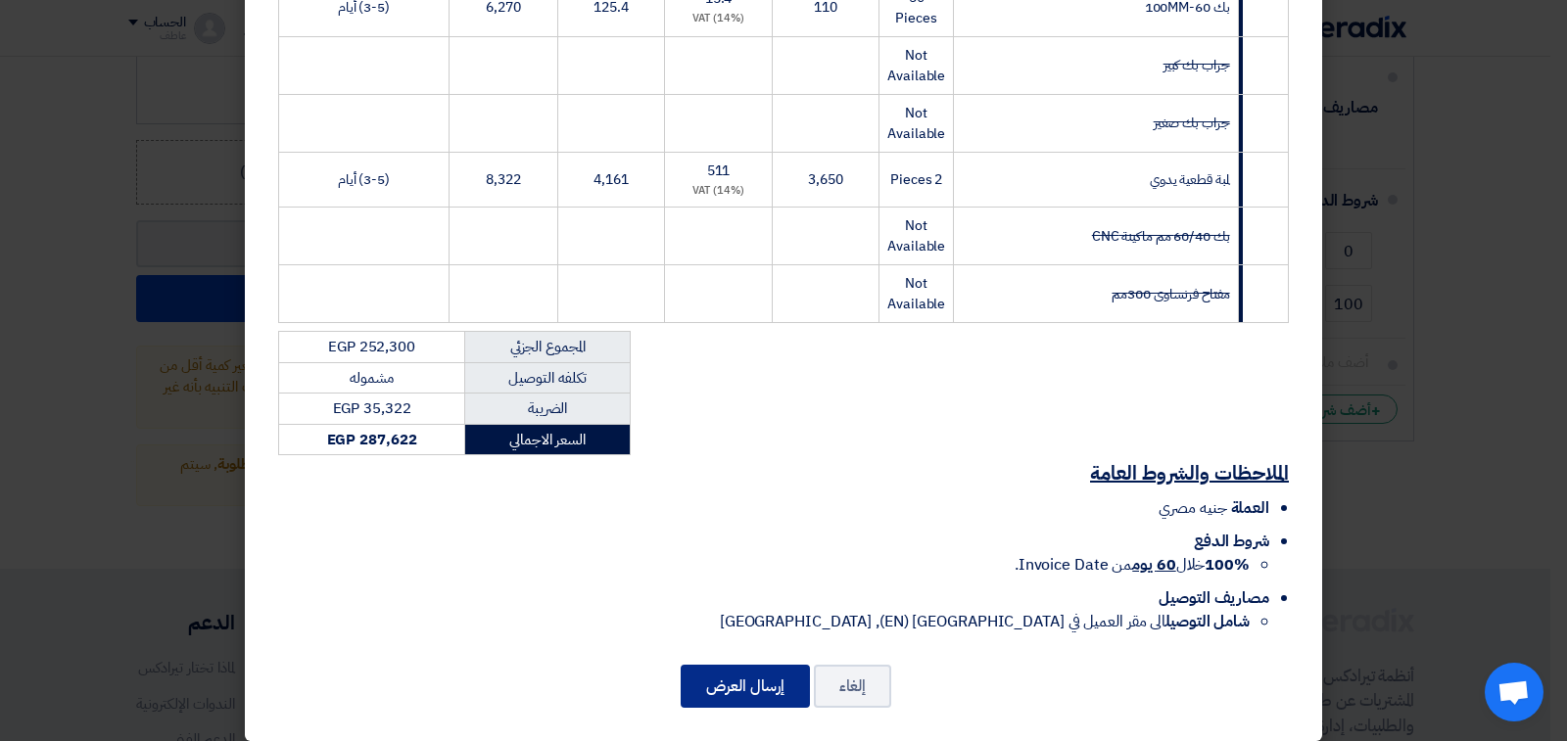
click at [761, 669] on button "إرسال العرض" at bounding box center [744, 686] width 129 height 43
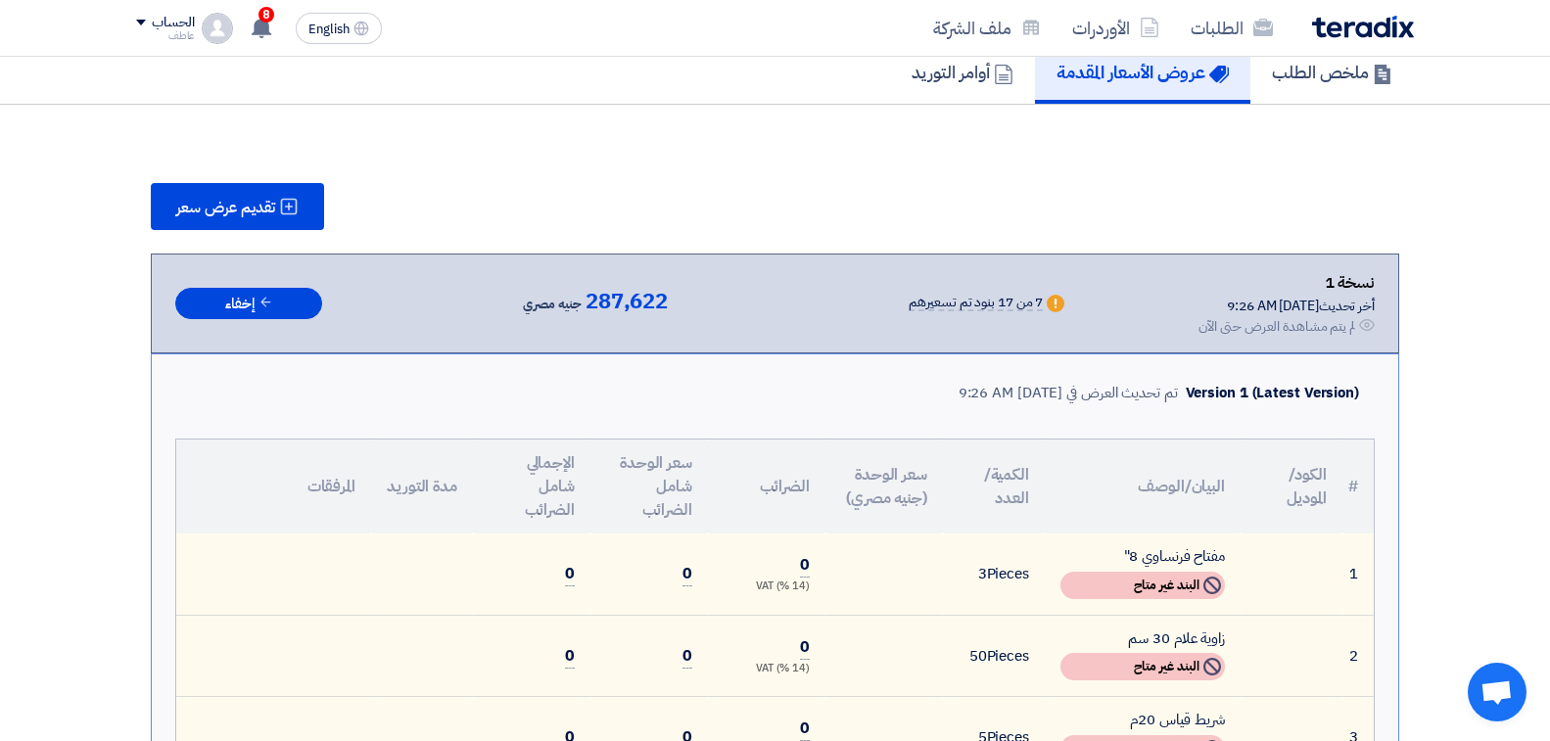
scroll to position [2302, 0]
